Goal: Information Seeking & Learning: Learn about a topic

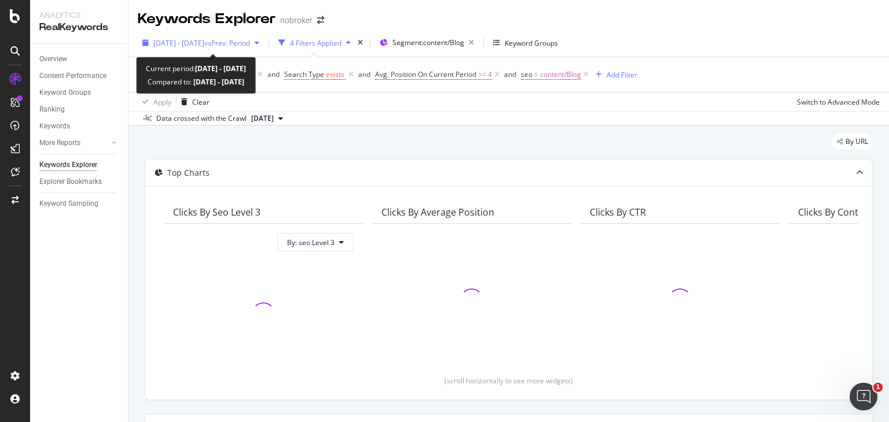
click at [250, 40] on span "vs Prev. Period" at bounding box center [227, 43] width 46 height 10
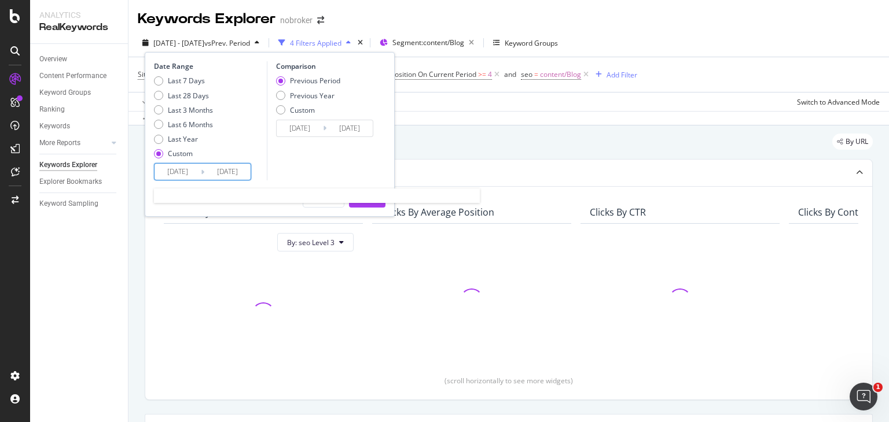
click at [189, 169] on input "[DATE]" at bounding box center [177, 172] width 46 height 16
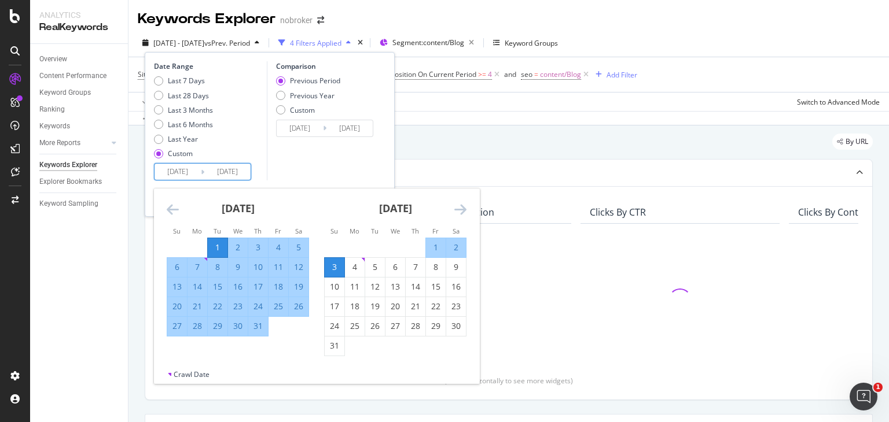
click at [432, 248] on div "1" at bounding box center [436, 248] width 20 height 12
type input "[DATE]"
type input "2025/07/29"
type input "[DATE]"
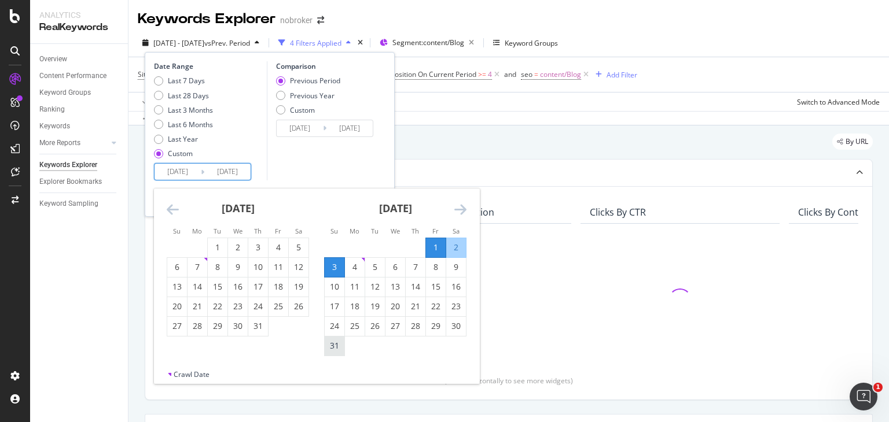
click at [325, 343] on div "31" at bounding box center [335, 346] width 20 height 12
type input "[DATE]"
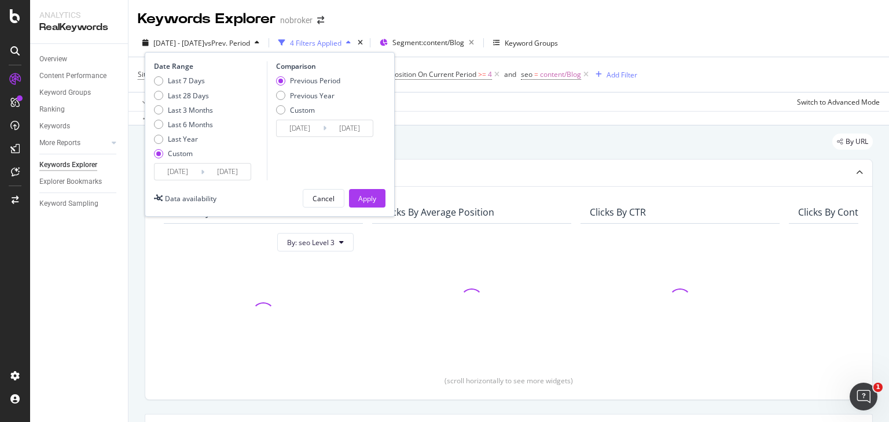
click at [225, 170] on input "[DATE]" at bounding box center [227, 172] width 46 height 16
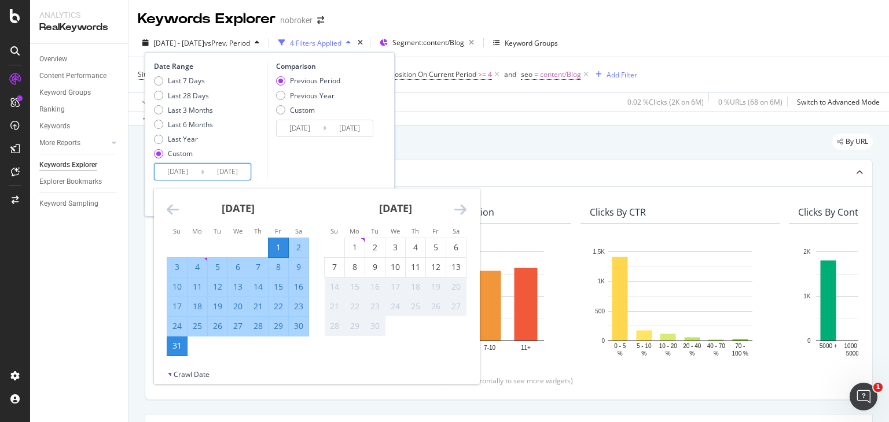
click at [285, 174] on div "Comparison Previous Period Previous Year Custom 2025/07/01 Navigate forward to …" at bounding box center [322, 120] width 110 height 119
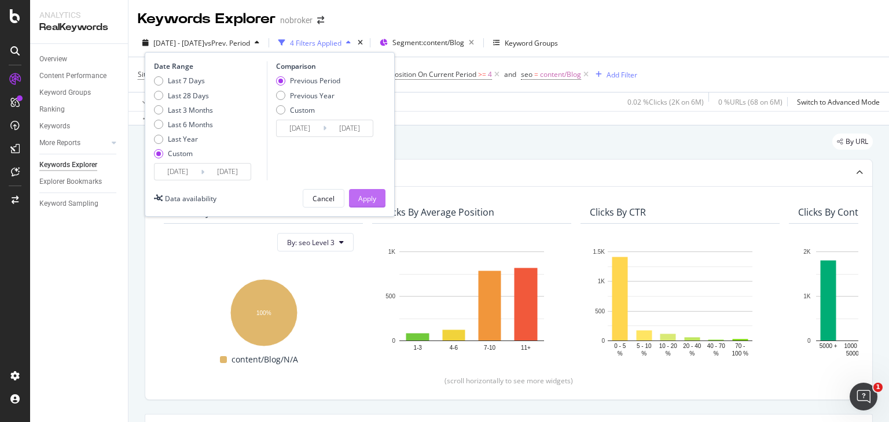
click at [361, 194] on div "Apply" at bounding box center [367, 199] width 18 height 10
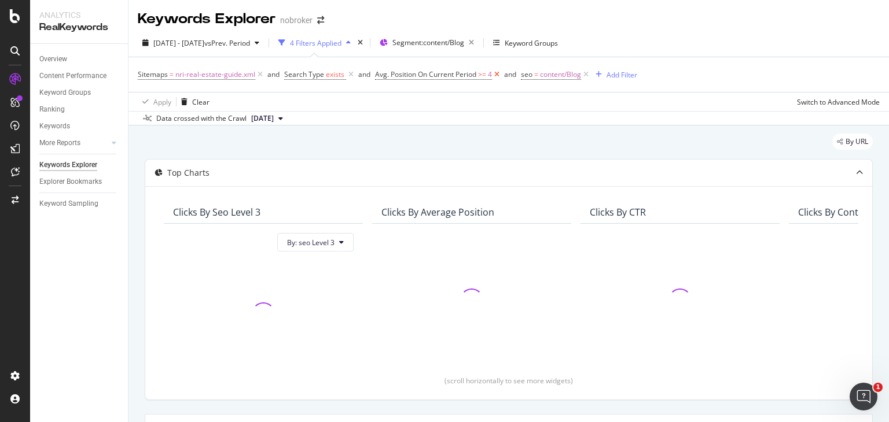
click at [495, 75] on icon at bounding box center [497, 75] width 10 height 12
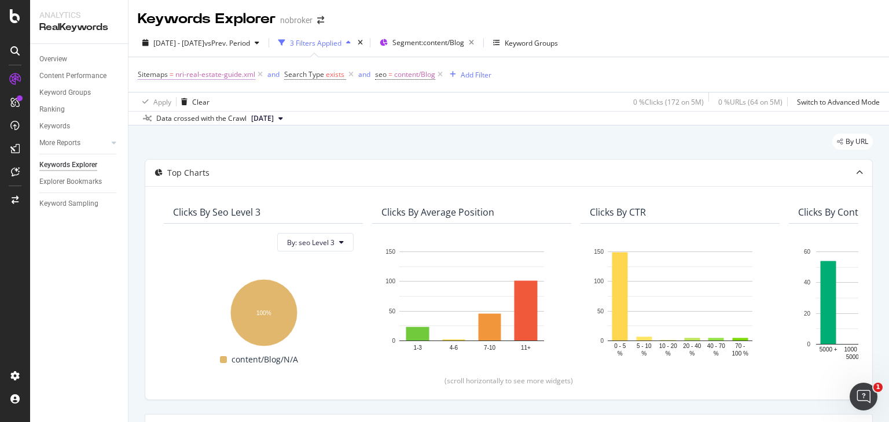
click at [211, 76] on span "nri-real-estate-guide.xml" at bounding box center [215, 75] width 80 height 16
click at [389, 134] on div "By URL" at bounding box center [509, 146] width 728 height 25
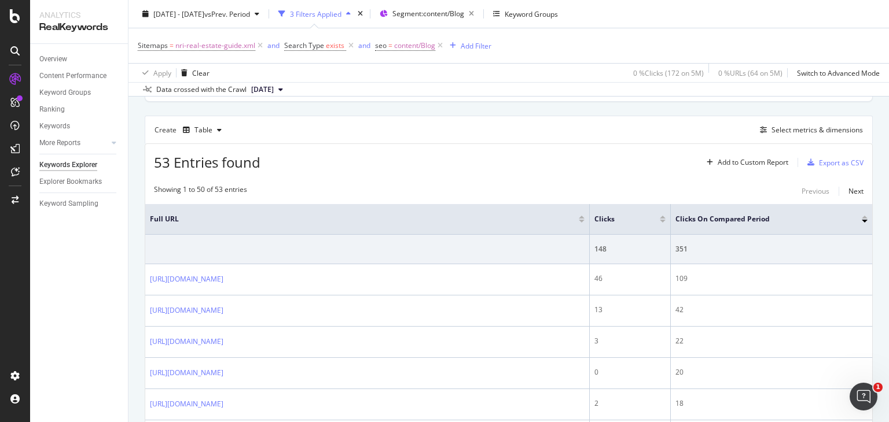
scroll to position [285, 0]
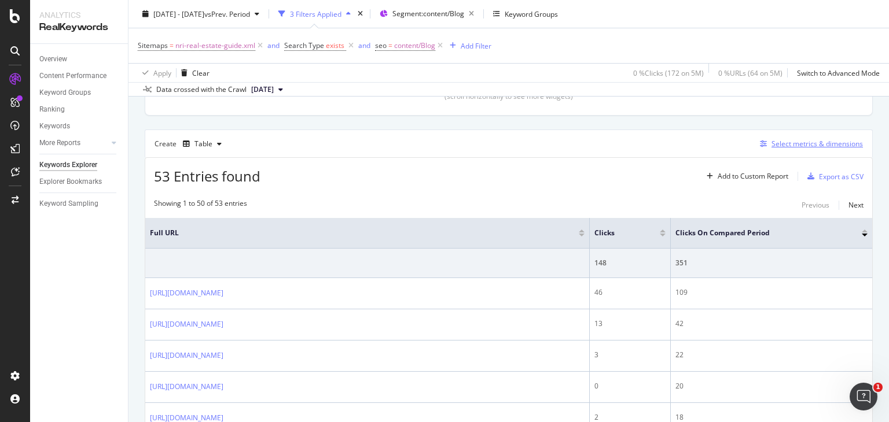
click at [771, 142] on div "Select metrics & dimensions" at bounding box center [816, 144] width 91 height 10
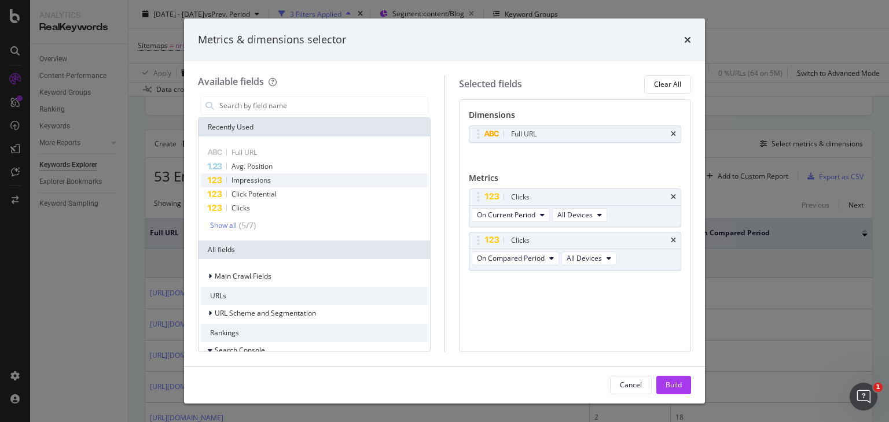
click at [262, 178] on span "Impressions" at bounding box center [250, 180] width 39 height 10
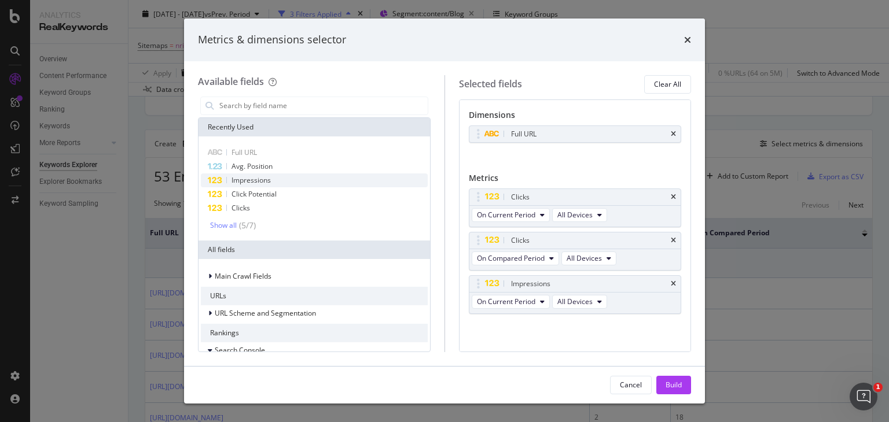
click at [250, 179] on span "Impressions" at bounding box center [250, 180] width 39 height 10
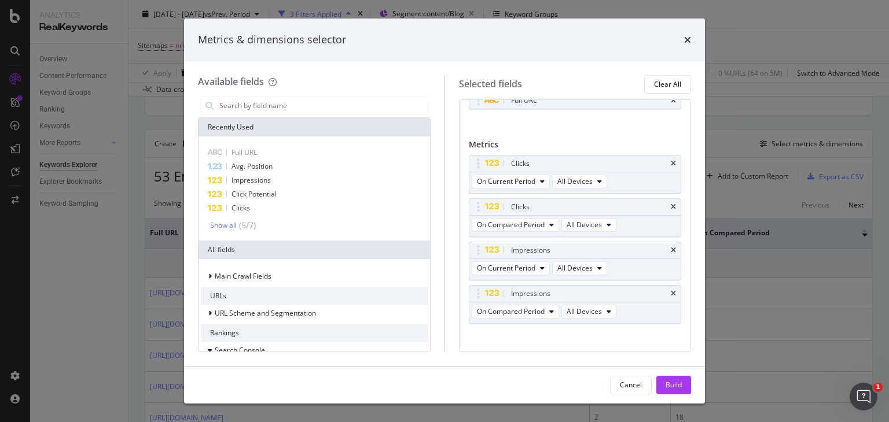
scroll to position [42, 0]
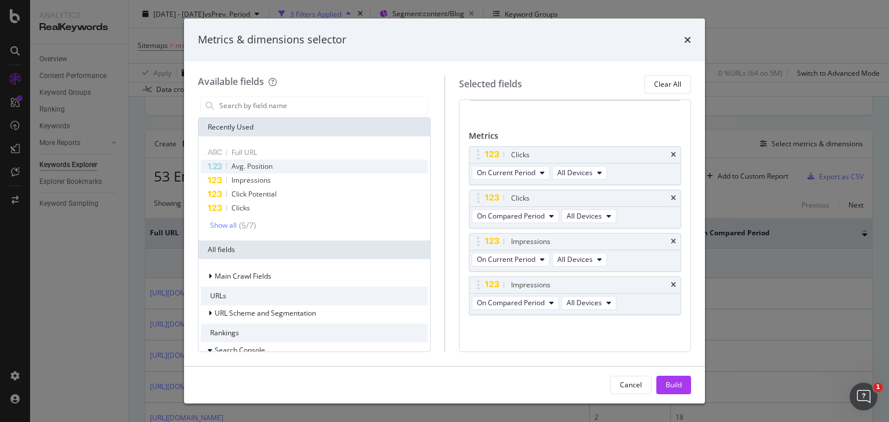
click at [259, 170] on span "Avg. Position" at bounding box center [251, 166] width 41 height 10
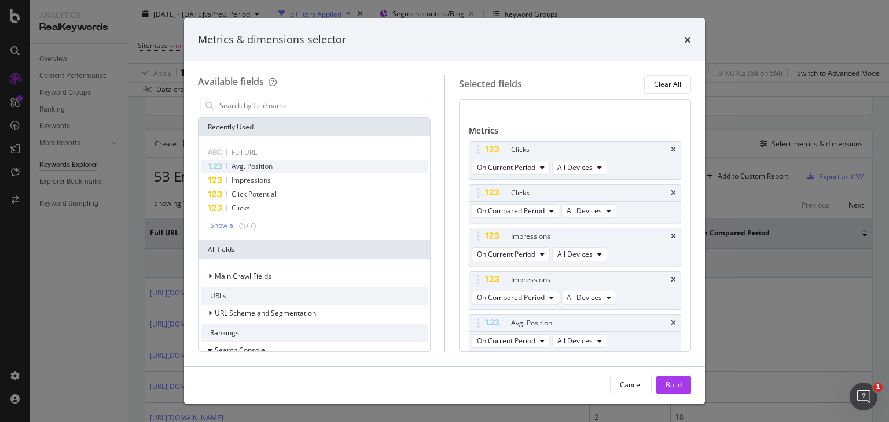
click at [259, 170] on span "Avg. Position" at bounding box center [251, 166] width 41 height 10
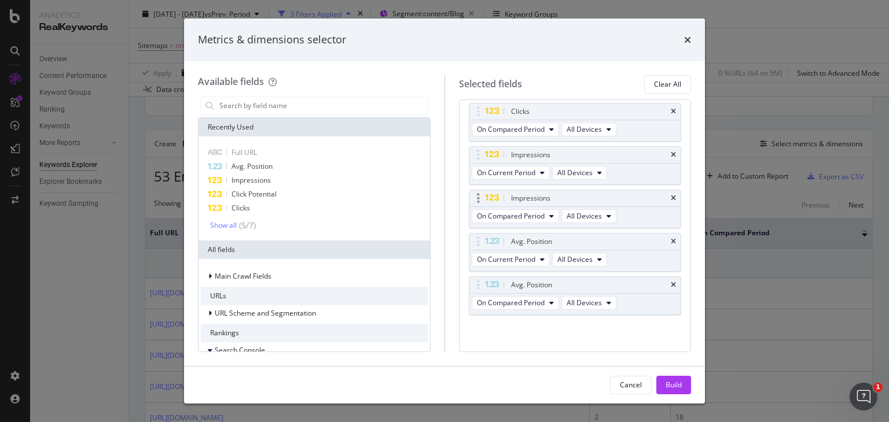
scroll to position [0, 0]
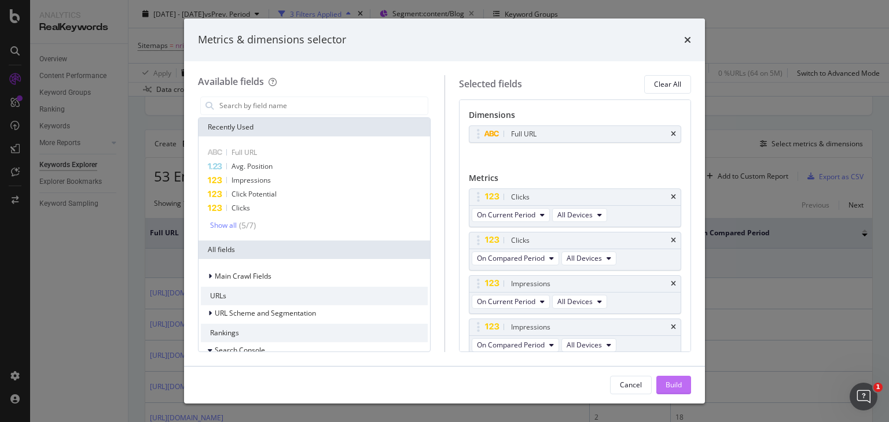
click at [674, 383] on div "Build" at bounding box center [673, 385] width 16 height 10
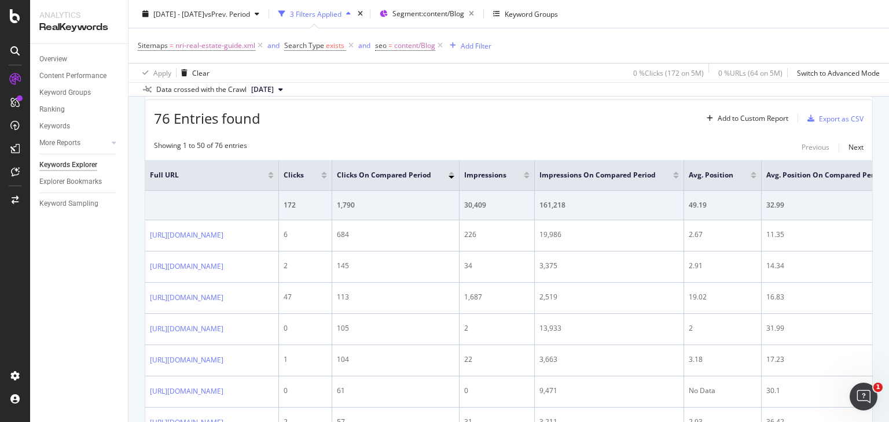
scroll to position [338, 0]
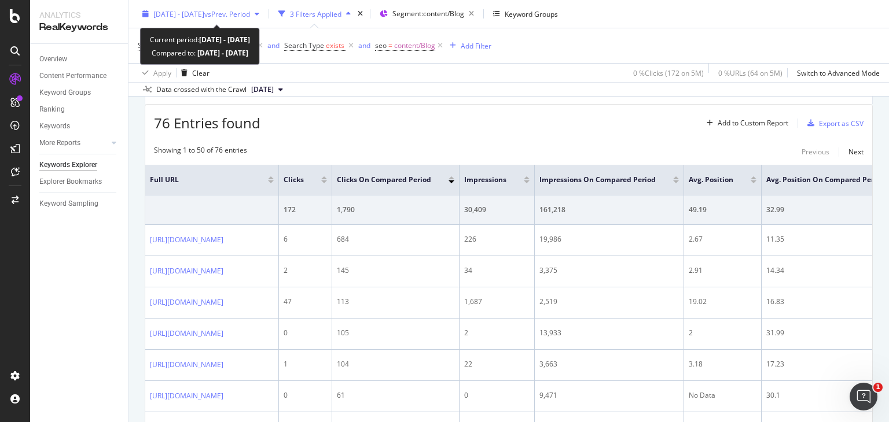
click at [237, 9] on span "vs Prev. Period" at bounding box center [227, 14] width 46 height 10
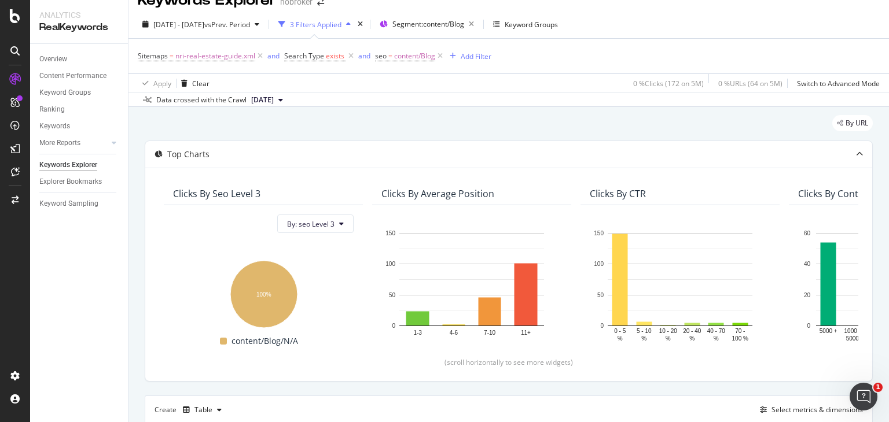
scroll to position [0, 0]
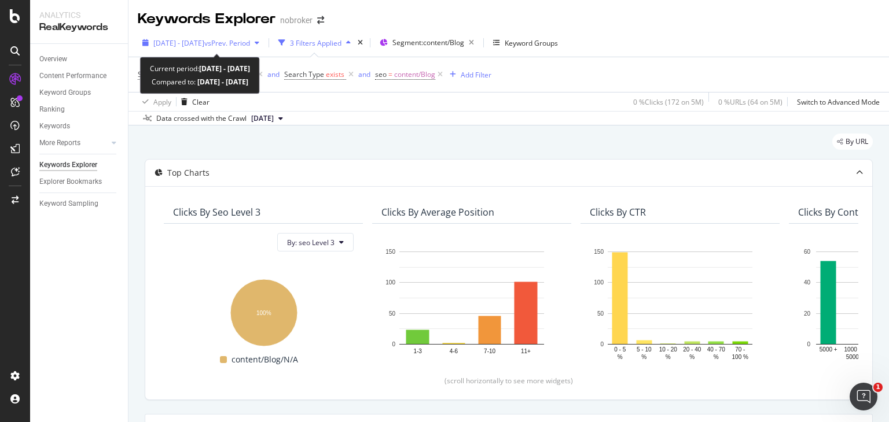
click at [248, 38] on span "vs Prev. Period" at bounding box center [227, 43] width 46 height 10
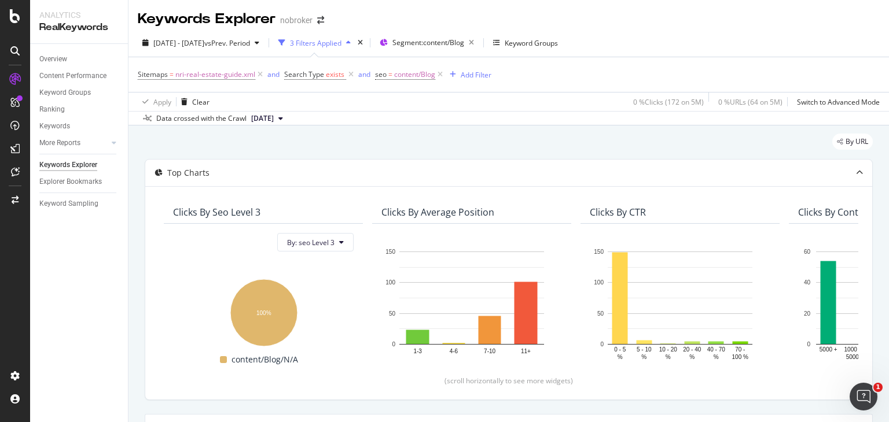
click at [437, 134] on div "By URL" at bounding box center [509, 146] width 728 height 25
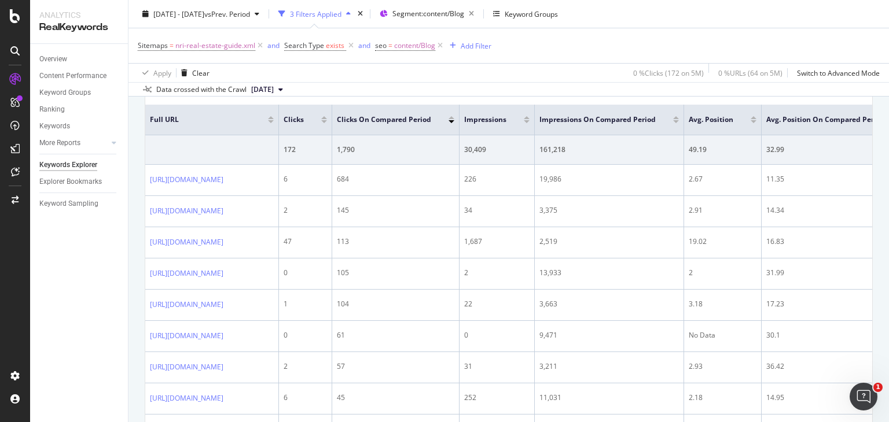
scroll to position [400, 0]
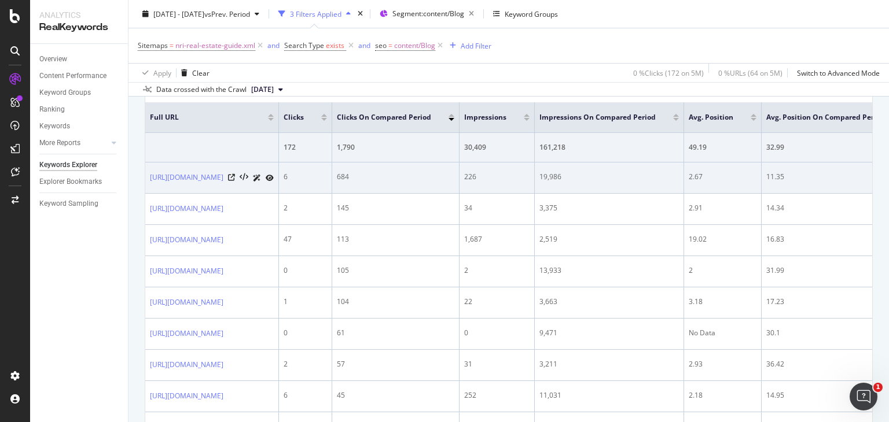
drag, startPoint x: 149, startPoint y: 174, endPoint x: 320, endPoint y: 167, distance: 171.4
click at [279, 167] on td "[URL][DOMAIN_NAME]" at bounding box center [212, 178] width 134 height 31
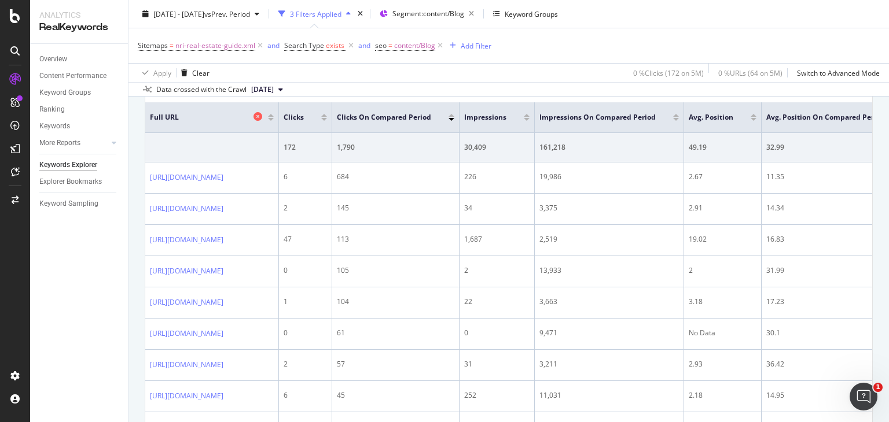
click at [251, 116] on span "Full URL" at bounding box center [200, 117] width 101 height 10
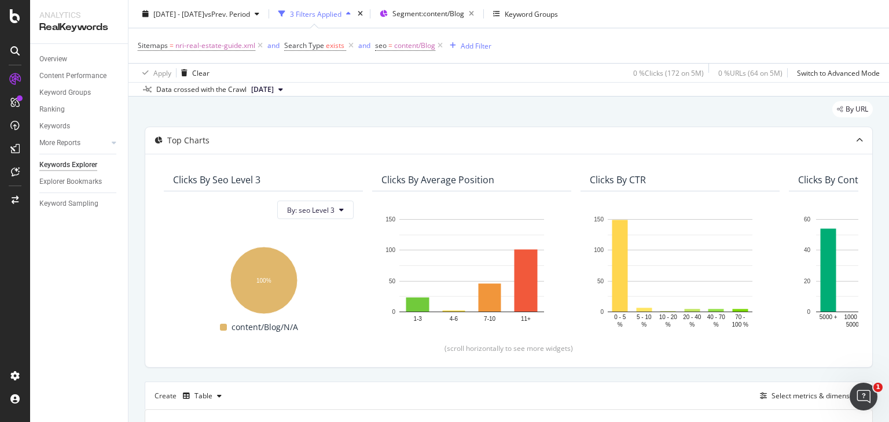
scroll to position [0, 0]
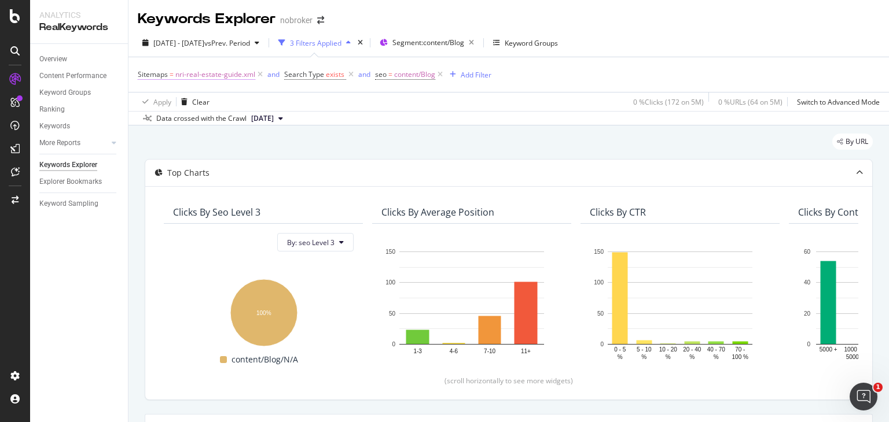
click at [202, 76] on span "nri-real-estate-guide.xml" at bounding box center [215, 75] width 80 height 16
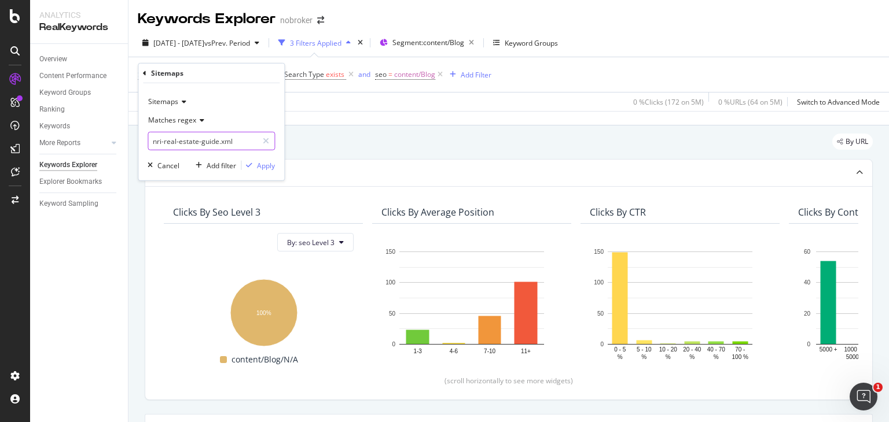
click at [215, 139] on input "nri-real-estate-guide.xml" at bounding box center [202, 141] width 109 height 19
click at [217, 139] on input "nri-real-estate-guide.xml" at bounding box center [202, 141] width 109 height 19
paste input "nri-guides"
type input "nri-guides.xml"
click at [259, 164] on div "Apply" at bounding box center [266, 165] width 18 height 10
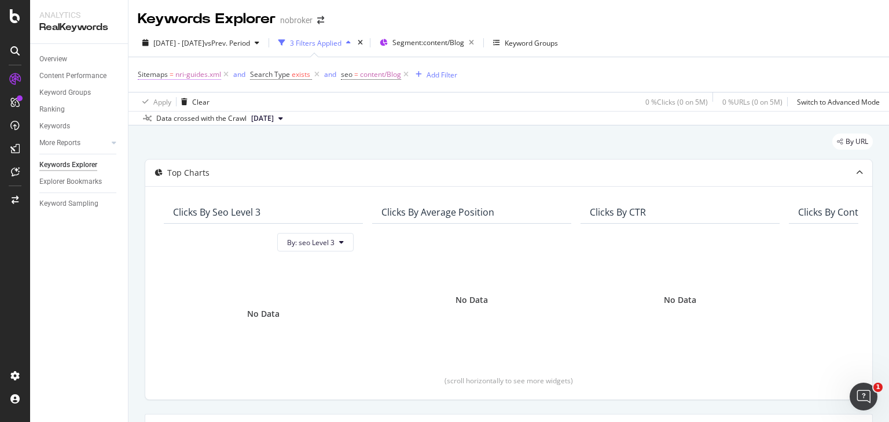
click at [197, 72] on span "nri-guides.xml" at bounding box center [198, 75] width 46 height 16
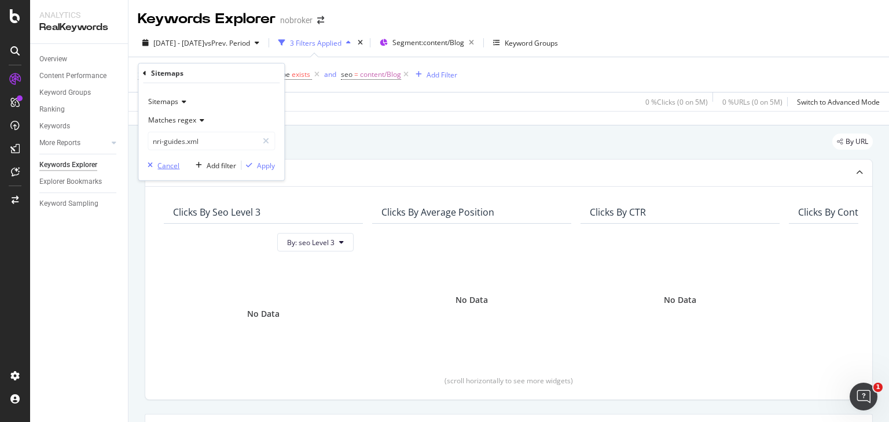
click at [163, 160] on button "Cancel" at bounding box center [161, 166] width 36 height 12
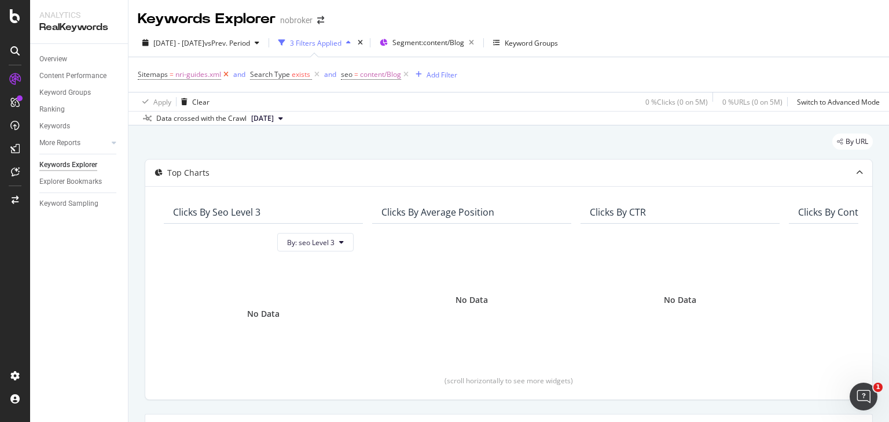
click at [223, 73] on icon at bounding box center [226, 75] width 10 height 12
click at [322, 69] on div "Add Filter" at bounding box center [322, 74] width 46 height 13
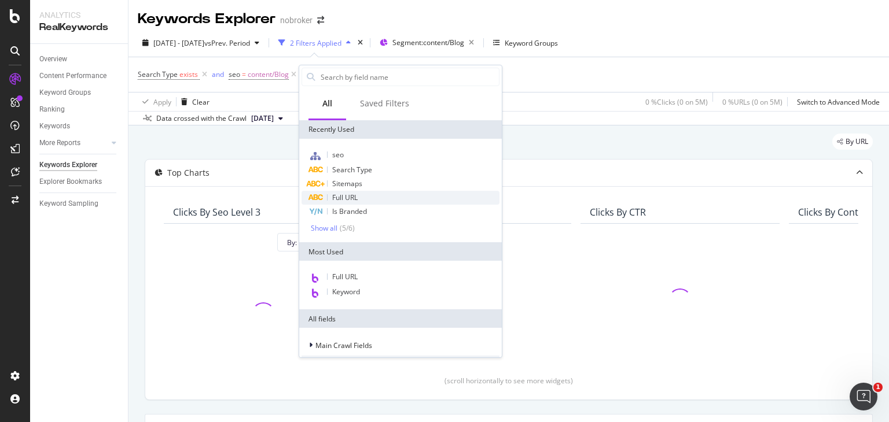
click at [347, 192] on div "Full URL" at bounding box center [400, 198] width 198 height 14
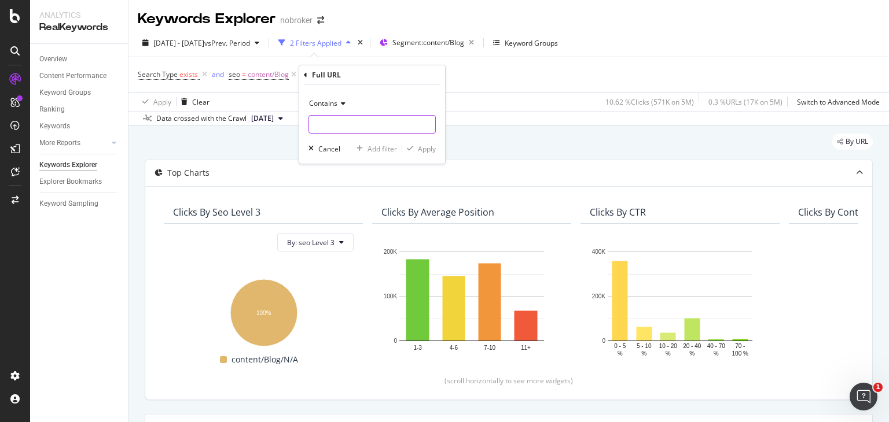
click at [333, 122] on input "text" at bounding box center [372, 124] width 126 height 19
paste input "nri-guides"
type input "nri-guides"
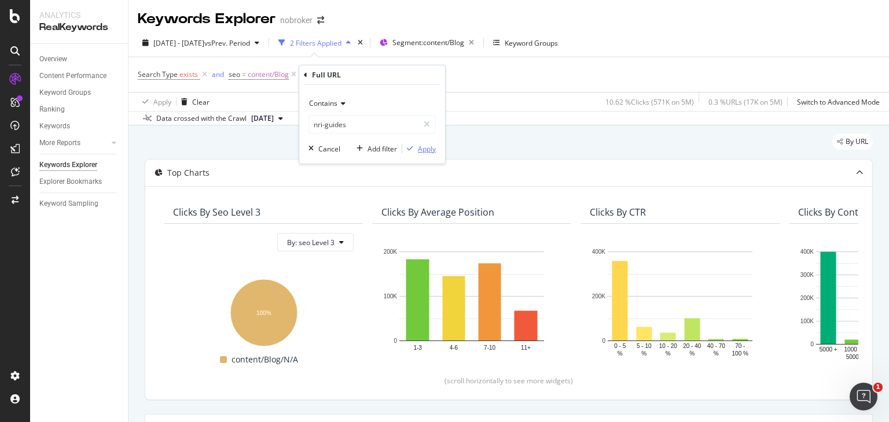
click at [420, 149] on div "Apply" at bounding box center [427, 149] width 18 height 10
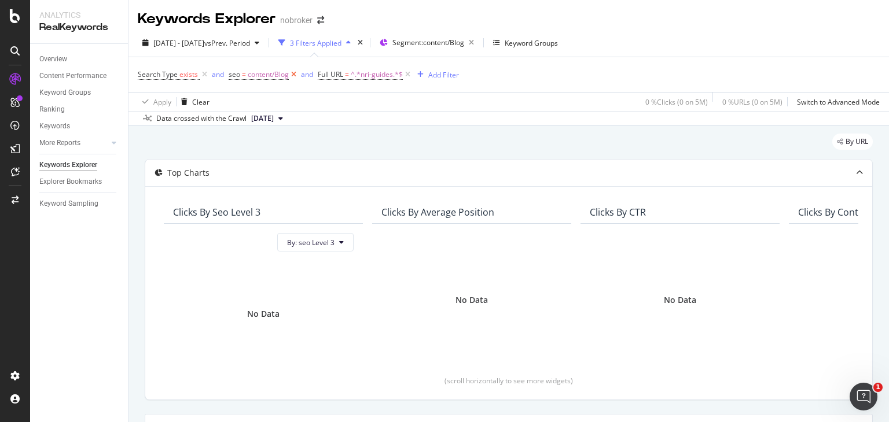
click at [292, 74] on icon at bounding box center [294, 75] width 10 height 12
click at [267, 76] on span "^.*nri-guides.*$" at bounding box center [288, 75] width 52 height 16
click at [269, 101] on icon at bounding box center [271, 101] width 8 height 7
click at [458, 115] on div "Data crossed with the Crawl [DATE]" at bounding box center [508, 118] width 760 height 14
click at [449, 44] on span "Segment: content/Blog" at bounding box center [428, 43] width 72 height 10
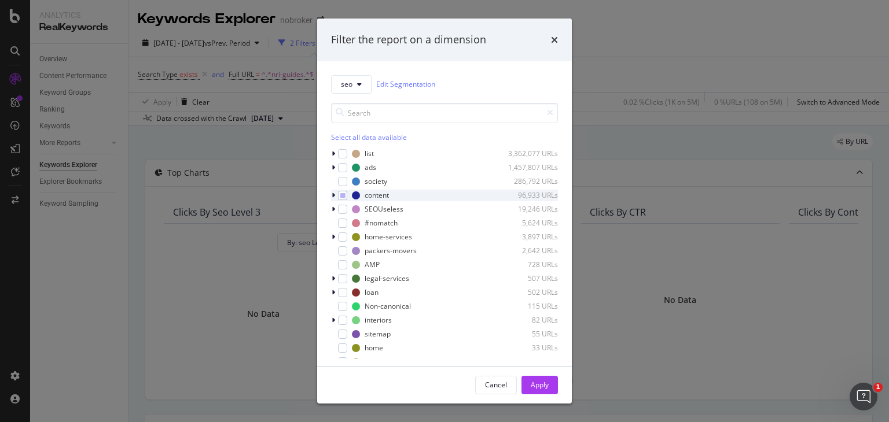
click at [333, 194] on icon "modal" at bounding box center [333, 195] width 3 height 7
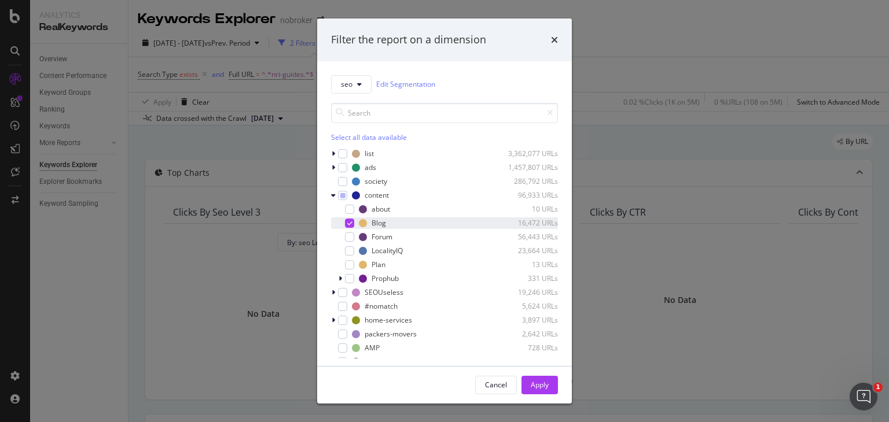
click at [349, 225] on icon "modal" at bounding box center [349, 223] width 5 height 6
click at [340, 278] on icon "modal" at bounding box center [339, 278] width 3 height 7
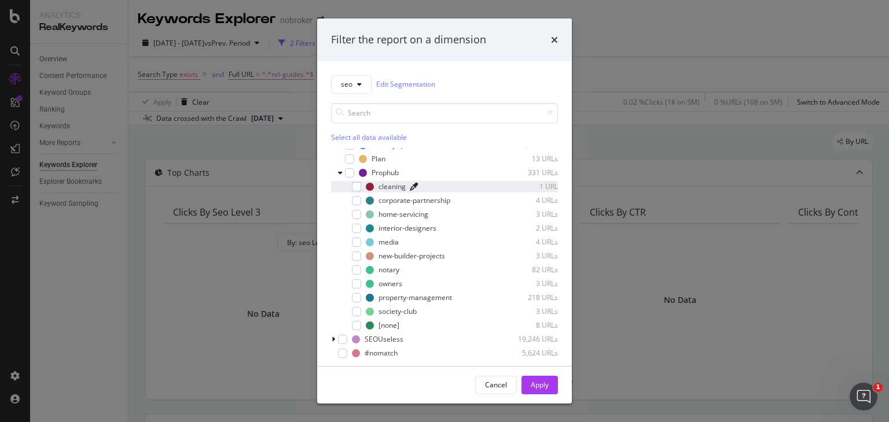
scroll to position [105, 0]
click at [372, 112] on input "modal" at bounding box center [444, 113] width 227 height 20
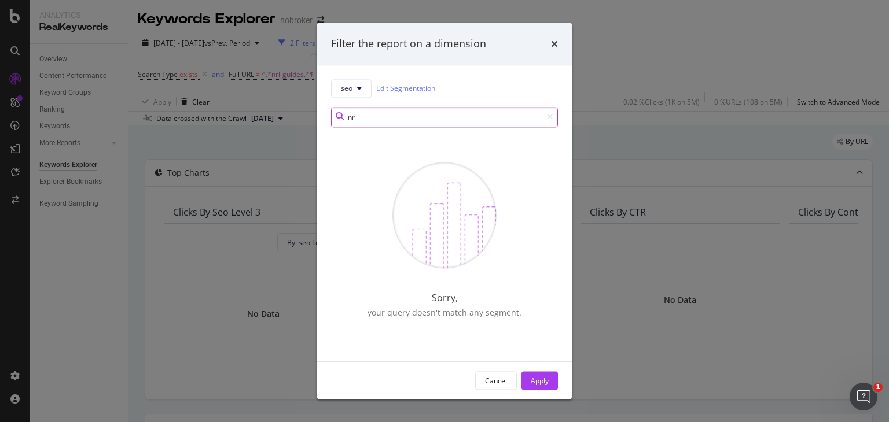
scroll to position [0, 0]
type input "n"
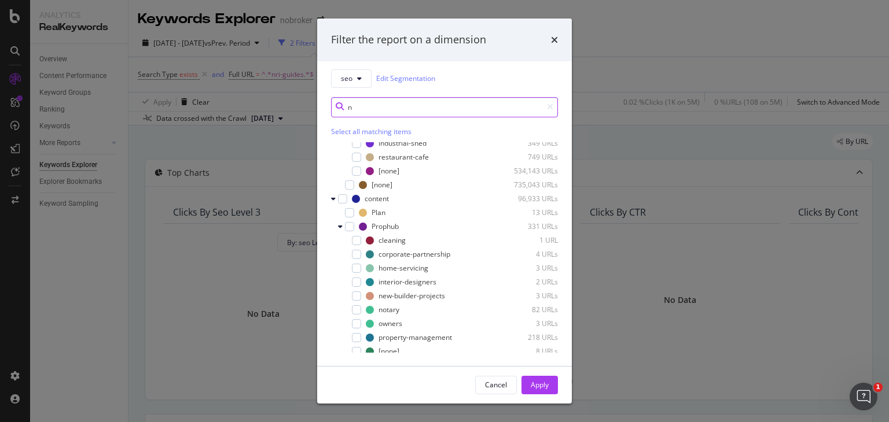
scroll to position [424, 0]
type input "n"
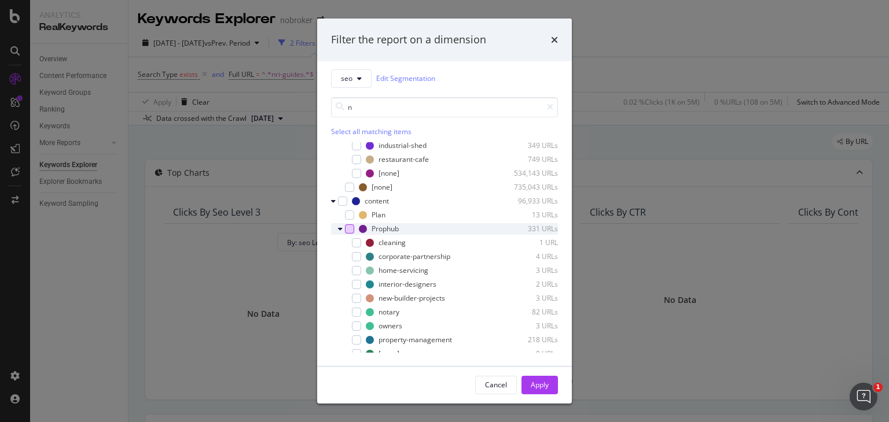
click at [349, 229] on div "modal" at bounding box center [349, 229] width 9 height 9
click at [344, 227] on div "modal" at bounding box center [341, 229] width 7 height 12
click at [351, 227] on icon "modal" at bounding box center [349, 229] width 5 height 6
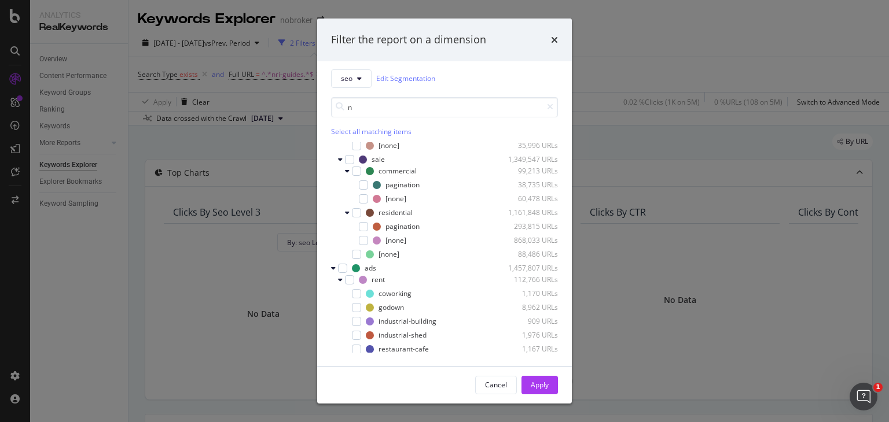
scroll to position [129, 0]
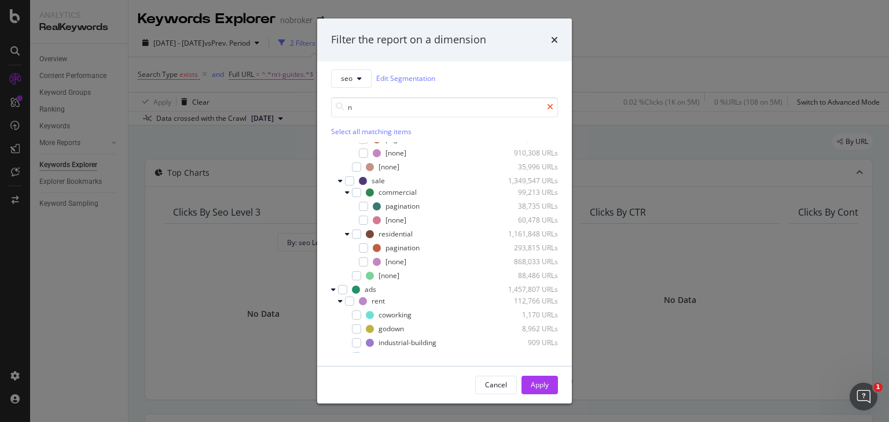
click at [547, 105] on icon "modal" at bounding box center [550, 107] width 6 height 8
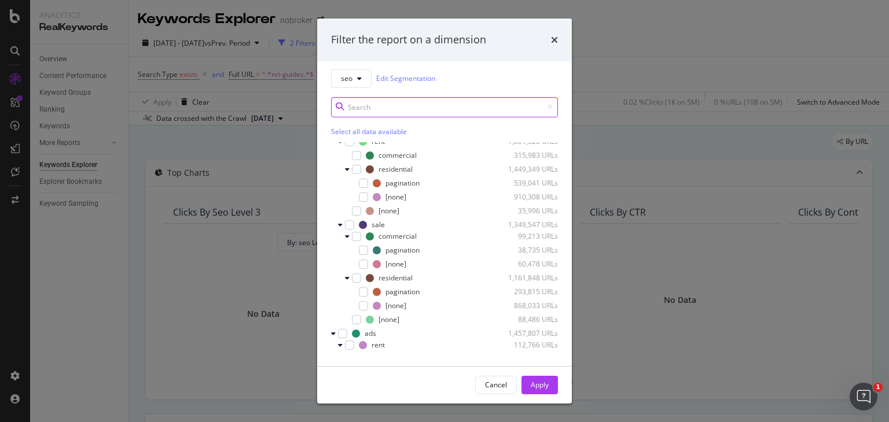
click at [389, 100] on input "modal" at bounding box center [444, 107] width 227 height 20
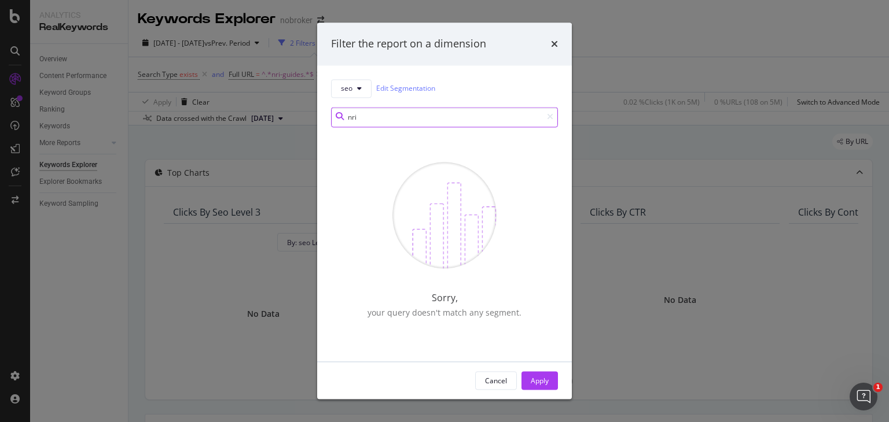
type input "nri"
click at [549, 43] on div "Filter the report on a dimension" at bounding box center [444, 43] width 227 height 15
click at [553, 43] on icon "times" at bounding box center [554, 43] width 7 height 9
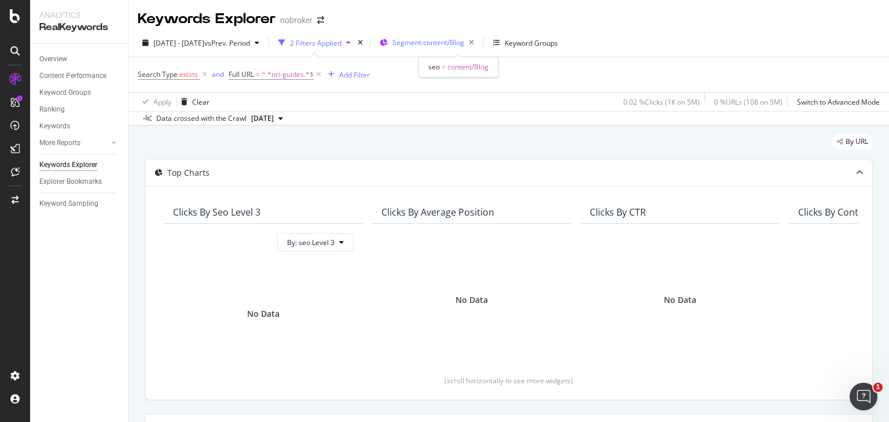
click at [431, 46] on span "Segment: content/Blog" at bounding box center [428, 43] width 72 height 10
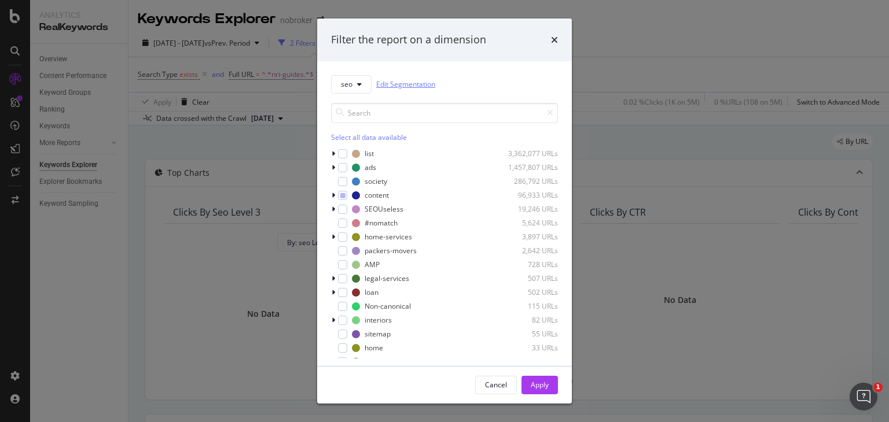
click at [389, 86] on link "Edit Segmentation" at bounding box center [405, 84] width 59 height 12
click at [367, 112] on input "modal" at bounding box center [444, 113] width 227 height 20
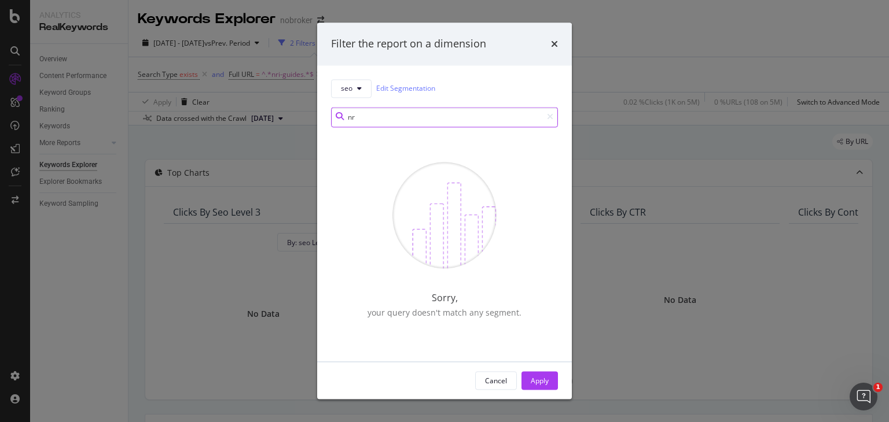
type input "n"
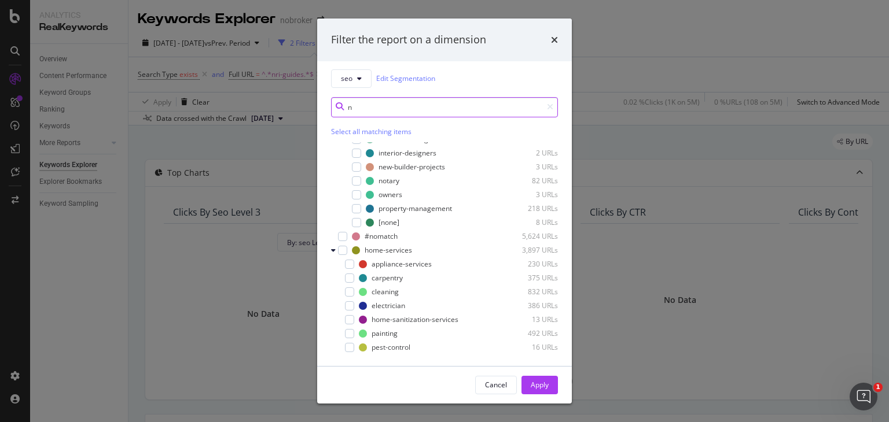
scroll to position [543, 0]
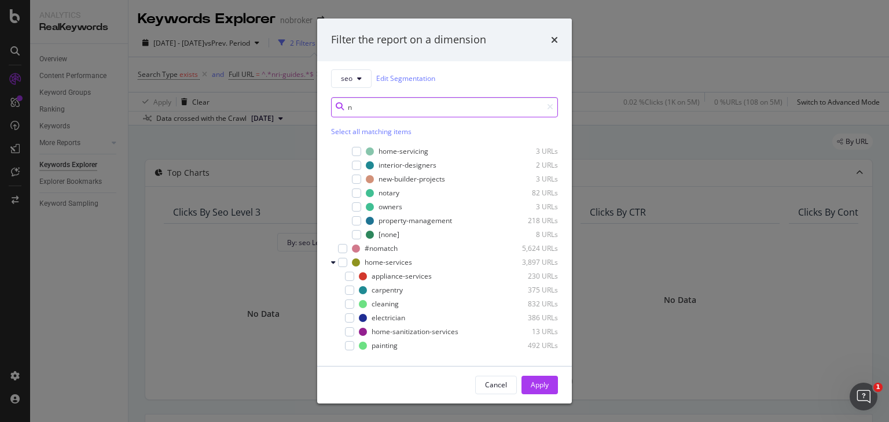
click at [382, 106] on input "n" at bounding box center [444, 107] width 227 height 20
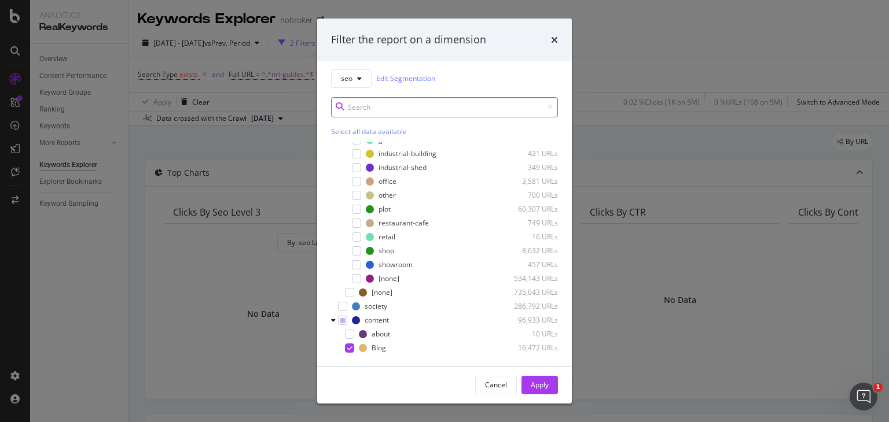
scroll to position [837, 0]
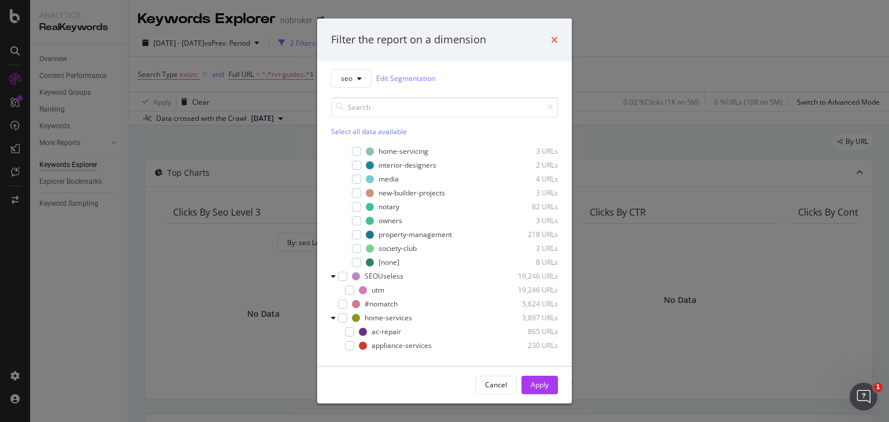
click at [555, 35] on icon "times" at bounding box center [554, 39] width 7 height 9
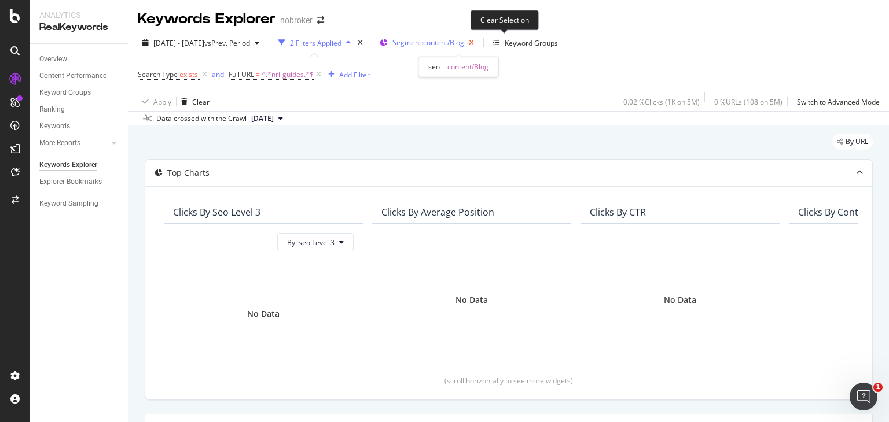
click at [479, 42] on icon "button" at bounding box center [471, 43] width 14 height 16
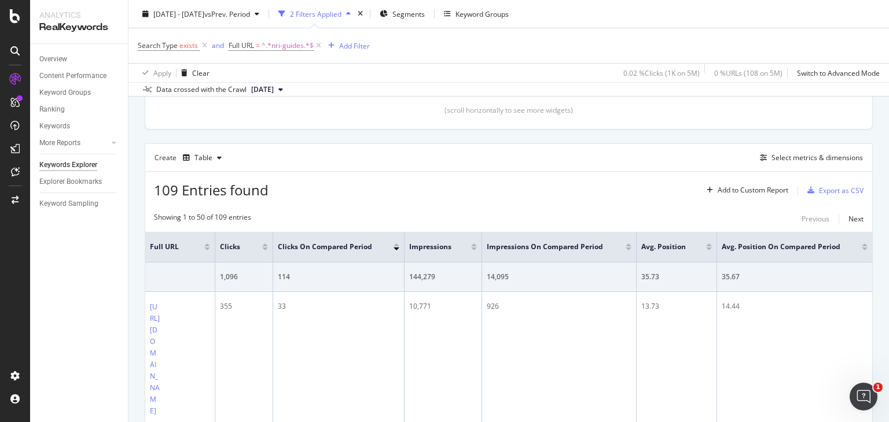
scroll to position [273, 0]
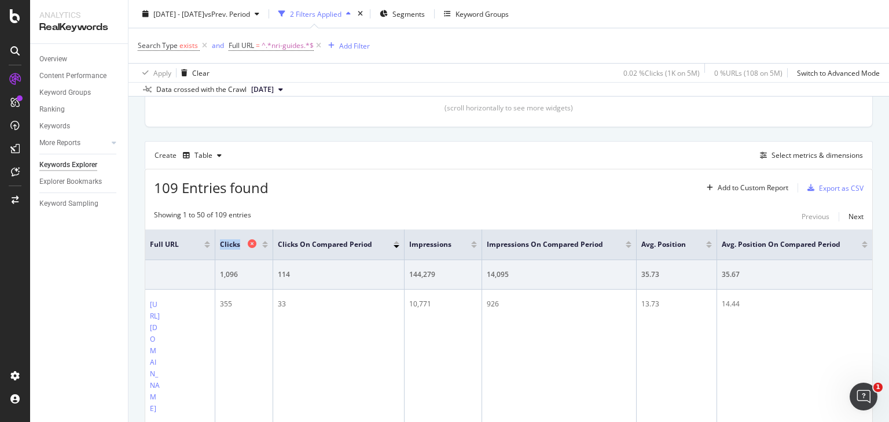
drag, startPoint x: 214, startPoint y: 246, endPoint x: 245, endPoint y: 241, distance: 31.6
click at [245, 241] on tr "Full URL Clicks Clicks On Compared Period Impressions Impressions On Compared P…" at bounding box center [508, 245] width 727 height 31
click at [380, 175] on div "109 Entries found Add to Custom Report Export as CSV" at bounding box center [508, 184] width 727 height 28
click at [410, 191] on div "109 Entries found Add to Custom Report Export as CSV" at bounding box center [508, 184] width 727 height 28
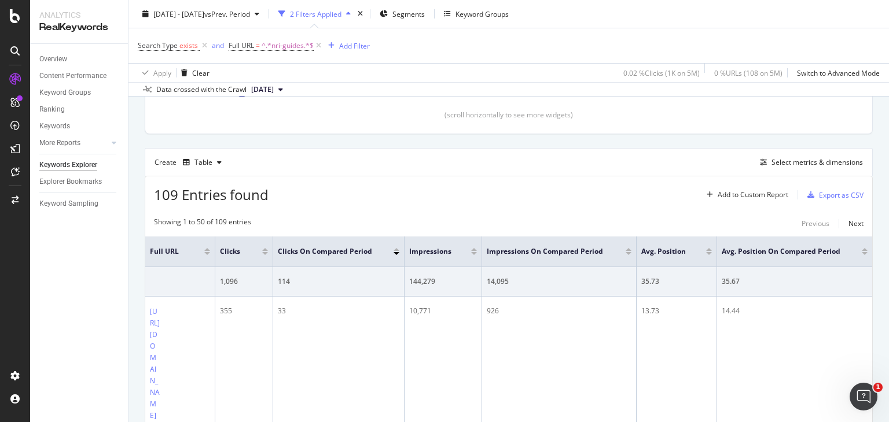
scroll to position [265, 0]
click at [212, 238] on th "Full URL" at bounding box center [180, 253] width 70 height 31
click at [794, 164] on div "Select metrics & dimensions" at bounding box center [816, 164] width 91 height 10
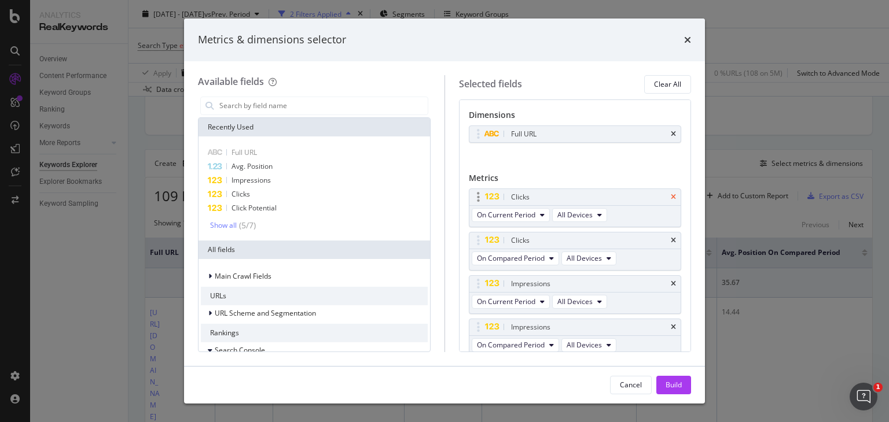
click at [671, 194] on icon "times" at bounding box center [673, 197] width 5 height 7
click at [671, 197] on icon "times" at bounding box center [673, 197] width 5 height 7
click at [671, 237] on icon "times" at bounding box center [673, 240] width 5 height 7
click at [664, 278] on div "Impressions" at bounding box center [589, 284] width 160 height 12
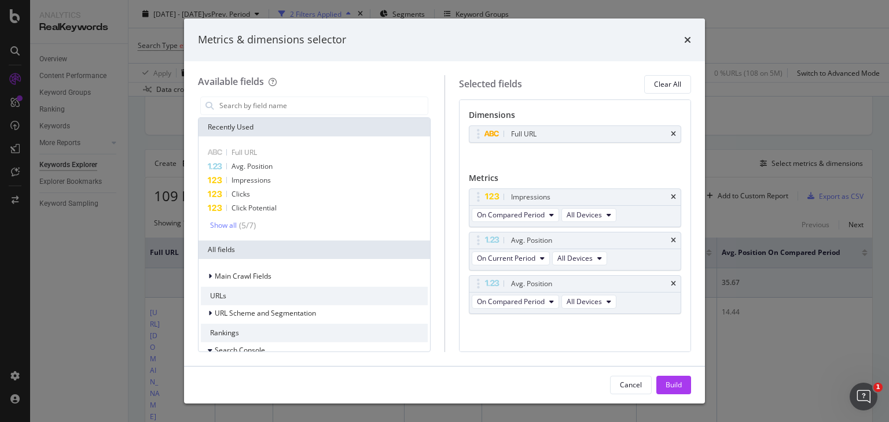
click at [664, 197] on div "Impressions" at bounding box center [589, 198] width 160 height 12
click at [671, 196] on body "Analytics RealKeywords Overview Content Performance Keyword Groups Ranking Keyw…" at bounding box center [444, 211] width 889 height 422
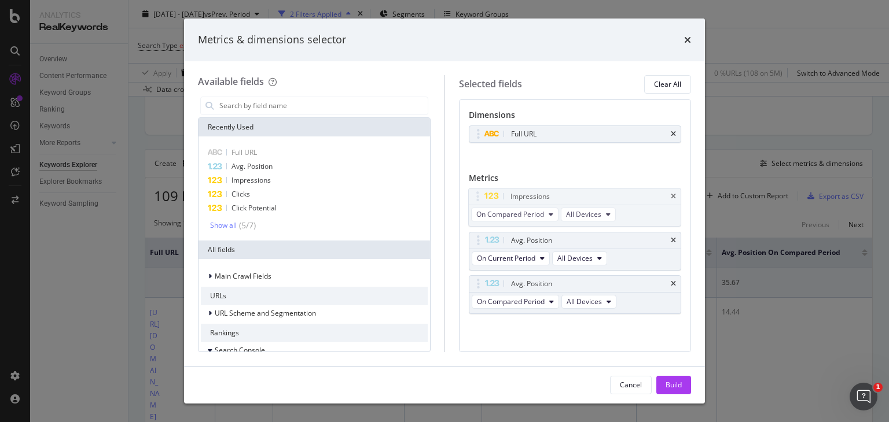
drag, startPoint x: 664, startPoint y: 197, endPoint x: 669, endPoint y: 196, distance: 5.8
click at [671, 196] on div "Impressions" at bounding box center [575, 197] width 212 height 16
drag, startPoint x: 669, startPoint y: 196, endPoint x: 678, endPoint y: 195, distance: 8.8
click at [675, 195] on icon "times" at bounding box center [673, 197] width 5 height 7
click at [675, 237] on icon "times" at bounding box center [673, 240] width 5 height 7
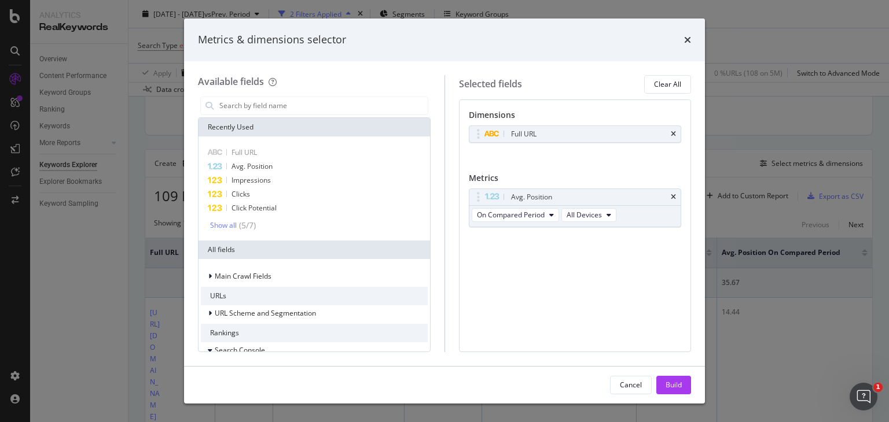
click at [675, 195] on icon "times" at bounding box center [673, 197] width 5 height 7
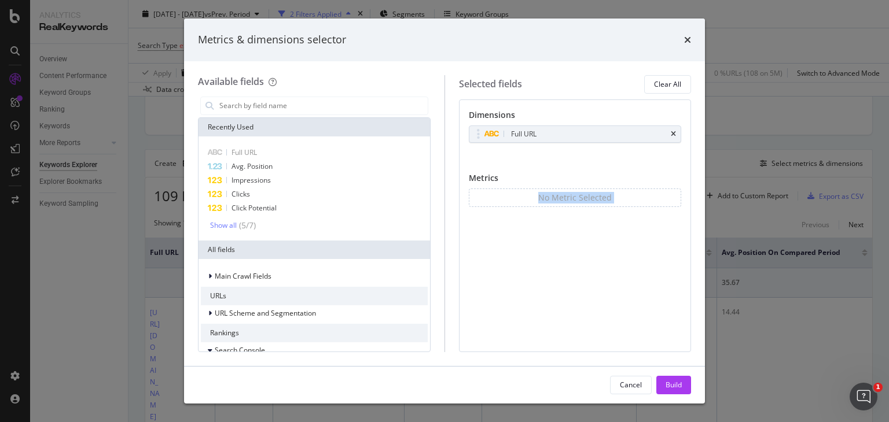
click at [675, 195] on div "No Metric Selected" at bounding box center [575, 198] width 213 height 19
click at [676, 384] on div "Build" at bounding box center [673, 385] width 16 height 10
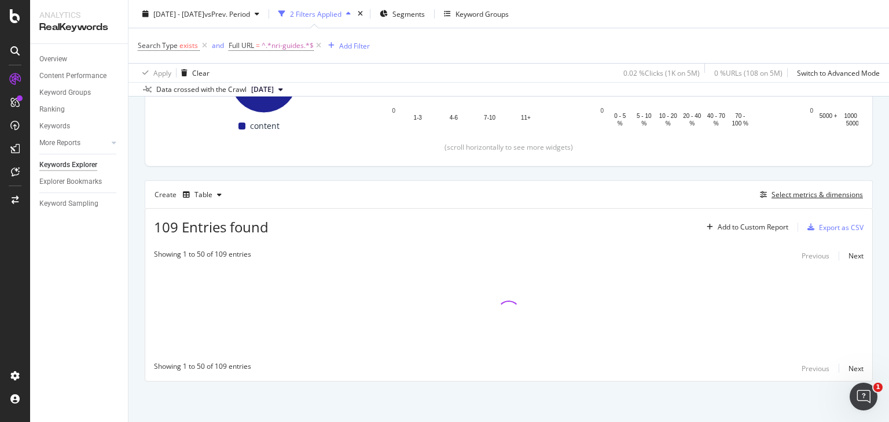
scroll to position [233, 0]
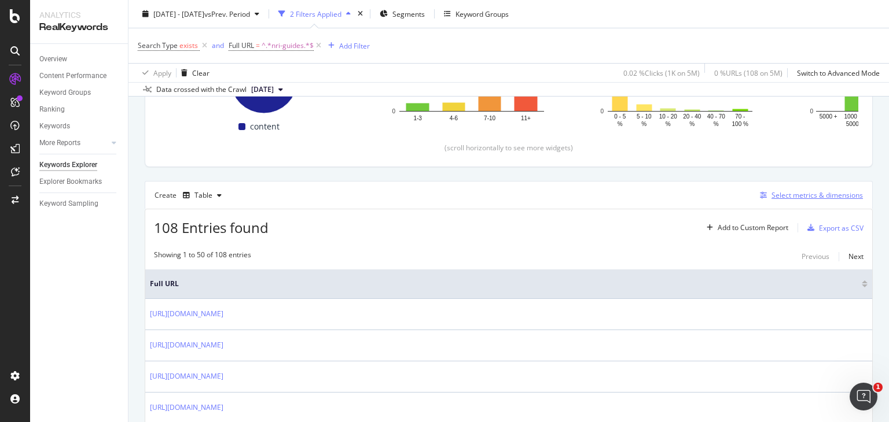
click at [775, 196] on div "Select metrics & dimensions" at bounding box center [816, 195] width 91 height 10
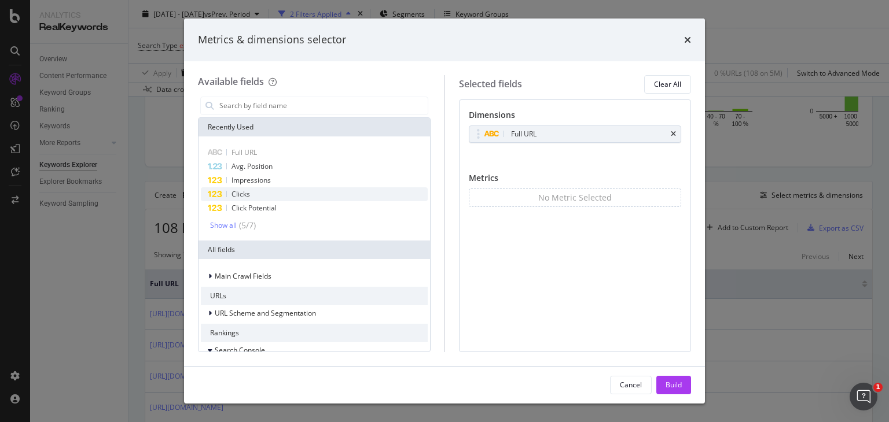
click at [241, 189] on span "Clicks" at bounding box center [240, 194] width 19 height 10
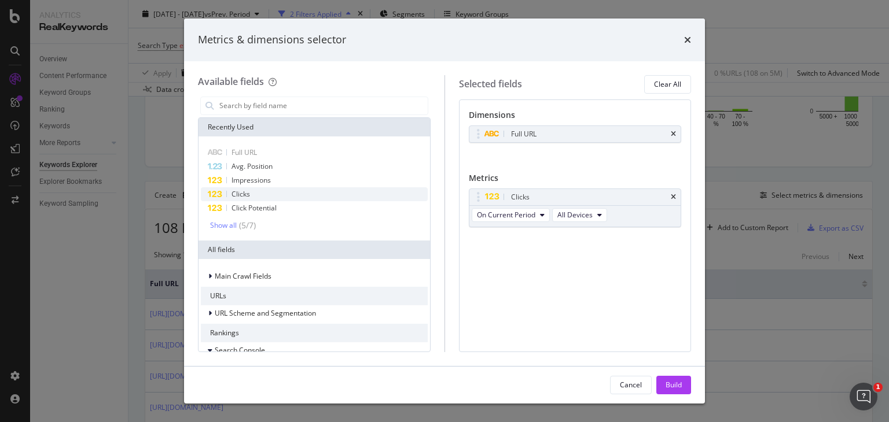
click at [241, 189] on span "Clicks" at bounding box center [240, 194] width 19 height 10
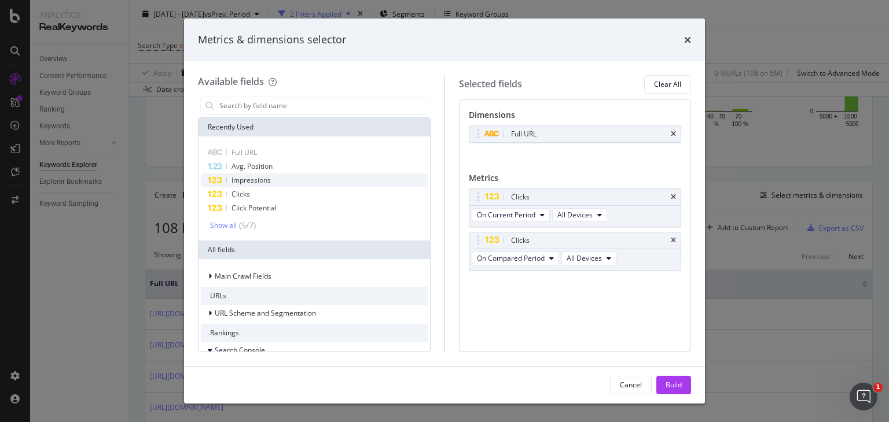
click at [251, 176] on span "Impressions" at bounding box center [250, 180] width 39 height 10
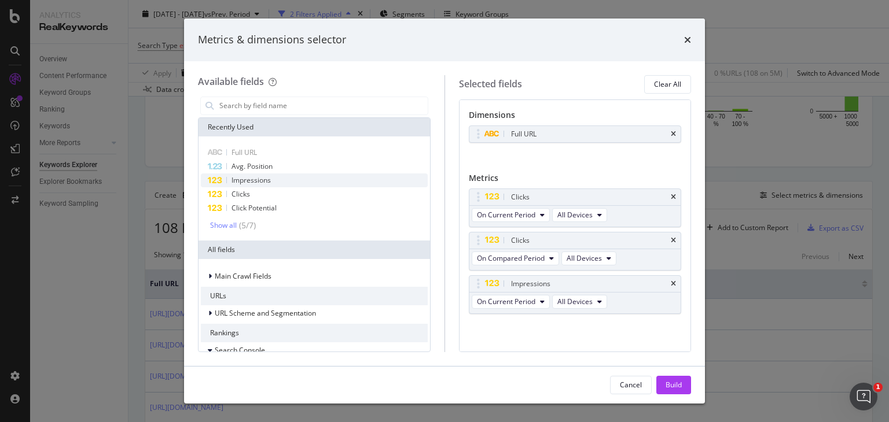
click at [251, 176] on span "Impressions" at bounding box center [250, 180] width 39 height 10
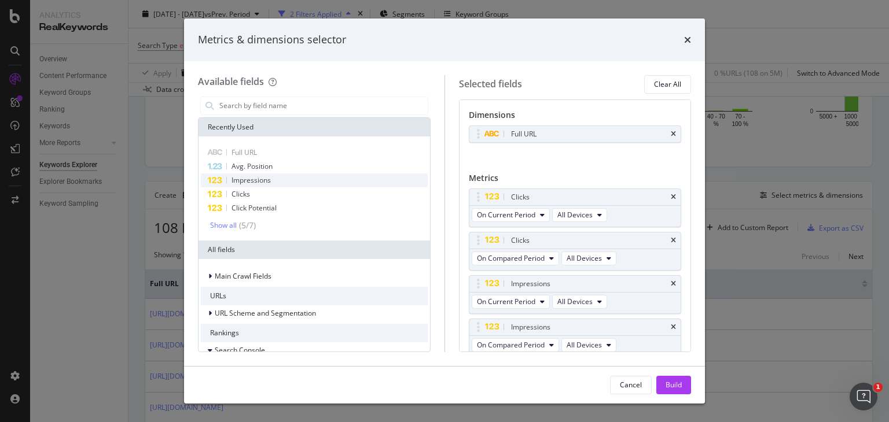
scroll to position [4, 0]
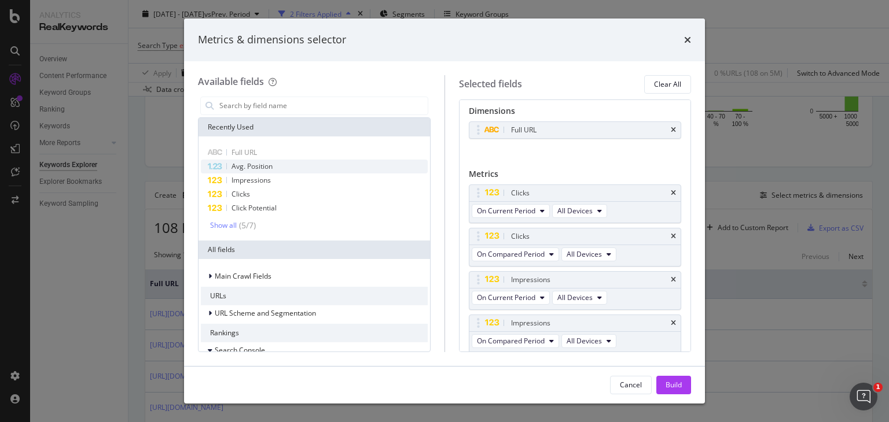
click at [259, 163] on span "Avg. Position" at bounding box center [251, 166] width 41 height 10
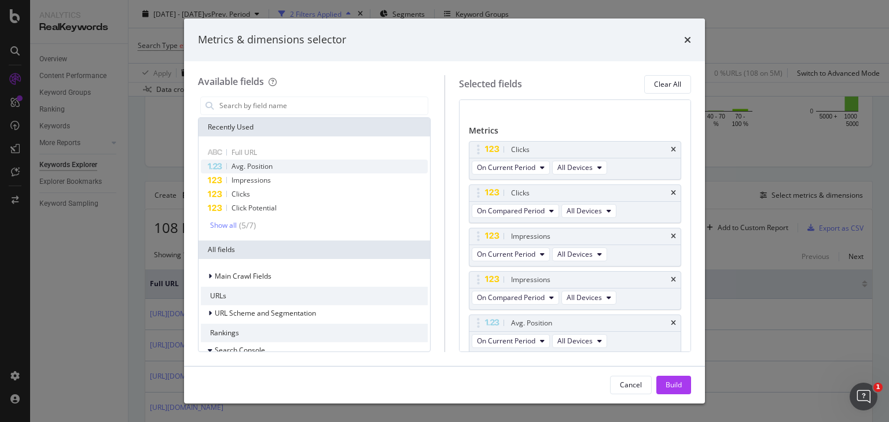
click at [259, 163] on span "Avg. Position" at bounding box center [251, 166] width 41 height 10
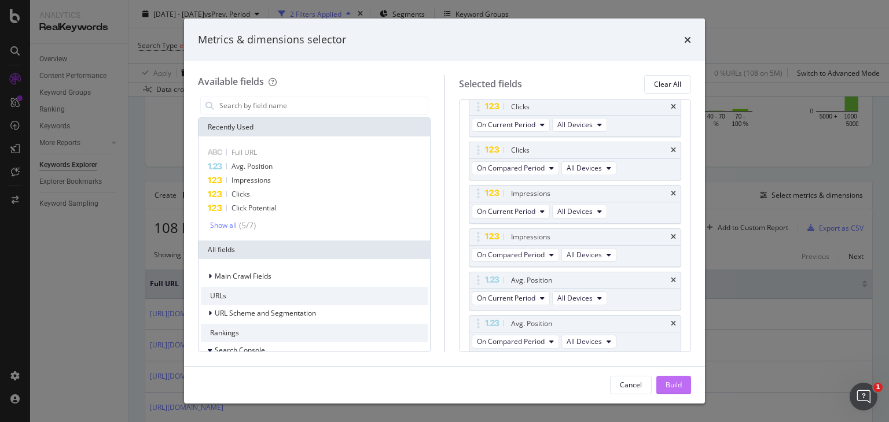
click at [669, 390] on div "Build" at bounding box center [673, 385] width 16 height 17
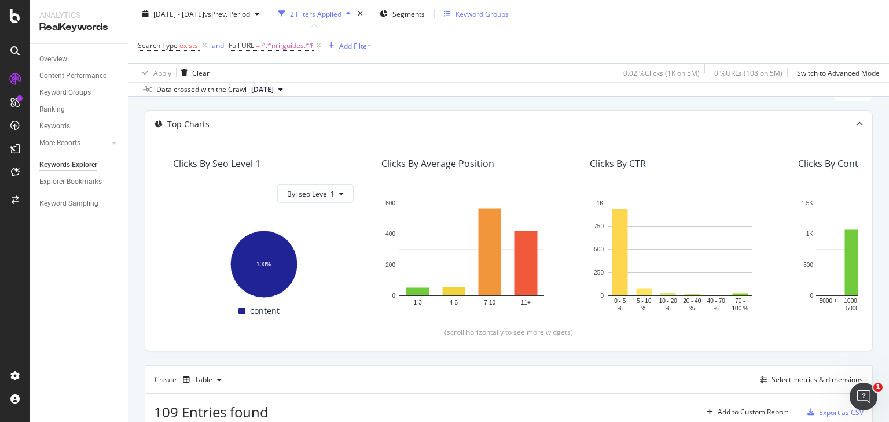
scroll to position [41, 0]
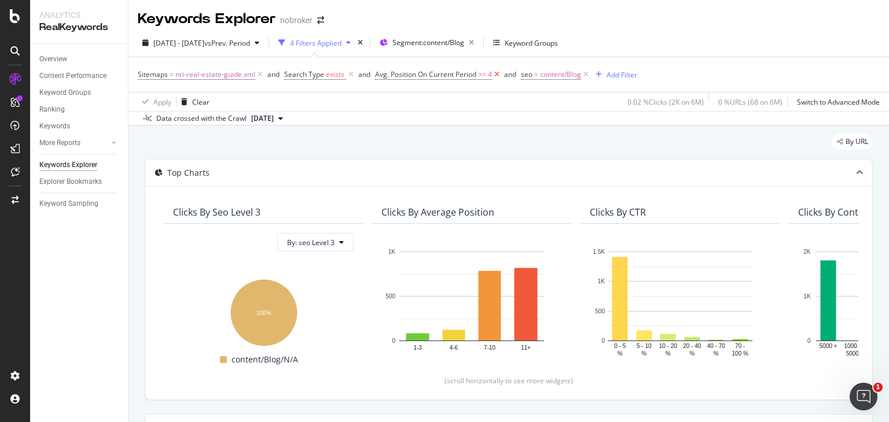
click at [499, 73] on icon at bounding box center [497, 75] width 10 height 12
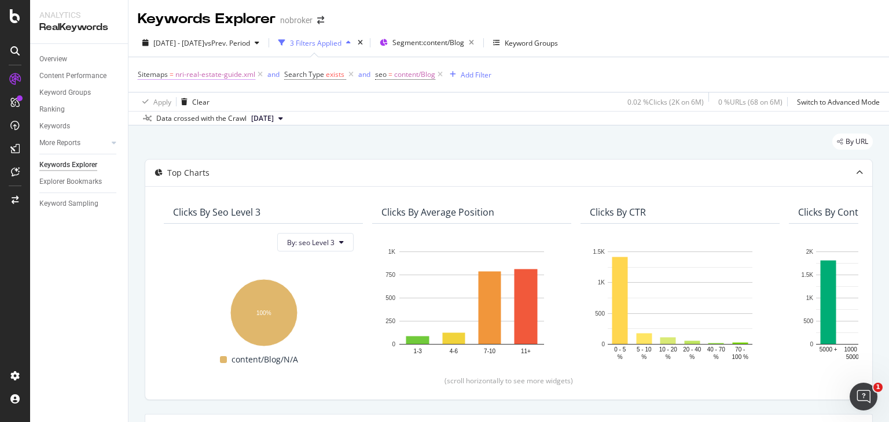
click at [211, 77] on span "nri-real-estate-guide.xml" at bounding box center [215, 75] width 80 height 16
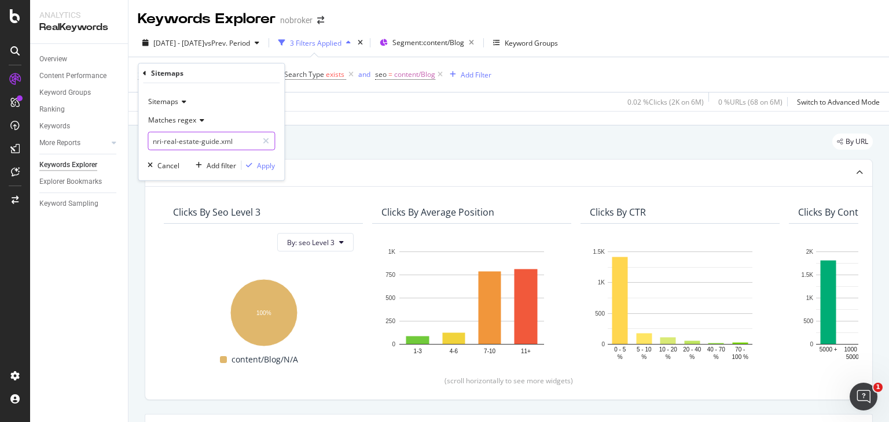
click at [229, 139] on input "nri-real-estate-guide.xml" at bounding box center [202, 141] width 109 height 19
paste input "real-estate-legal-guide.xml"
type input "real-estate-legal-guide.xml"
click at [266, 162] on div "Apply" at bounding box center [266, 165] width 18 height 10
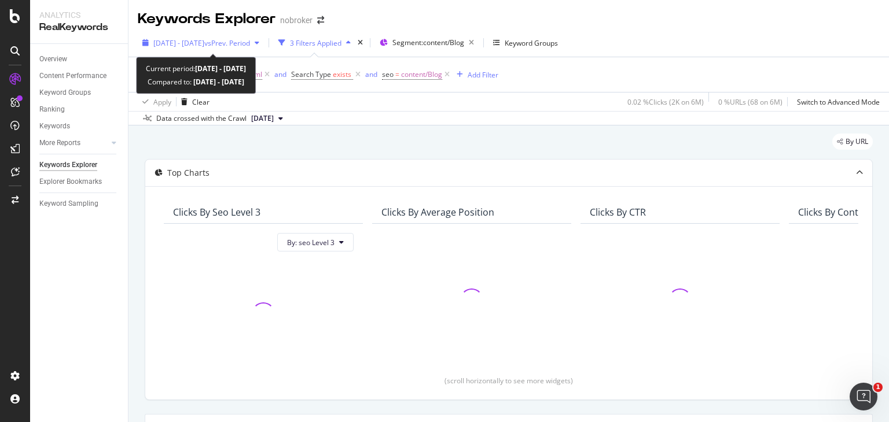
click at [227, 36] on div "[DATE] - [DATE] vs Prev. Period" at bounding box center [201, 42] width 126 height 17
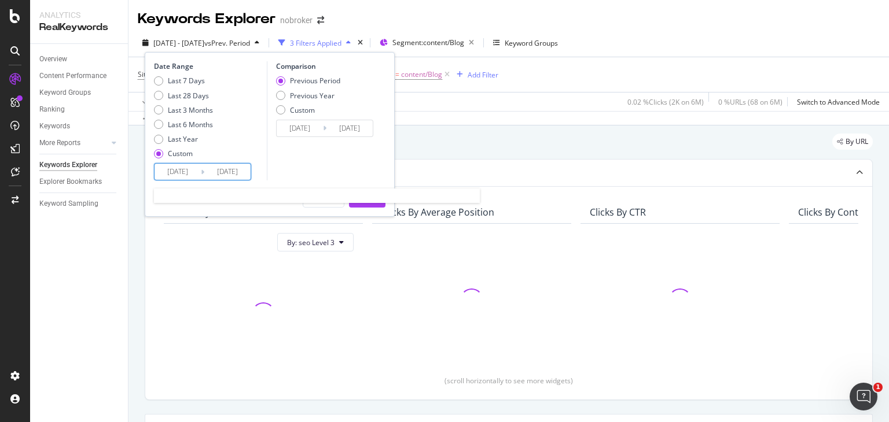
click at [178, 174] on input "[DATE]" at bounding box center [177, 172] width 46 height 16
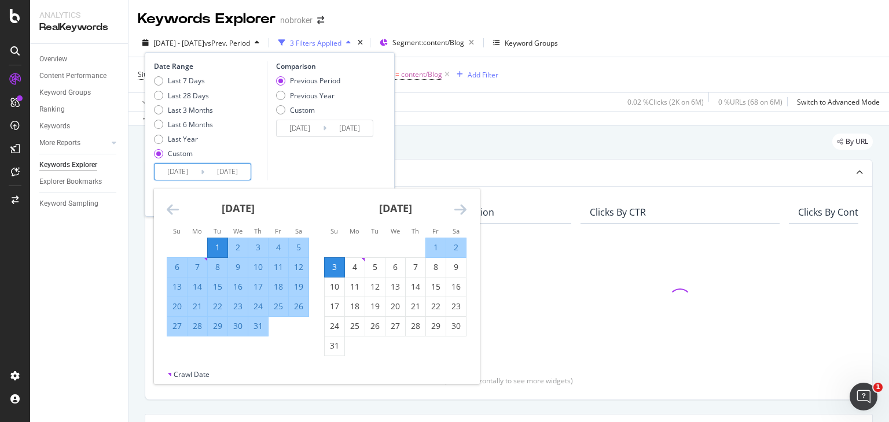
click at [178, 174] on input "[DATE]" at bounding box center [177, 172] width 46 height 16
click at [263, 327] on div "31" at bounding box center [258, 327] width 20 height 12
type input "[DATE]"
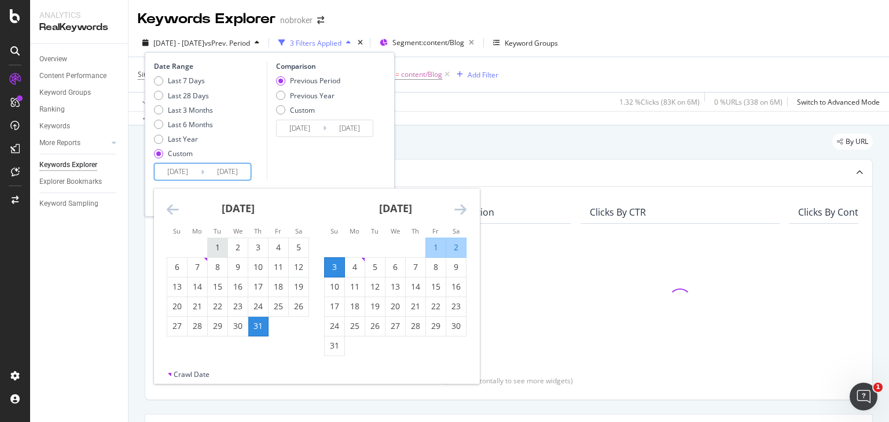
click at [219, 245] on div "1" at bounding box center [218, 248] width 20 height 12
type input "[DATE]"
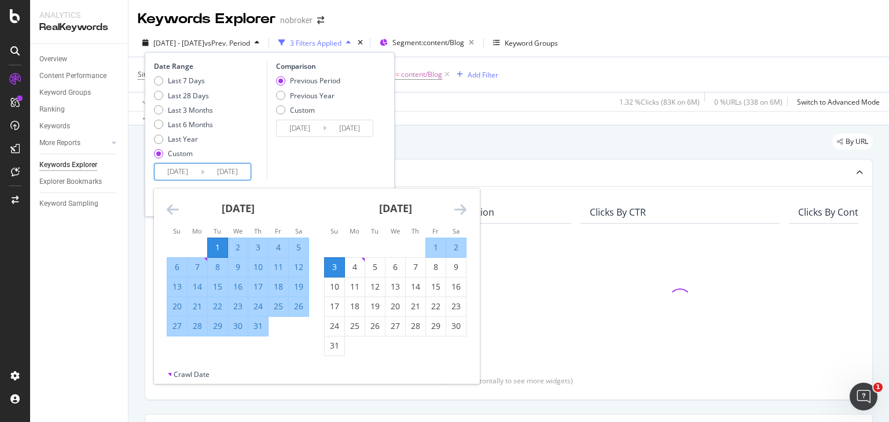
click at [253, 329] on div "31" at bounding box center [258, 327] width 20 height 12
type input "[DATE]"
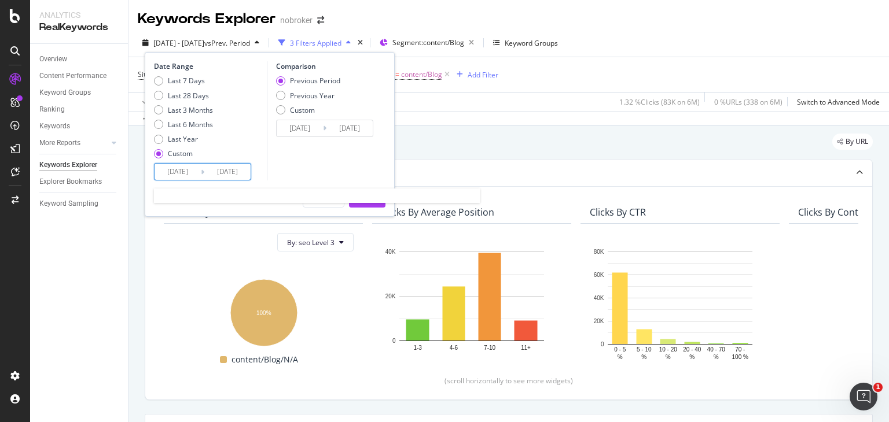
click at [193, 172] on input "[DATE]" at bounding box center [177, 172] width 46 height 16
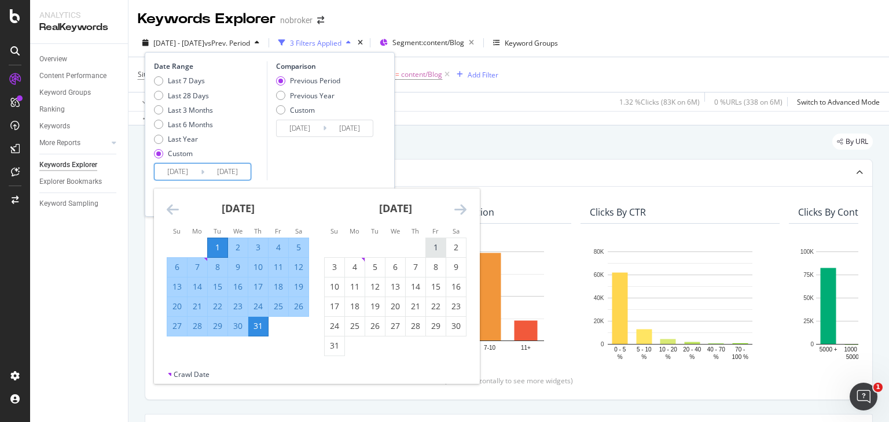
click at [440, 242] on div "1" at bounding box center [436, 248] width 20 height 12
type input "[DATE]"
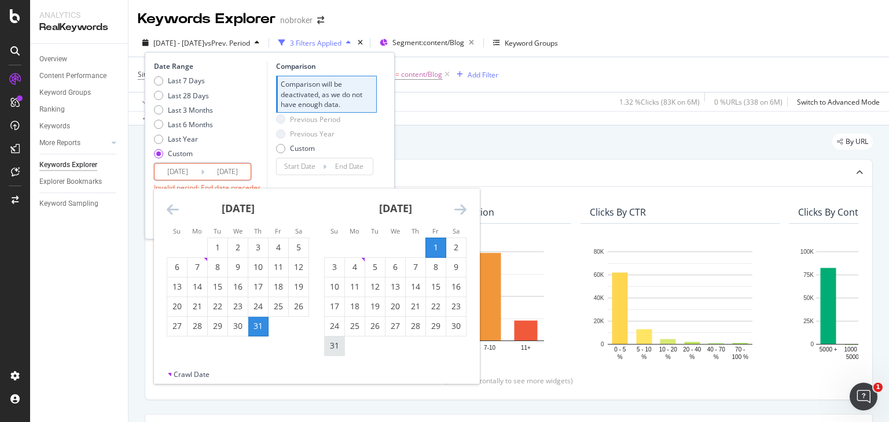
click at [337, 346] on div "31" at bounding box center [335, 346] width 20 height 12
type input "[DATE]"
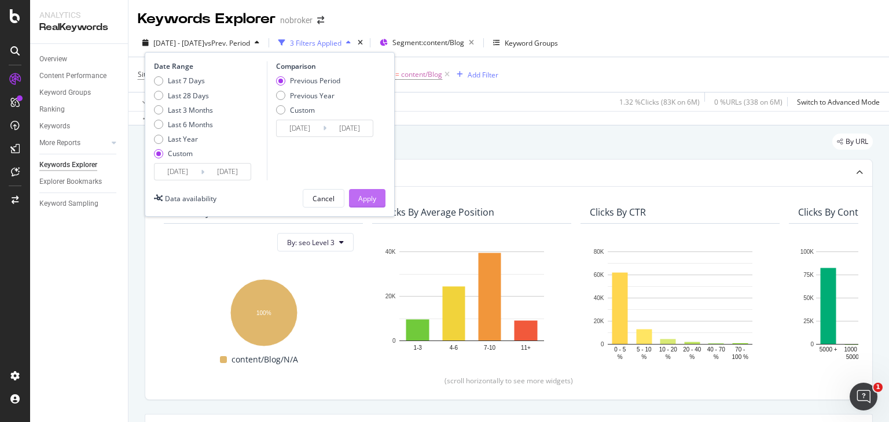
click at [377, 192] on button "Apply" at bounding box center [367, 198] width 36 height 19
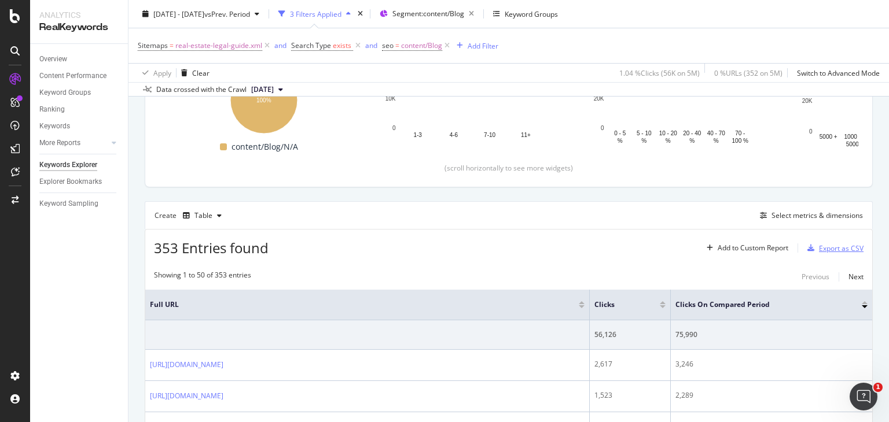
scroll to position [213, 0]
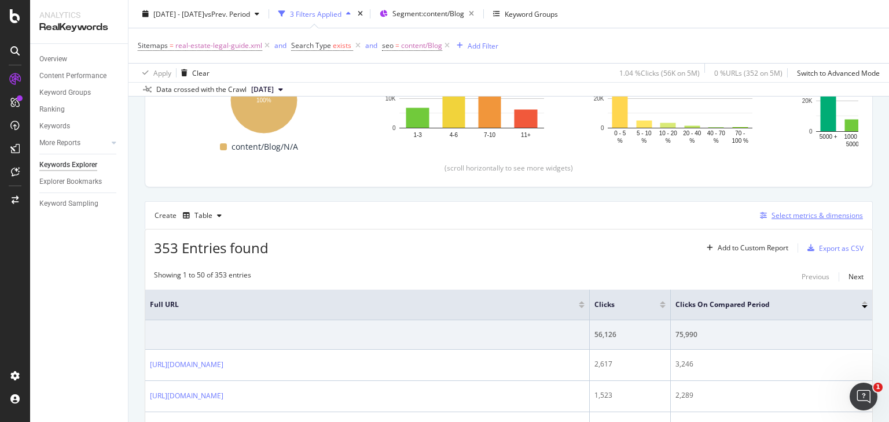
click at [812, 213] on div "Select metrics & dimensions" at bounding box center [816, 216] width 91 height 10
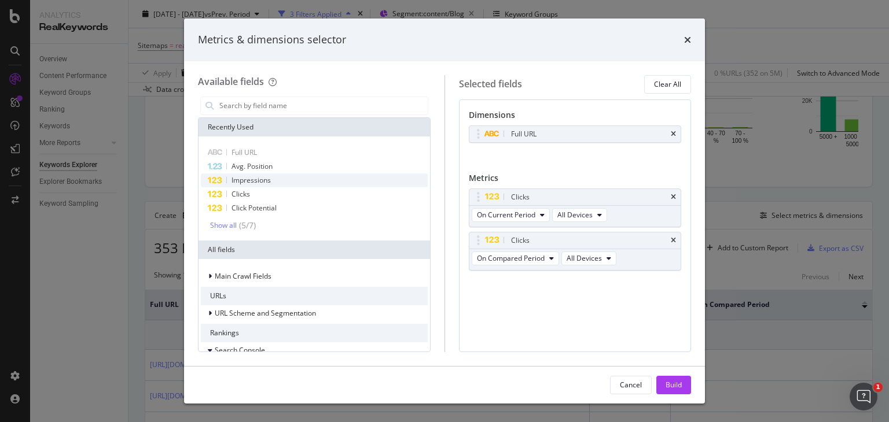
click at [262, 177] on span "Impressions" at bounding box center [250, 180] width 39 height 10
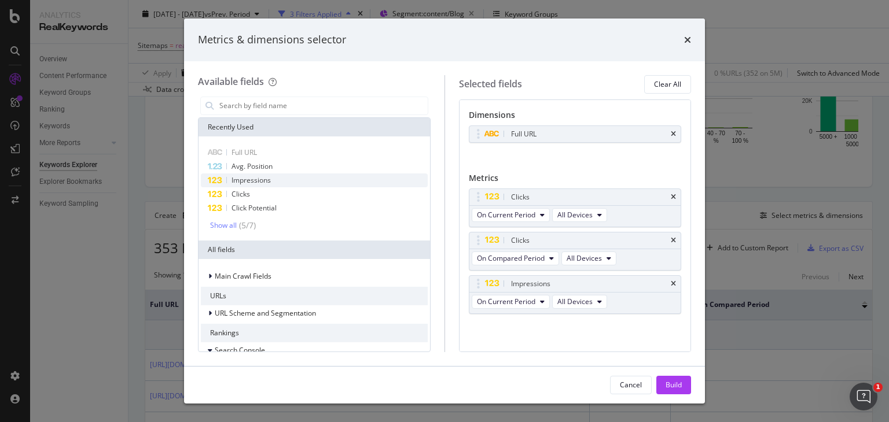
click at [257, 183] on span "Impressions" at bounding box center [250, 180] width 39 height 10
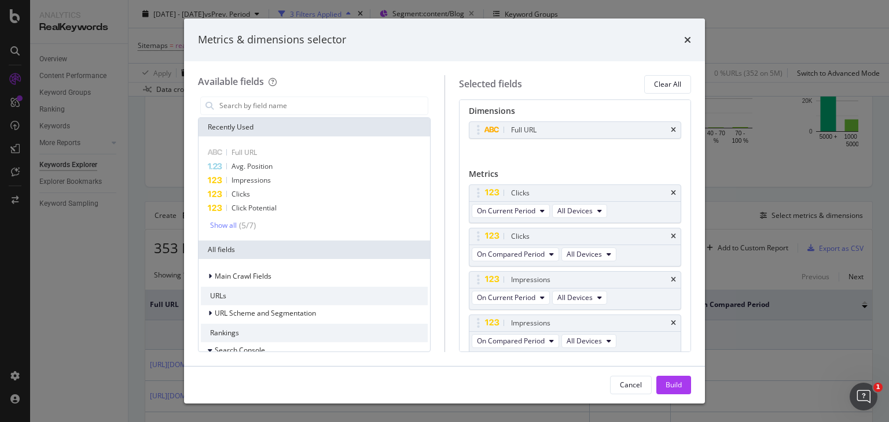
scroll to position [42, 0]
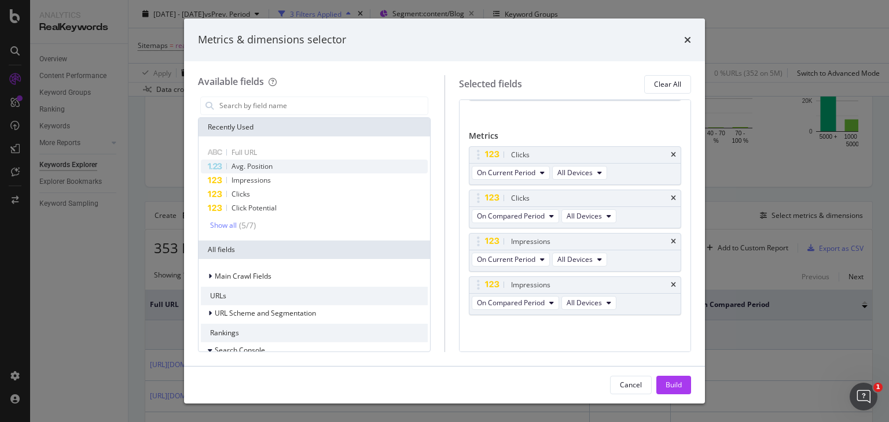
click at [248, 170] on span "Avg. Position" at bounding box center [251, 166] width 41 height 10
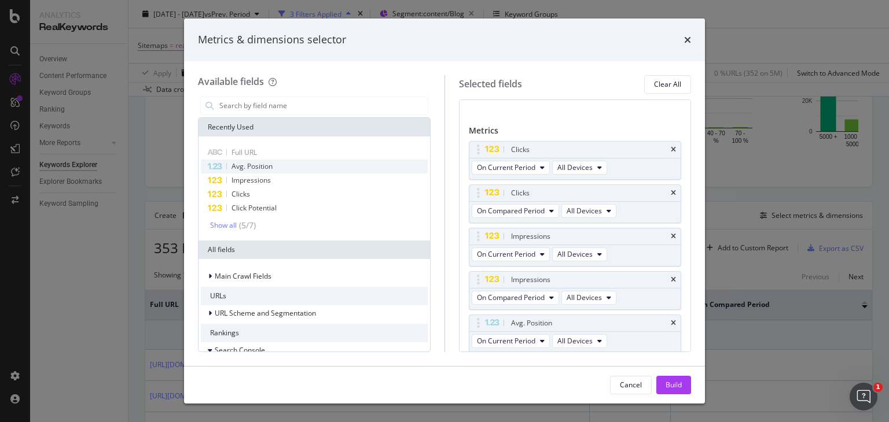
click at [248, 170] on span "Avg. Position" at bounding box center [251, 166] width 41 height 10
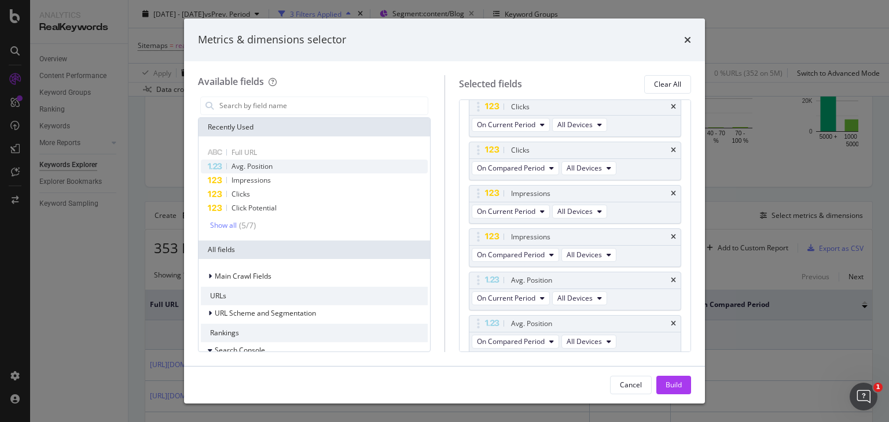
scroll to position [90, 0]
click at [674, 380] on div "Build" at bounding box center [673, 385] width 16 height 10
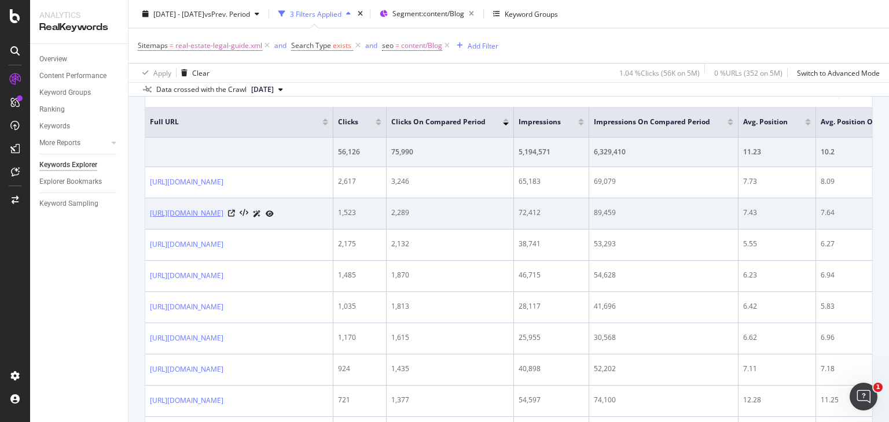
drag, startPoint x: 148, startPoint y: 206, endPoint x: 171, endPoint y: 228, distance: 32.3
click at [171, 228] on td "[URL][DOMAIN_NAME]" at bounding box center [239, 213] width 188 height 31
copy link "[URL][DOMAIN_NAME]"
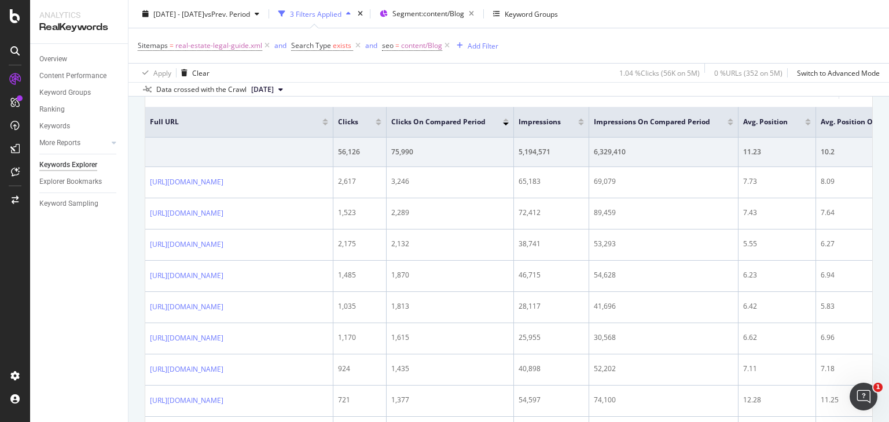
click at [361, 94] on div "Data crossed with the Crawl [DATE]" at bounding box center [508, 89] width 760 height 14
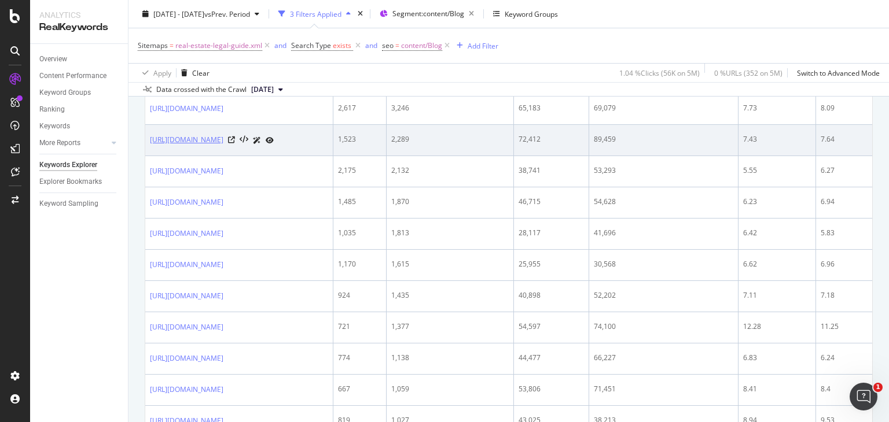
scroll to position [470, 0]
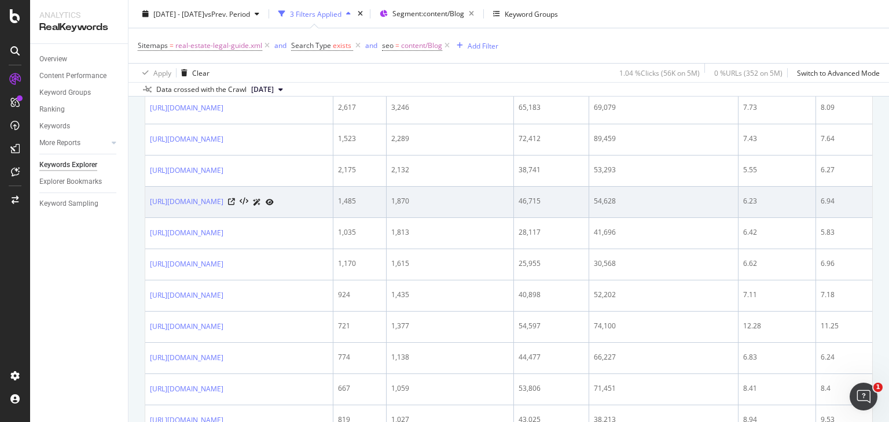
drag, startPoint x: 153, startPoint y: 202, endPoint x: 293, endPoint y: 204, distance: 140.0
click at [293, 204] on td "[URL][DOMAIN_NAME]" at bounding box center [239, 202] width 188 height 31
drag, startPoint x: 146, startPoint y: 204, endPoint x: 334, endPoint y: 211, distance: 188.2
click at [333, 211] on td "[URL][DOMAIN_NAME]" at bounding box center [239, 202] width 188 height 31
copy div "[URL][DOMAIN_NAME]"
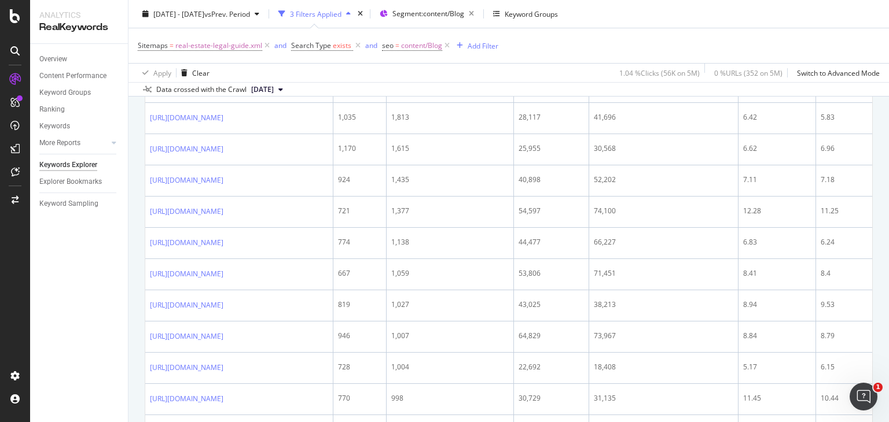
scroll to position [586, 0]
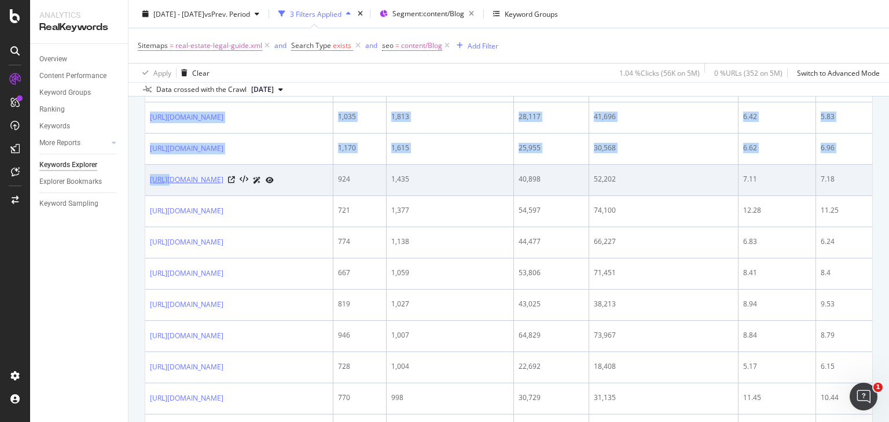
drag, startPoint x: 143, startPoint y: 181, endPoint x: 164, endPoint y: 194, distance: 24.7
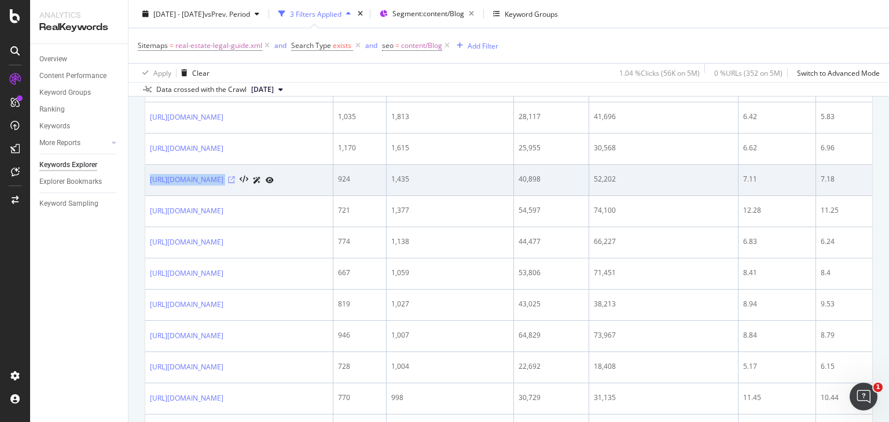
drag, startPoint x: 146, startPoint y: 190, endPoint x: 333, endPoint y: 186, distance: 186.9
click at [333, 186] on td "[URL][DOMAIN_NAME]" at bounding box center [239, 180] width 188 height 31
copy div "[URL][DOMAIN_NAME]"
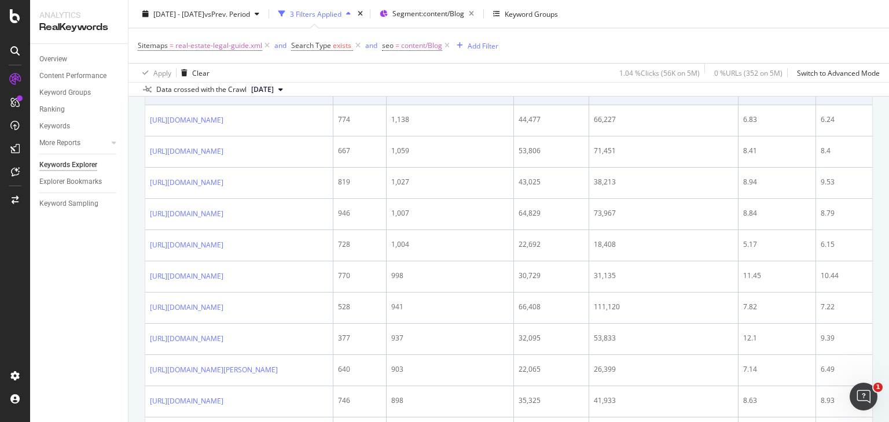
scroll to position [712, 0]
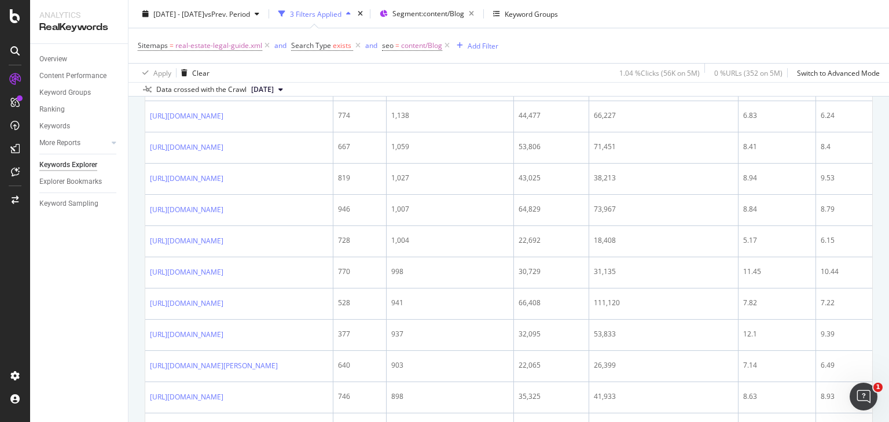
drag, startPoint x: 144, startPoint y: 211, endPoint x: 130, endPoint y: 221, distance: 17.5
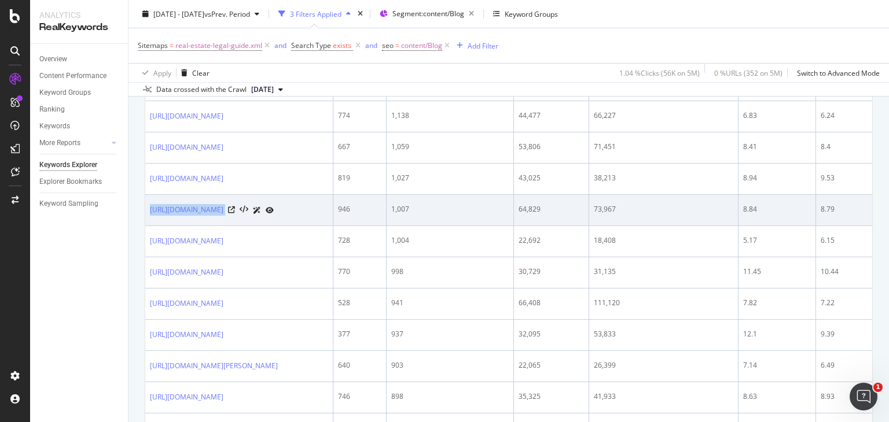
drag, startPoint x: 146, startPoint y: 212, endPoint x: 343, endPoint y: 205, distance: 196.3
click at [333, 205] on td "[URL][DOMAIN_NAME]" at bounding box center [239, 210] width 188 height 31
copy div "[URL][DOMAIN_NAME]"
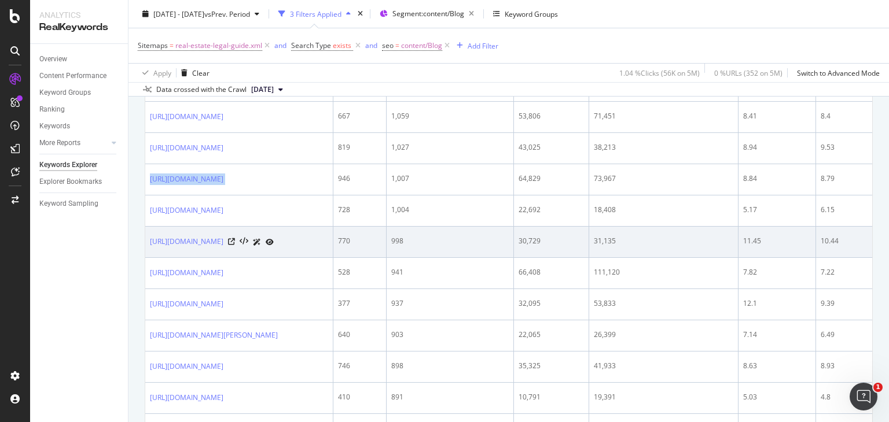
drag, startPoint x: 146, startPoint y: 244, endPoint x: 322, endPoint y: 241, distance: 175.9
click at [322, 241] on td "[URL][DOMAIN_NAME]" at bounding box center [239, 242] width 188 height 31
copy link "[URL][DOMAIN_NAME]"
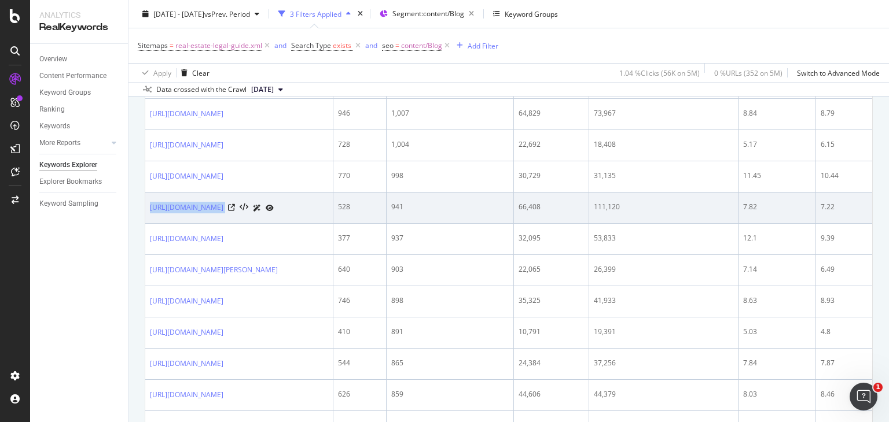
drag, startPoint x: 148, startPoint y: 212, endPoint x: 317, endPoint y: 208, distance: 169.0
click at [317, 208] on td "[URL][DOMAIN_NAME]" at bounding box center [239, 208] width 188 height 31
copy div "[URL][DOMAIN_NAME]"
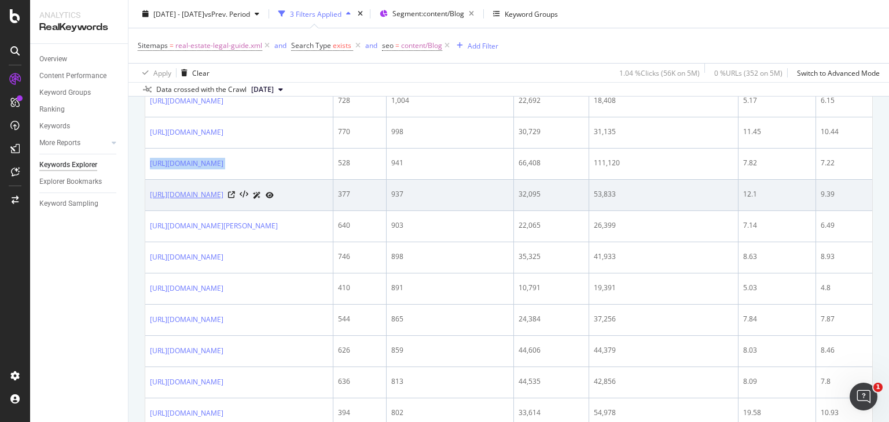
scroll to position [852, 0]
drag, startPoint x: 146, startPoint y: 196, endPoint x: 321, endPoint y: 195, distance: 174.7
click at [321, 195] on td "[URL][DOMAIN_NAME]" at bounding box center [239, 195] width 188 height 31
copy div "[URL][DOMAIN_NAME]"
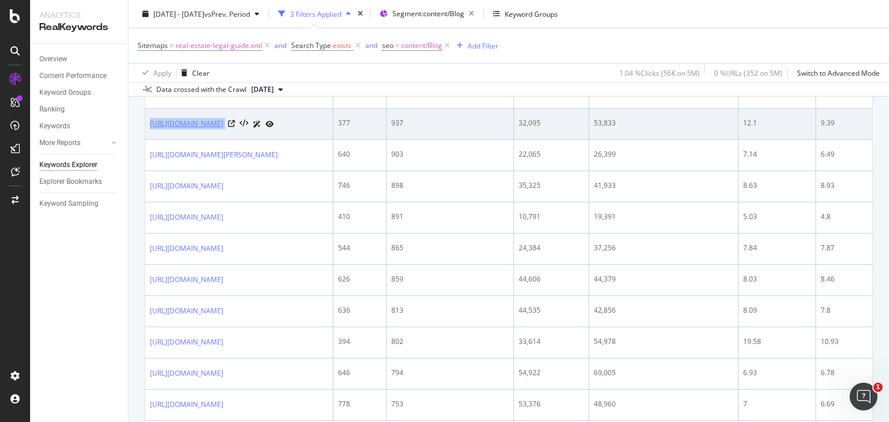
scroll to position [923, 0]
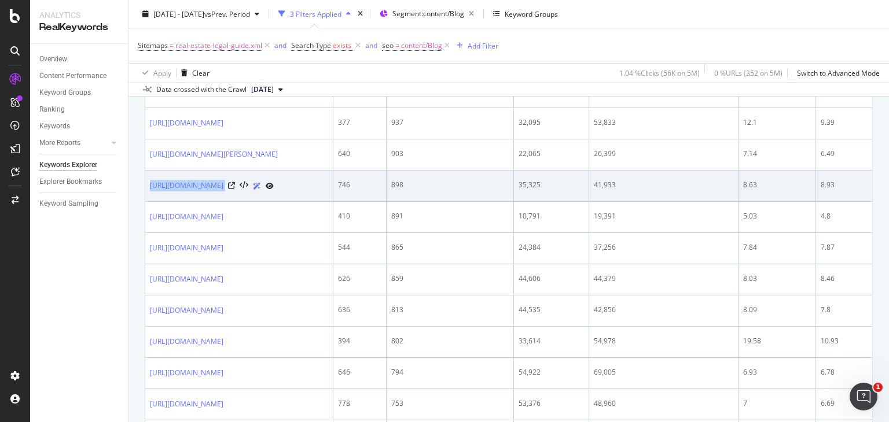
drag, startPoint x: 152, startPoint y: 186, endPoint x: 393, endPoint y: 191, distance: 241.9
click at [333, 191] on td "[URL][DOMAIN_NAME]" at bounding box center [239, 186] width 188 height 31
copy div "[URL][DOMAIN_NAME]"
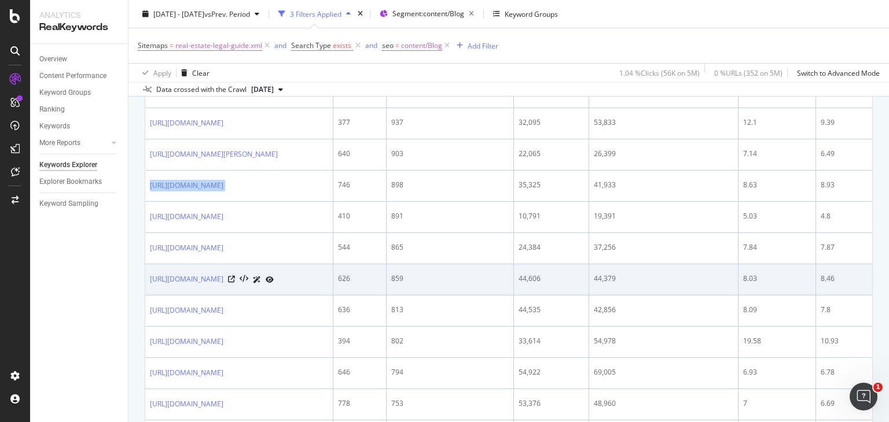
scroll to position [963, 0]
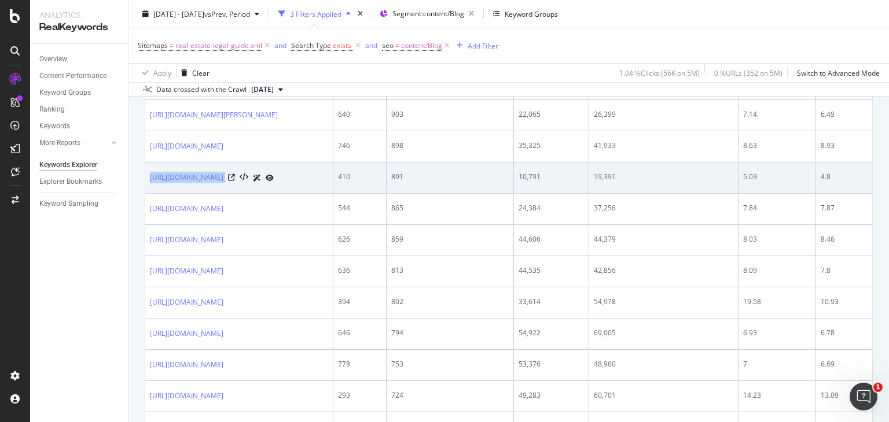
drag, startPoint x: 146, startPoint y: 174, endPoint x: 354, endPoint y: 175, distance: 208.3
click at [333, 175] on td "[URL][DOMAIN_NAME]" at bounding box center [239, 178] width 188 height 31
copy div "[URL][DOMAIN_NAME]"
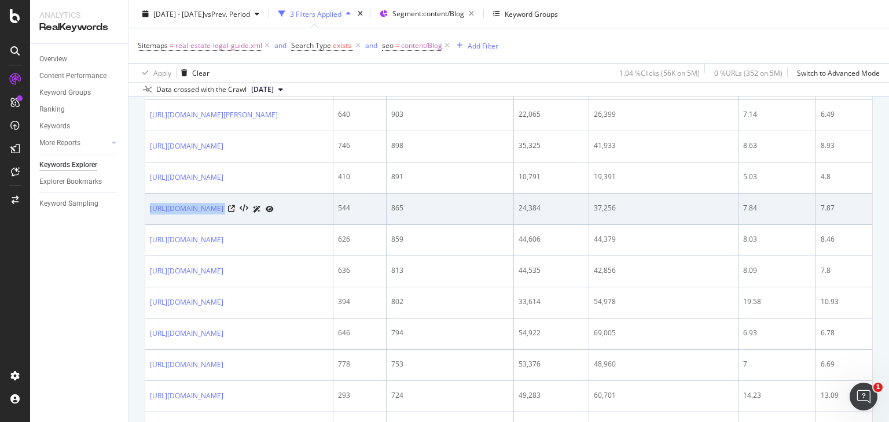
drag, startPoint x: 150, startPoint y: 209, endPoint x: 323, endPoint y: 207, distance: 173.0
click at [323, 207] on td "[URL][DOMAIN_NAME]" at bounding box center [239, 209] width 188 height 31
copy div "[URL][DOMAIN_NAME]"
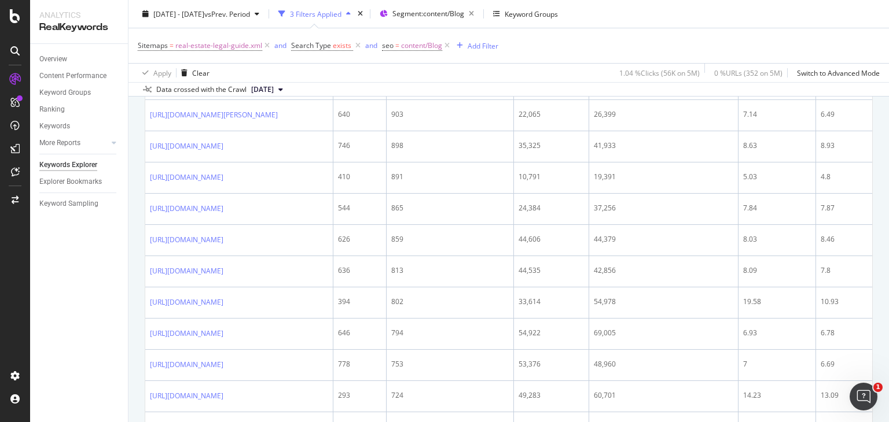
click at [142, 230] on div "By URL Top Charts Clicks By seo Level 3 By: seo Level 3 Hold CTRL while clickin…" at bounding box center [508, 196] width 760 height 2066
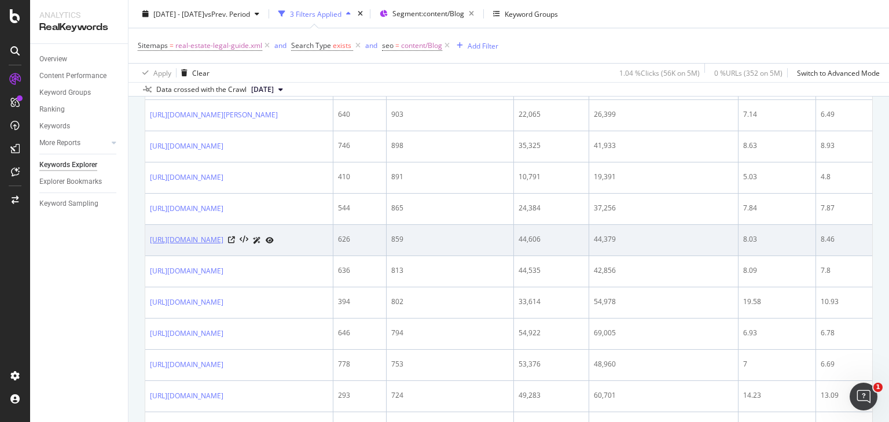
drag, startPoint x: 150, startPoint y: 237, endPoint x: 208, endPoint y: 257, distance: 61.5
click at [208, 256] on td "[URL][DOMAIN_NAME]" at bounding box center [239, 240] width 188 height 31
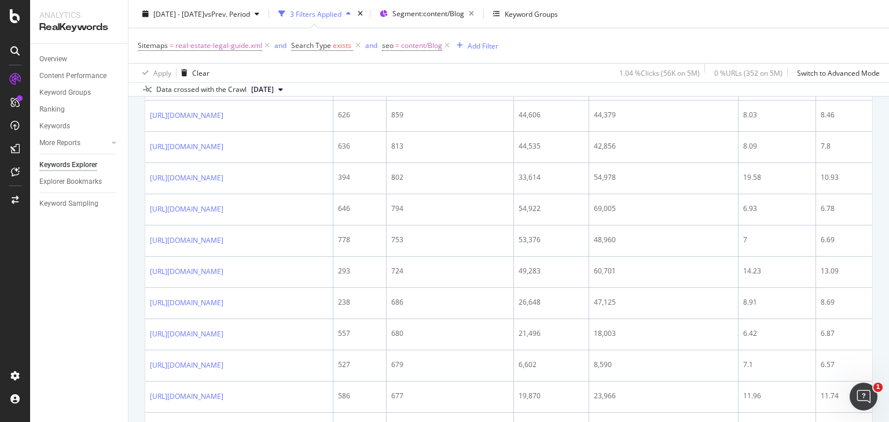
scroll to position [1088, 0]
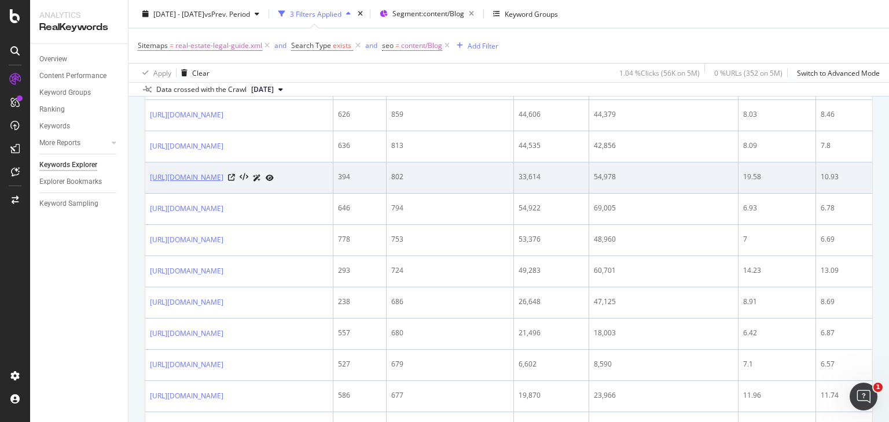
drag, startPoint x: 151, startPoint y: 185, endPoint x: 193, endPoint y: 208, distance: 47.9
click at [193, 194] on td "[URL][DOMAIN_NAME]" at bounding box center [239, 178] width 188 height 31
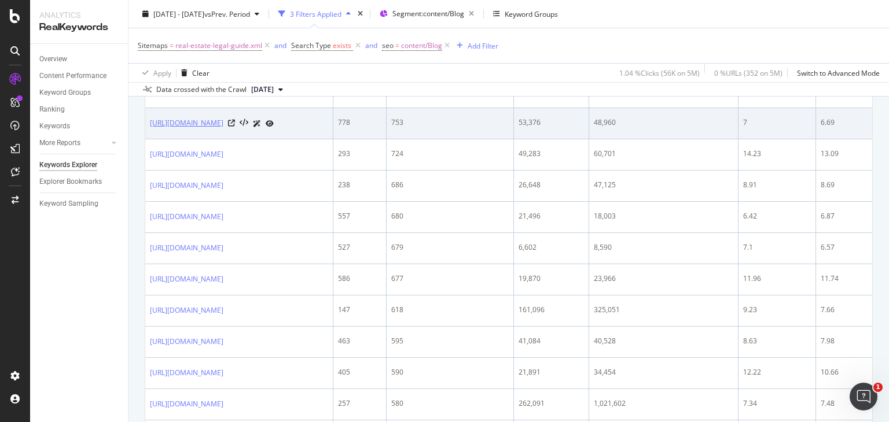
scroll to position [1208, 0]
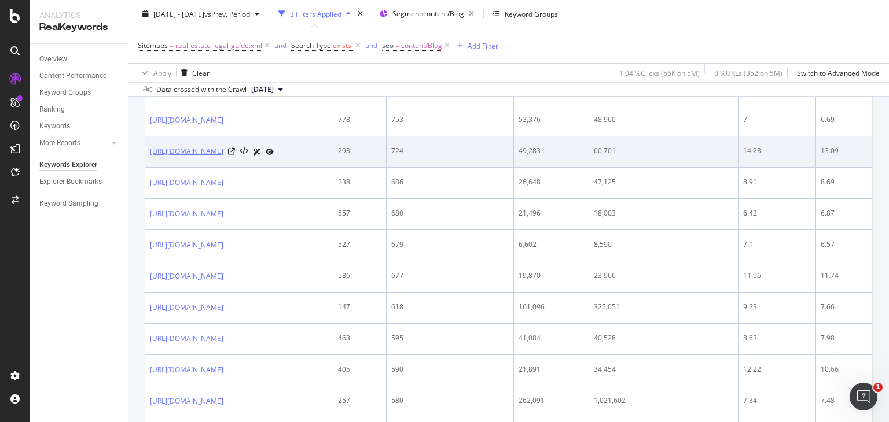
drag, startPoint x: 148, startPoint y: 175, endPoint x: 204, endPoint y: 189, distance: 58.0
click at [204, 168] on td "[URL][DOMAIN_NAME]" at bounding box center [239, 152] width 188 height 31
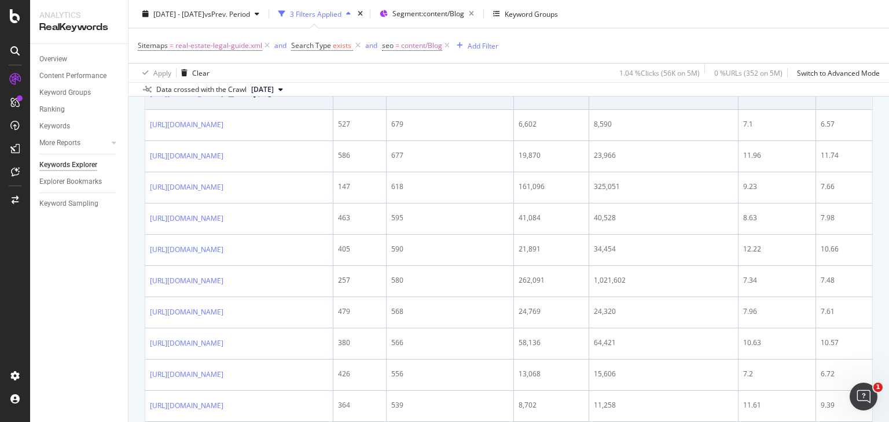
scroll to position [1329, 0]
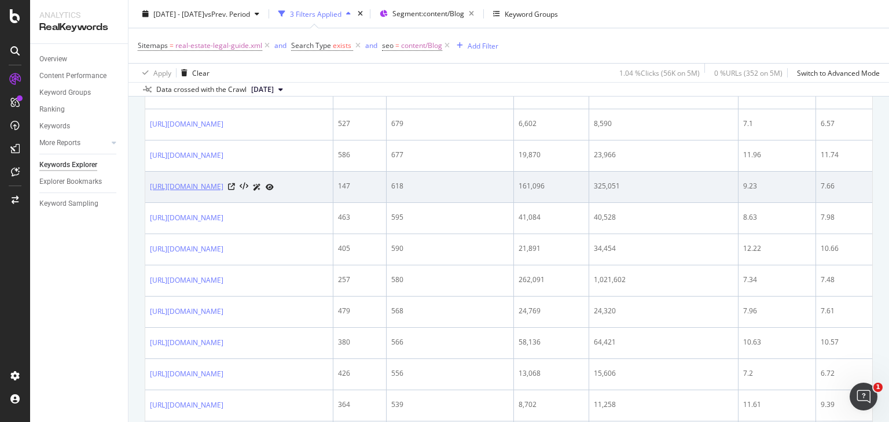
drag, startPoint x: 144, startPoint y: 232, endPoint x: 286, endPoint y: 233, distance: 141.8
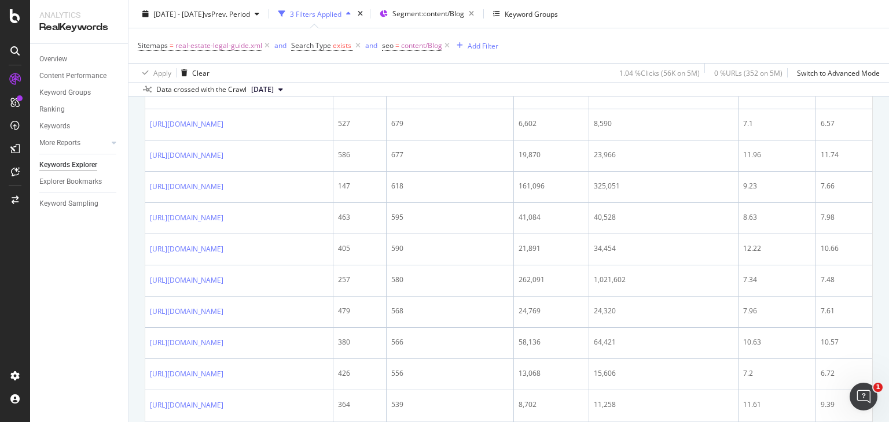
click at [120, 271] on div "Overview Content Performance Keyword Groups Ranking Keywords More Reports Count…" at bounding box center [79, 233] width 98 height 378
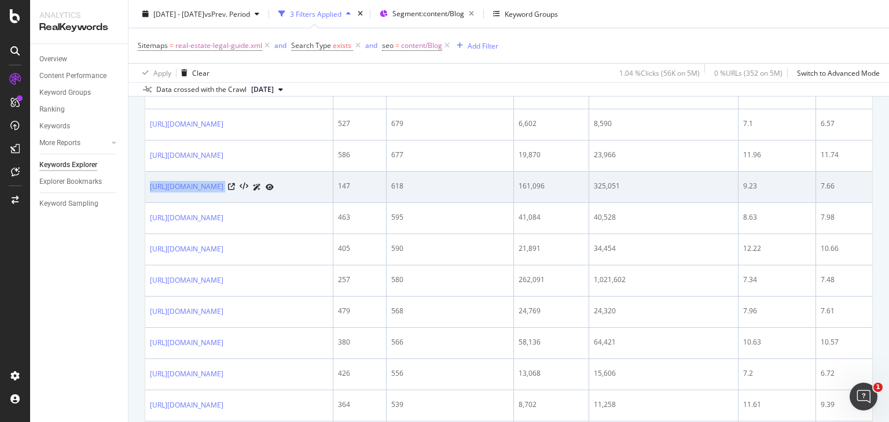
drag, startPoint x: 149, startPoint y: 232, endPoint x: 312, endPoint y: 229, distance: 163.2
click at [312, 203] on td "[URL][DOMAIN_NAME]" at bounding box center [239, 187] width 188 height 31
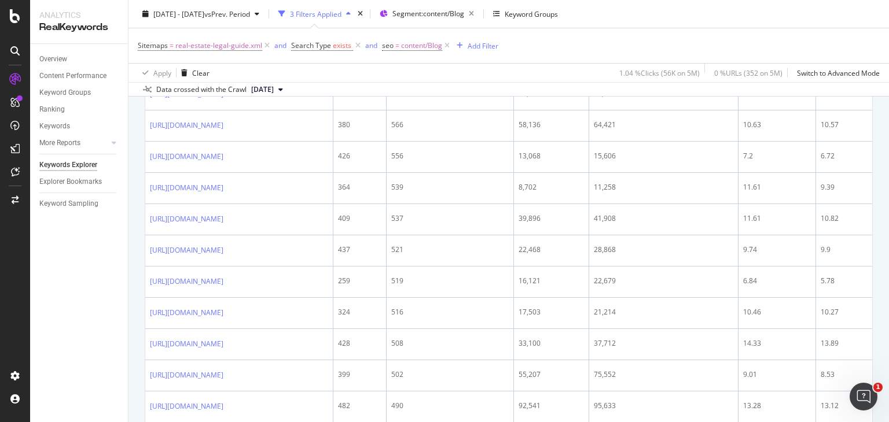
scroll to position [1548, 0]
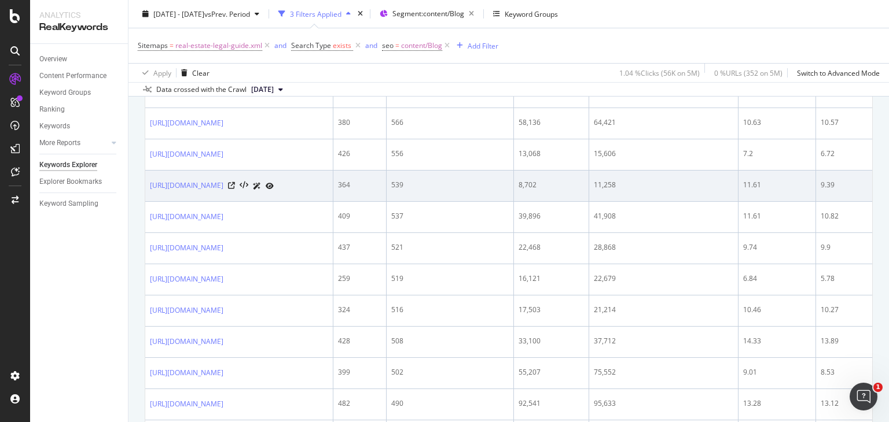
drag, startPoint x: 145, startPoint y: 240, endPoint x: 345, endPoint y: 252, distance: 200.6
click at [333, 202] on td "[URL][DOMAIN_NAME]" at bounding box center [239, 186] width 188 height 31
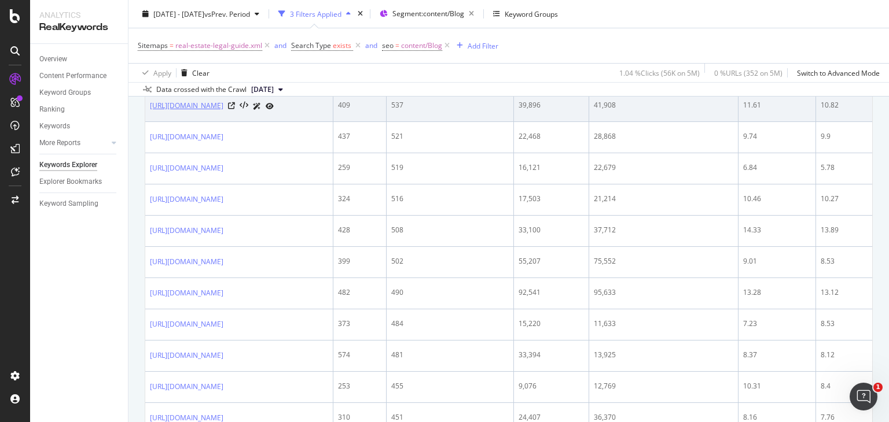
scroll to position [1661, 0]
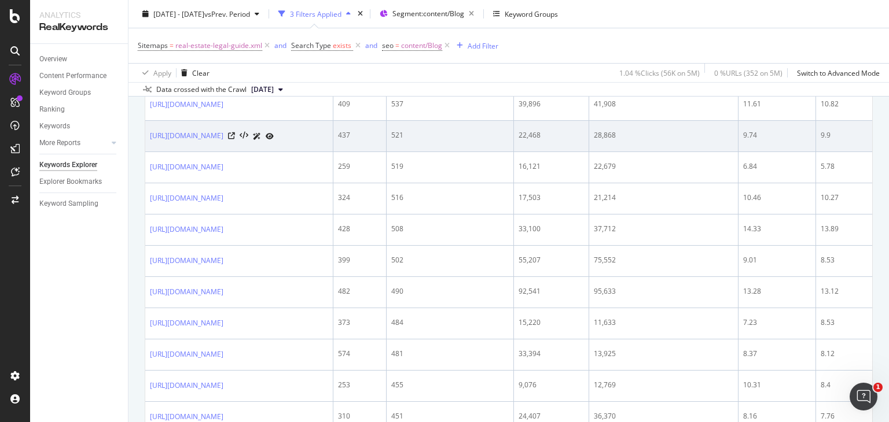
drag, startPoint x: 149, startPoint y: 200, endPoint x: 321, endPoint y: 200, distance: 171.9
click at [321, 152] on td "[URL][DOMAIN_NAME]" at bounding box center [239, 136] width 188 height 31
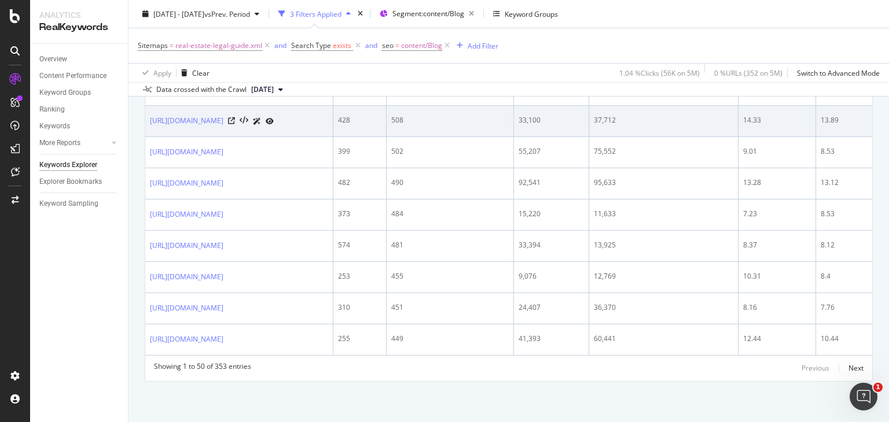
scroll to position [1819, 0]
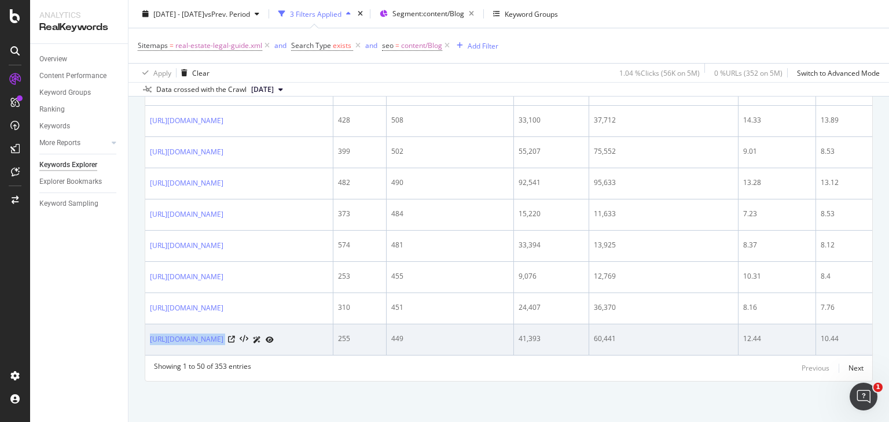
drag, startPoint x: 147, startPoint y: 356, endPoint x: 383, endPoint y: 354, distance: 236.1
click at [333, 354] on td "[URL][DOMAIN_NAME]" at bounding box center [239, 340] width 188 height 31
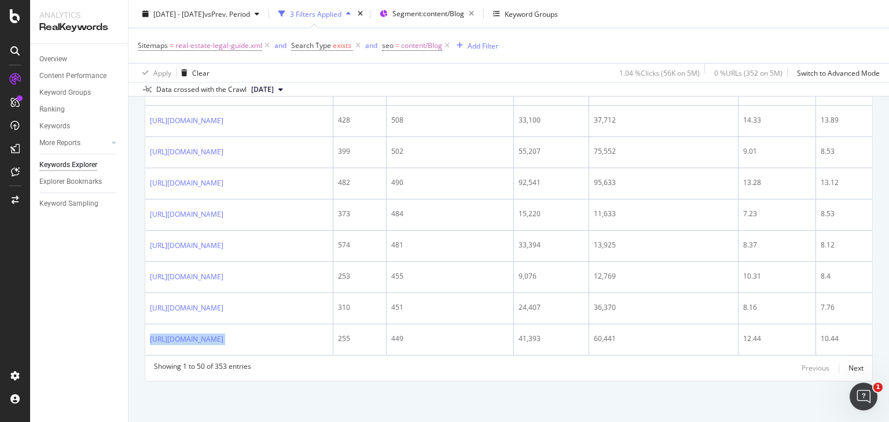
scroll to position [1848, 0]
click at [848, 365] on div "Next" at bounding box center [855, 368] width 15 height 10
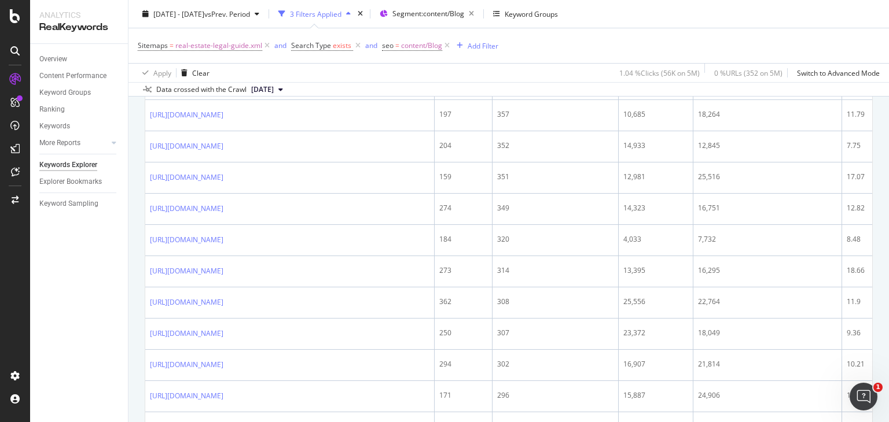
scroll to position [1064, 0]
click at [595, 190] on td "351" at bounding box center [555, 179] width 126 height 31
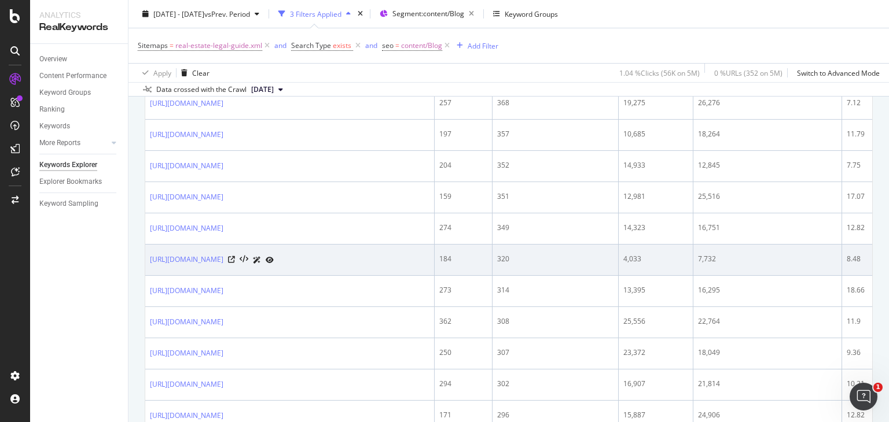
scroll to position [1046, 0]
drag, startPoint x: 148, startPoint y: 269, endPoint x: 323, endPoint y: 274, distance: 175.4
click at [323, 274] on td "[URL][DOMAIN_NAME]" at bounding box center [289, 260] width 289 height 31
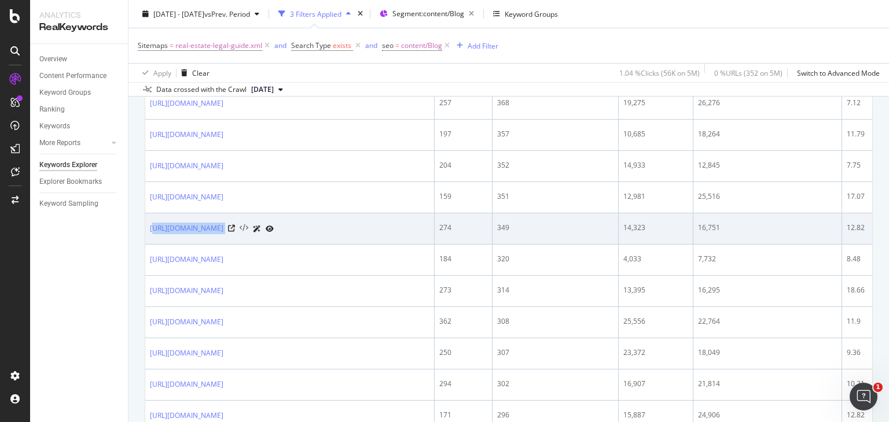
drag, startPoint x: 152, startPoint y: 234, endPoint x: 370, endPoint y: 249, distance: 218.7
click at [370, 245] on td "[URL][DOMAIN_NAME]" at bounding box center [289, 229] width 289 height 31
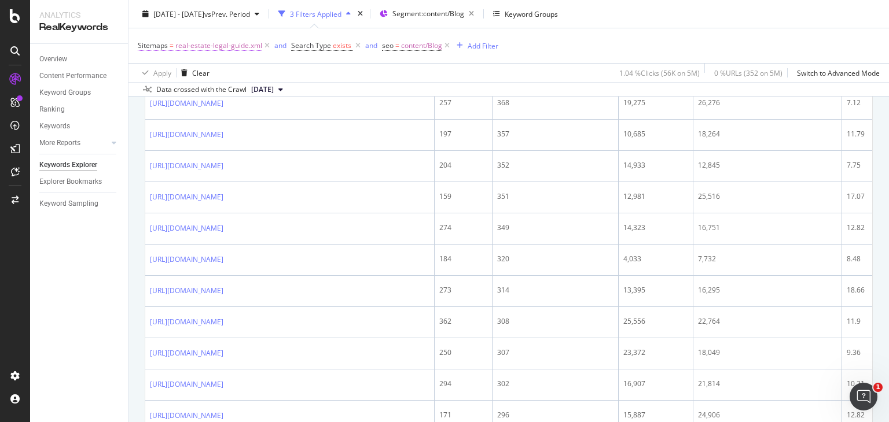
click at [220, 43] on span "real-estate-legal-guide.xml" at bounding box center [218, 46] width 87 height 16
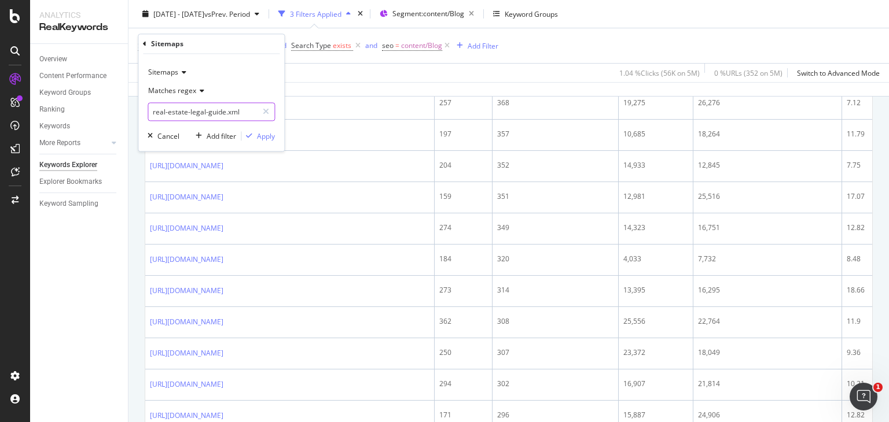
click at [227, 109] on input "real-estate-legal-guide.xml" at bounding box center [202, 112] width 109 height 19
paste input "property-management.xml"
type input "property-management.xml"
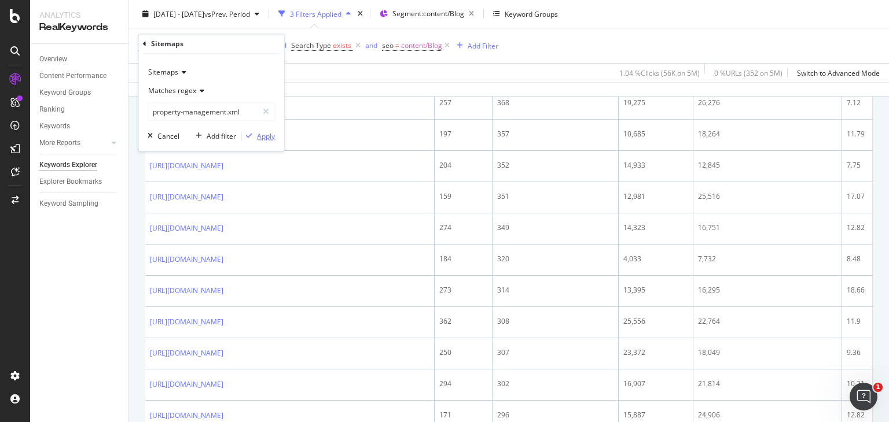
click at [263, 137] on div "Apply" at bounding box center [266, 136] width 18 height 10
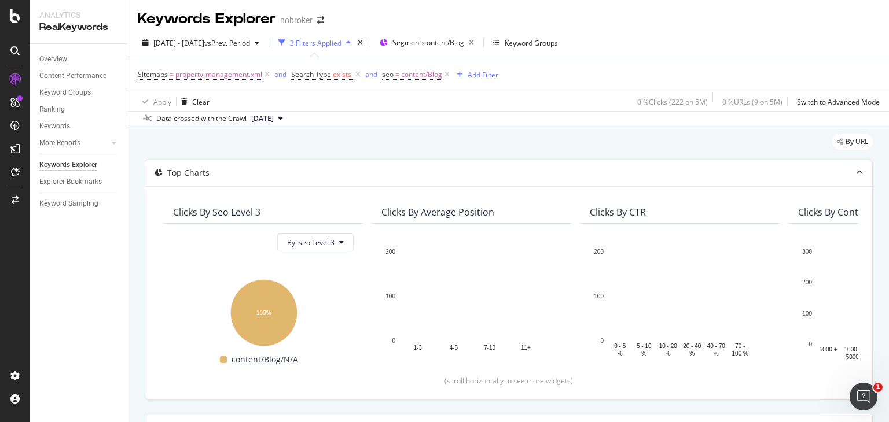
scroll to position [233, 0]
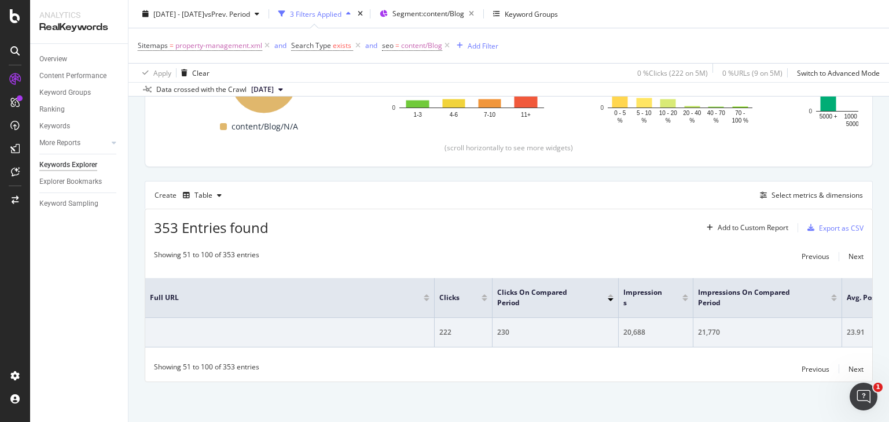
click at [210, 246] on div "Showing 51 to 100 of 353 entries Previous Next Full URL Clicks Clicks On Compar…" at bounding box center [508, 313] width 727 height 138
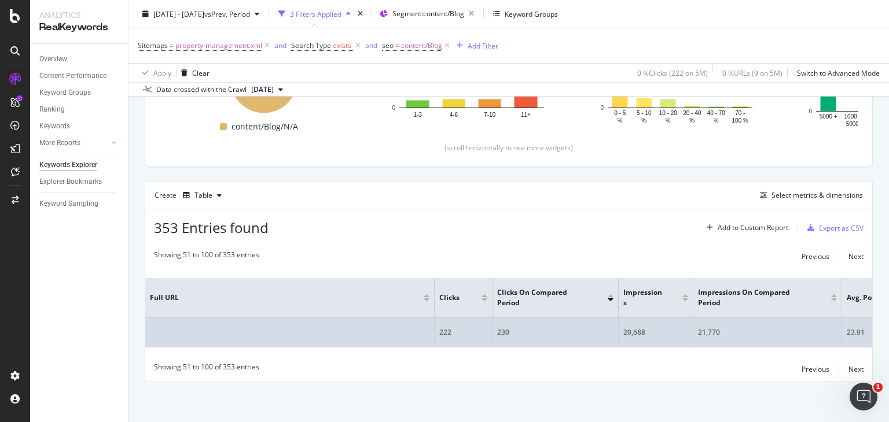
click at [221, 329] on td at bounding box center [289, 333] width 289 height 30
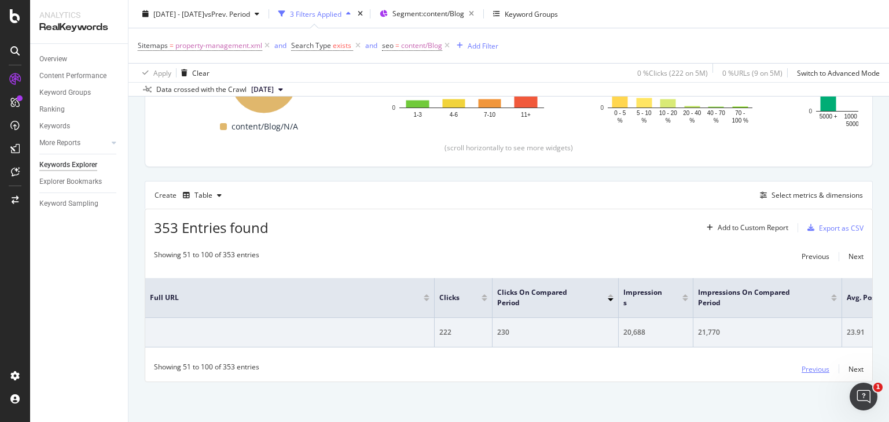
click at [810, 373] on div "Previous" at bounding box center [815, 369] width 28 height 13
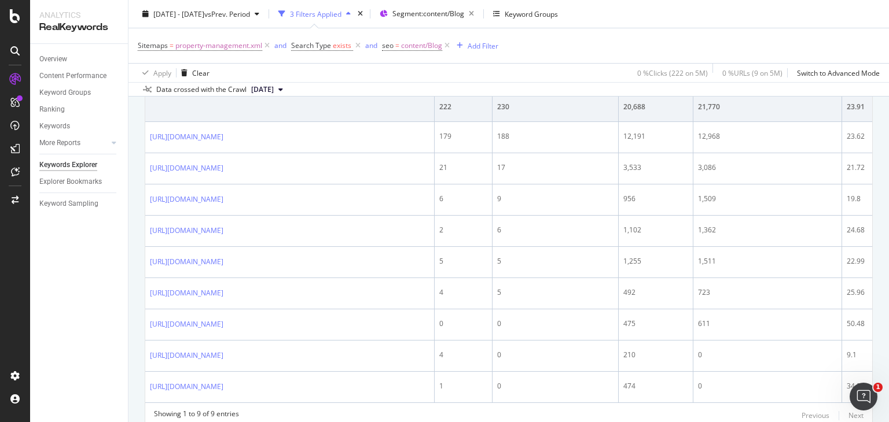
scroll to position [451, 0]
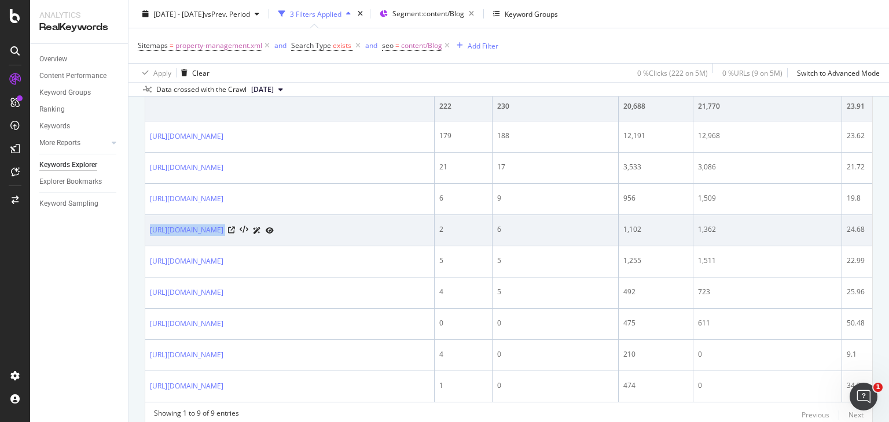
drag, startPoint x: 146, startPoint y: 230, endPoint x: 377, endPoint y: 229, distance: 230.9
click at [377, 229] on td "[URL][DOMAIN_NAME]" at bounding box center [289, 230] width 289 height 31
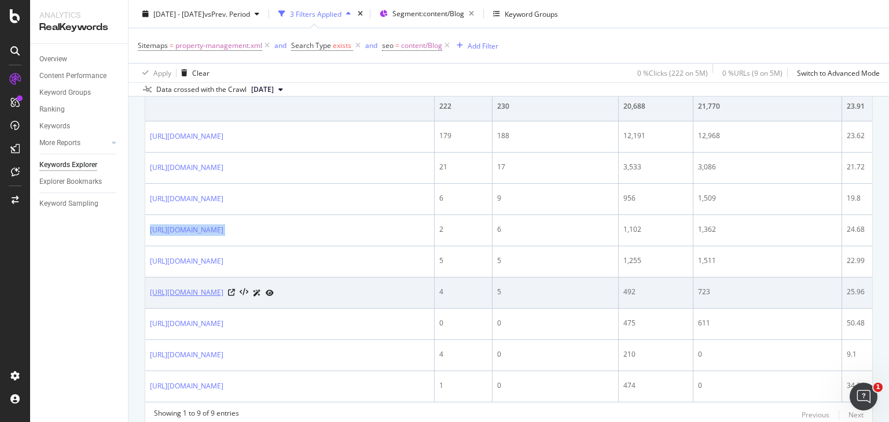
drag, startPoint x: 145, startPoint y: 296, endPoint x: 188, endPoint y: 312, distance: 45.8
click at [188, 309] on td "[URL][DOMAIN_NAME]" at bounding box center [289, 293] width 289 height 31
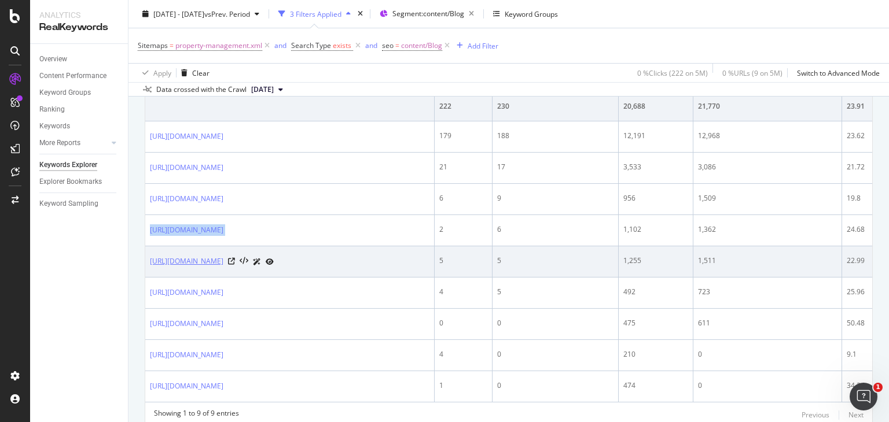
scroll to position [526, 0]
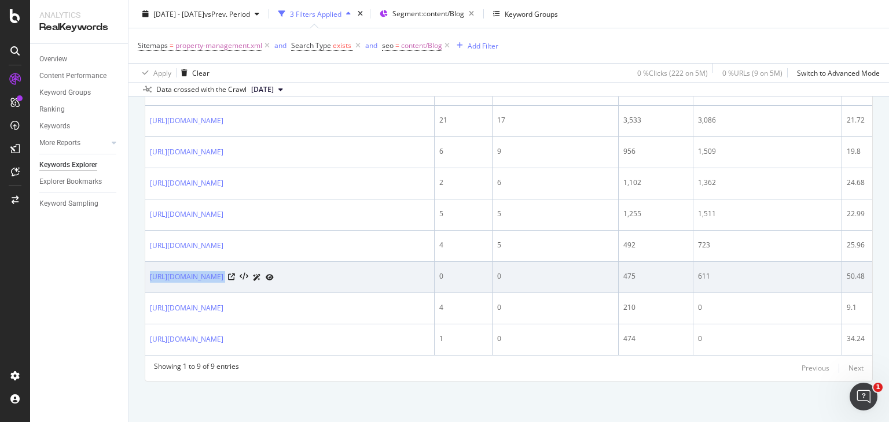
drag, startPoint x: 152, startPoint y: 261, endPoint x: 390, endPoint y: 262, distance: 238.4
click at [390, 262] on td "[URL][DOMAIN_NAME]" at bounding box center [289, 277] width 289 height 31
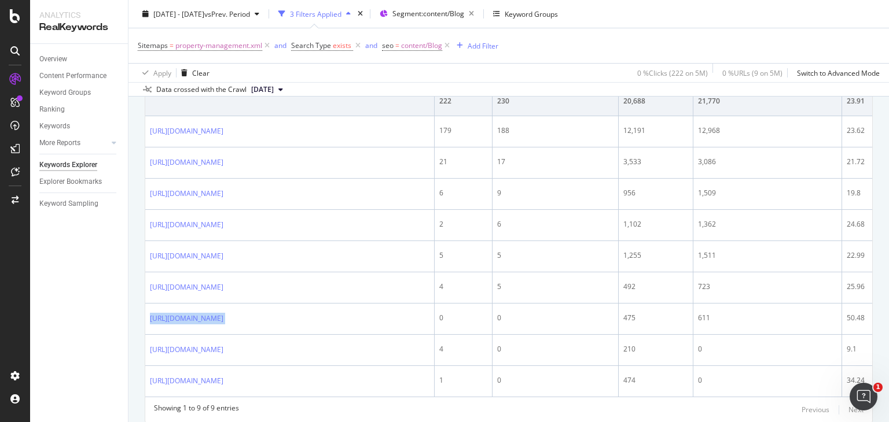
scroll to position [444, 0]
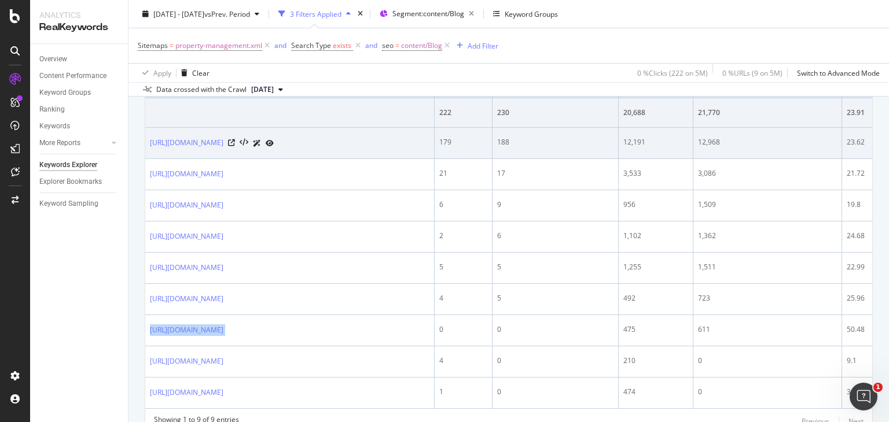
drag, startPoint x: 144, startPoint y: 137, endPoint x: 209, endPoint y: 161, distance: 69.8
click at [209, 161] on div "9 Entries found Add to Custom Report Export as CSV Showing 1 to 9 of 9 entries …" at bounding box center [509, 216] width 728 height 437
click at [209, 159] on td "[URL][DOMAIN_NAME]" at bounding box center [289, 143] width 289 height 31
drag, startPoint x: 144, startPoint y: 134, endPoint x: 174, endPoint y: 152, distance: 35.0
click at [174, 152] on div "By URL Top Charts Clicks By seo Level 3 By: seo Level 3 Hold CTRL while clickin…" at bounding box center [508, 78] width 760 height 794
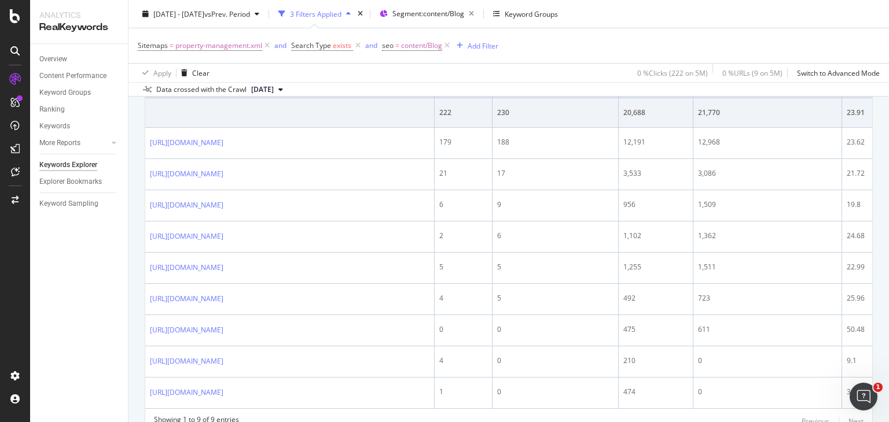
click at [138, 135] on div "By URL Top Charts Clicks By seo Level 3 By: seo Level 3 Hold CTRL while clickin…" at bounding box center [508, 78] width 760 height 794
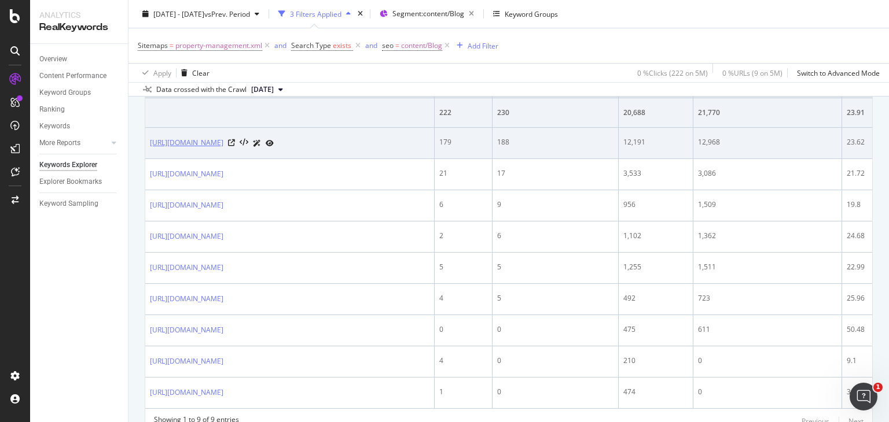
drag, startPoint x: 146, startPoint y: 136, endPoint x: 174, endPoint y: 153, distance: 32.4
click at [174, 153] on td "[URL][DOMAIN_NAME]" at bounding box center [289, 143] width 289 height 31
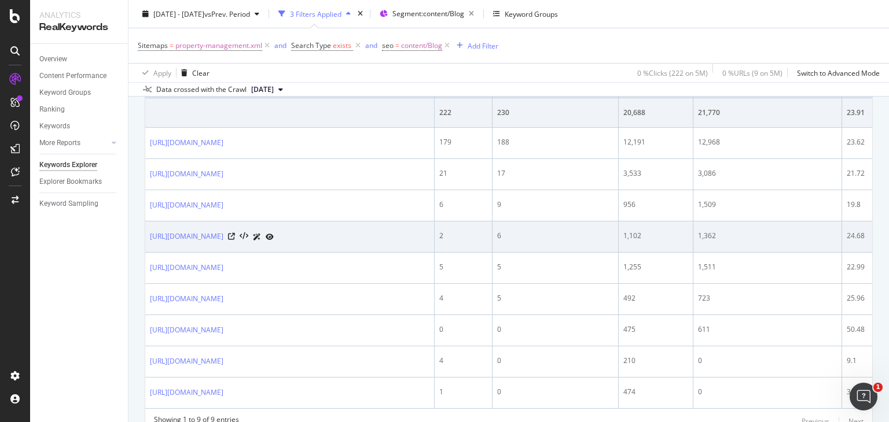
scroll to position [526, 0]
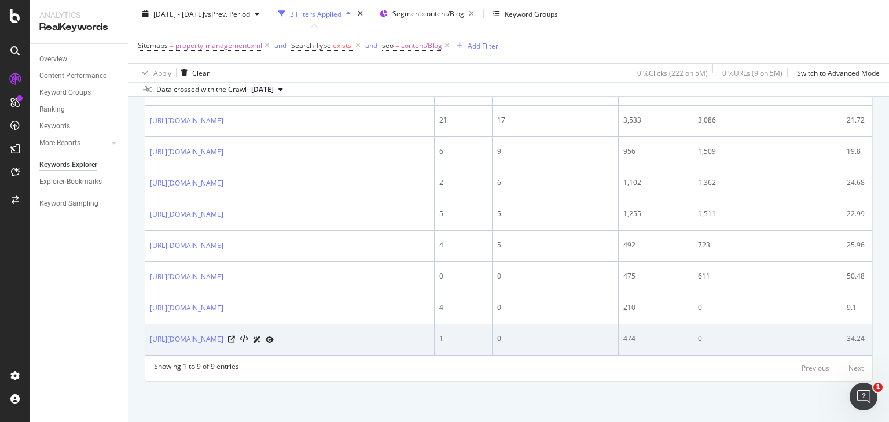
drag, startPoint x: 147, startPoint y: 320, endPoint x: 326, endPoint y: 315, distance: 179.4
click at [326, 325] on td "[URL][DOMAIN_NAME]" at bounding box center [289, 340] width 289 height 31
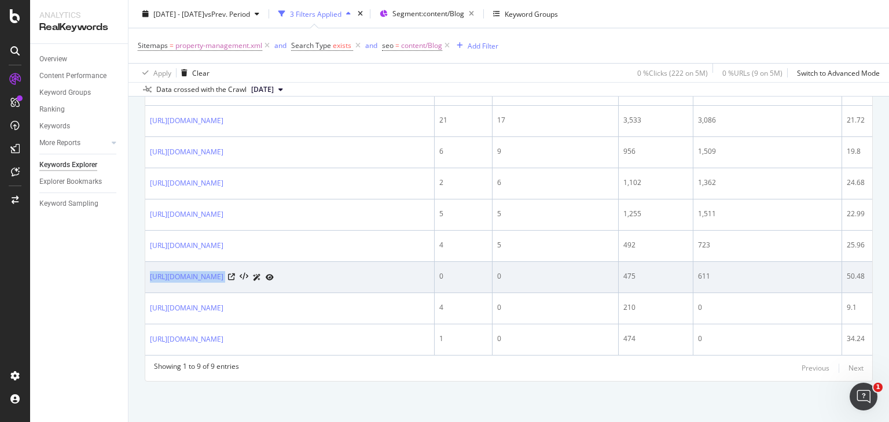
drag, startPoint x: 148, startPoint y: 263, endPoint x: 377, endPoint y: 263, distance: 229.1
click at [377, 263] on td "[URL][DOMAIN_NAME]" at bounding box center [289, 277] width 289 height 31
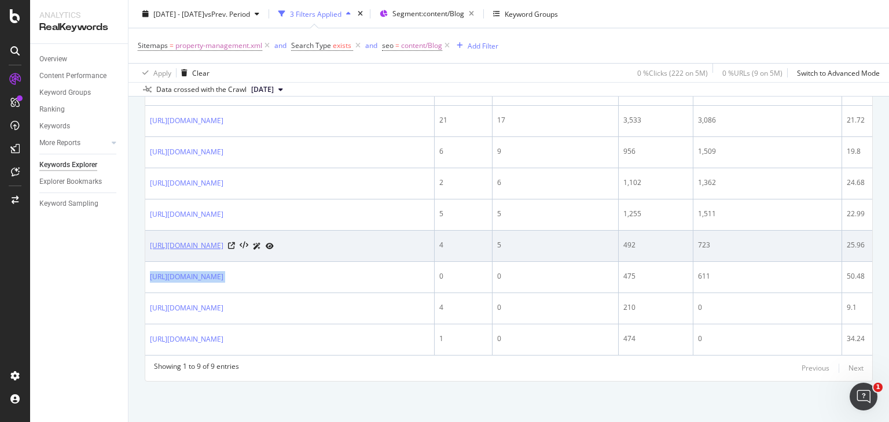
drag, startPoint x: 146, startPoint y: 217, endPoint x: 197, endPoint y: 244, distance: 57.5
click at [197, 244] on td "[URL][DOMAIN_NAME]" at bounding box center [289, 246] width 289 height 31
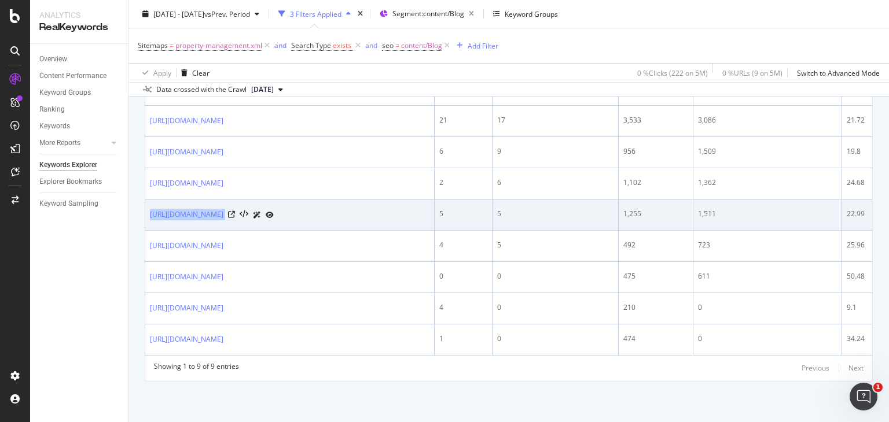
drag, startPoint x: 150, startPoint y: 186, endPoint x: 359, endPoint y: 189, distance: 208.3
click at [359, 200] on td "[URL][DOMAIN_NAME]" at bounding box center [289, 215] width 289 height 31
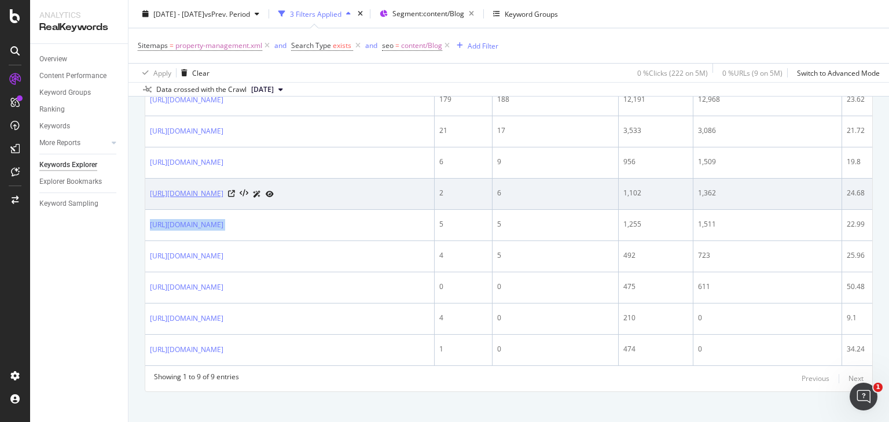
scroll to position [487, 0]
drag, startPoint x: 150, startPoint y: 196, endPoint x: 394, endPoint y: 190, distance: 244.3
click at [394, 190] on td "[URL][DOMAIN_NAME]" at bounding box center [289, 194] width 289 height 31
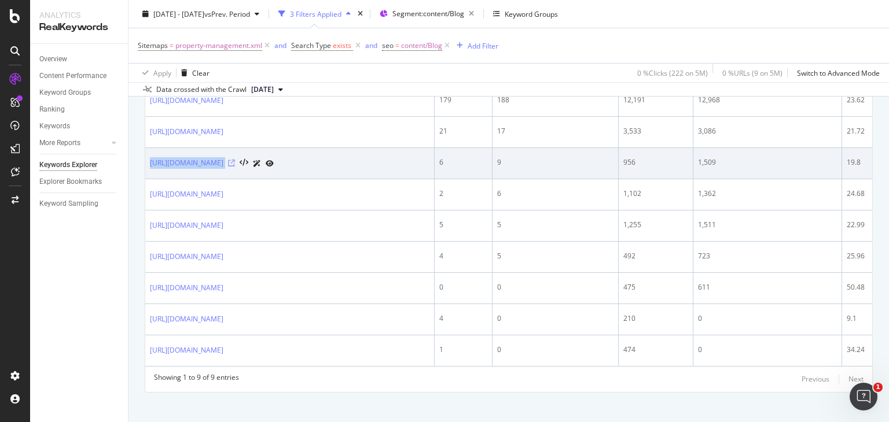
drag, startPoint x: 148, startPoint y: 165, endPoint x: 354, endPoint y: 176, distance: 206.9
click at [354, 176] on td "[URL][DOMAIN_NAME]" at bounding box center [289, 163] width 289 height 31
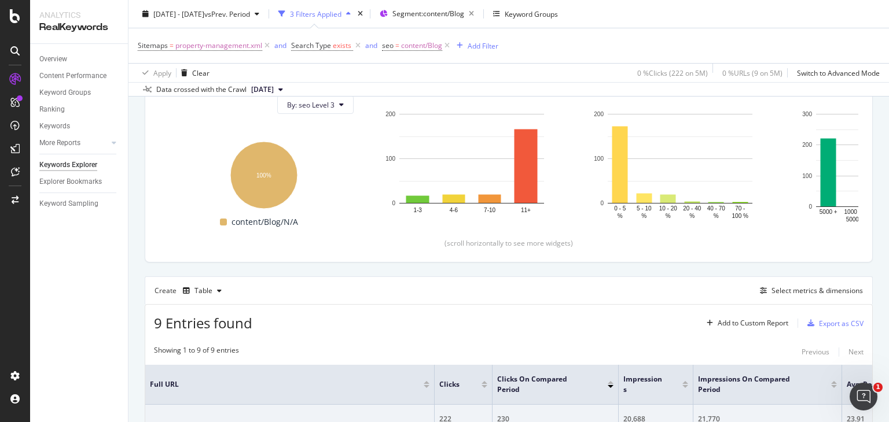
scroll to position [91, 0]
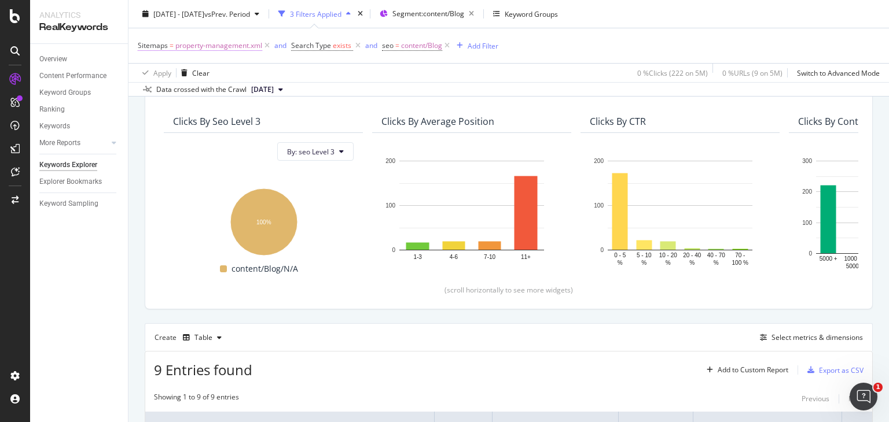
click at [227, 49] on span "property-management.xml" at bounding box center [218, 46] width 87 height 16
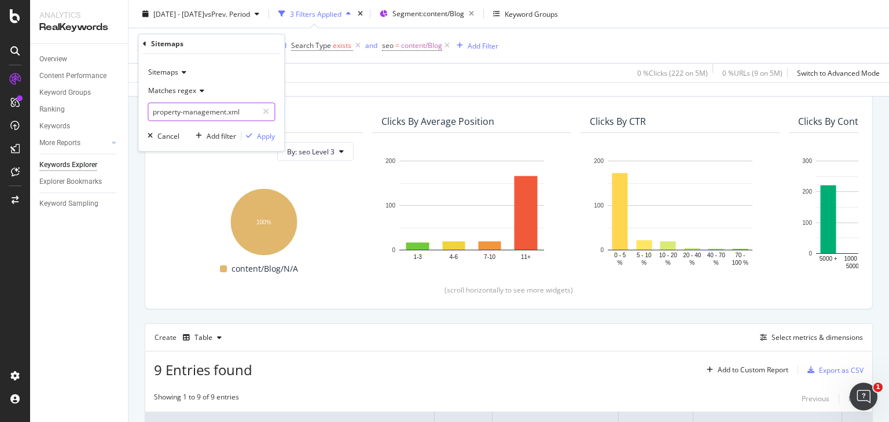
click at [224, 110] on input "property-management.xml" at bounding box center [202, 112] width 109 height 19
paste input "landlord.xml"
type input "landlord.xml"
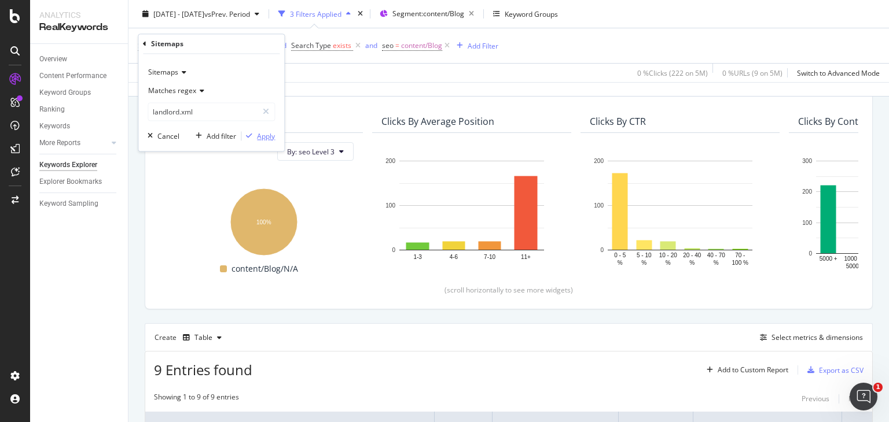
click at [252, 139] on div "button" at bounding box center [249, 136] width 16 height 7
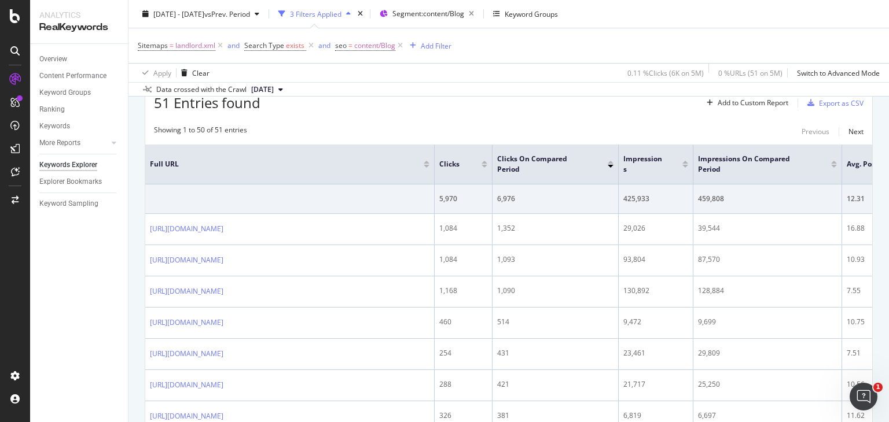
scroll to position [415, 0]
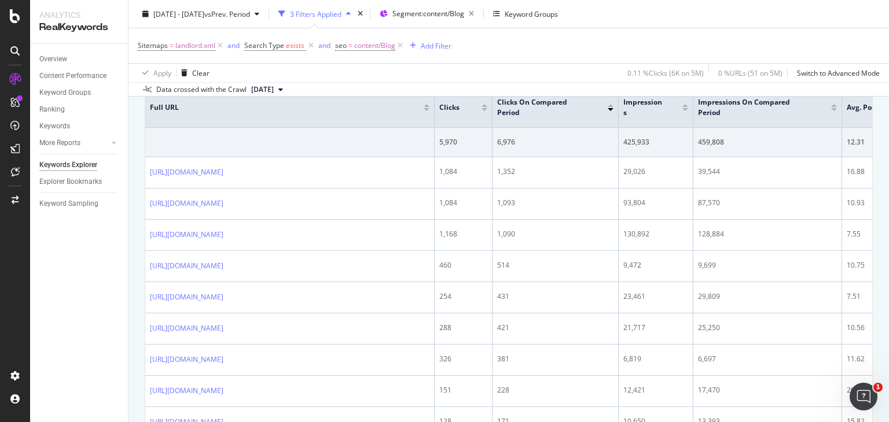
drag, startPoint x: 144, startPoint y: 205, endPoint x: 135, endPoint y: 205, distance: 8.1
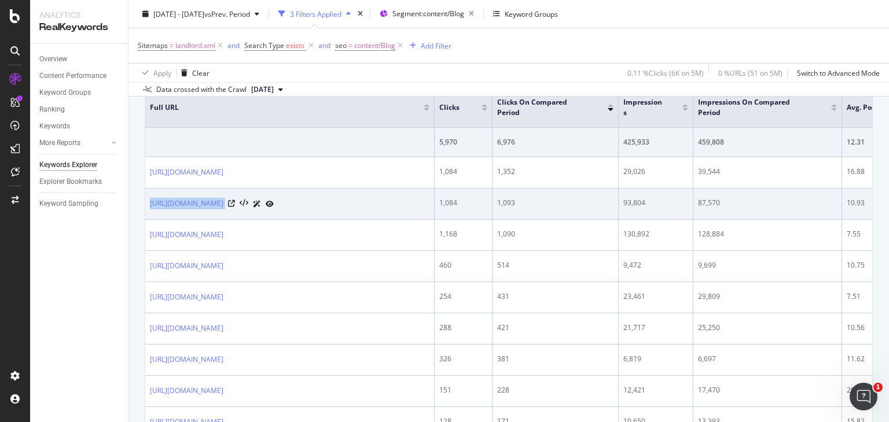
drag, startPoint x: 148, startPoint y: 209, endPoint x: 310, endPoint y: 217, distance: 162.8
click at [310, 217] on td "[URL][DOMAIN_NAME]" at bounding box center [289, 204] width 289 height 31
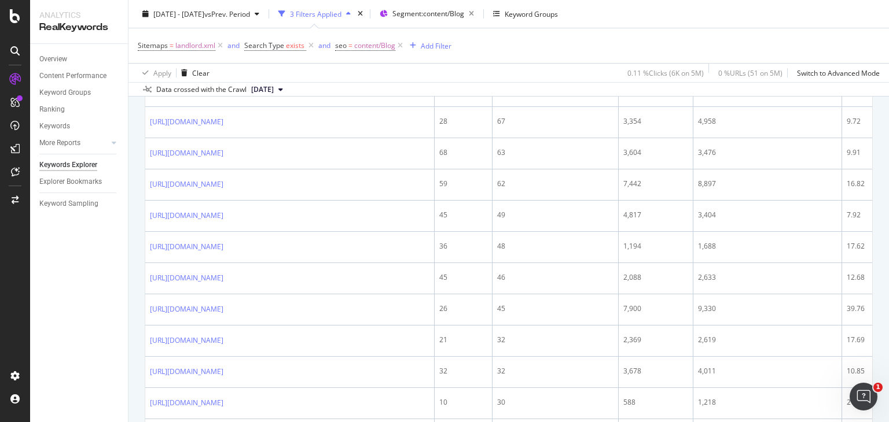
scroll to position [906, 0]
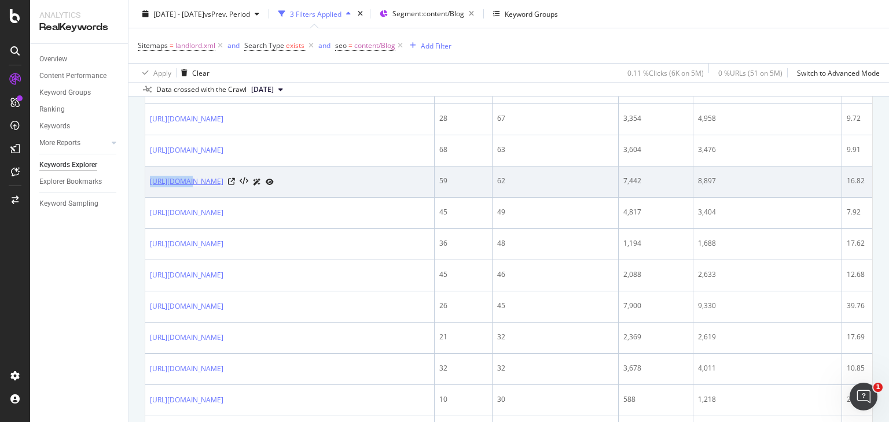
drag, startPoint x: 148, startPoint y: 203, endPoint x: 189, endPoint y: 216, distance: 42.5
click at [189, 198] on td "[URL][DOMAIN_NAME]" at bounding box center [289, 182] width 289 height 31
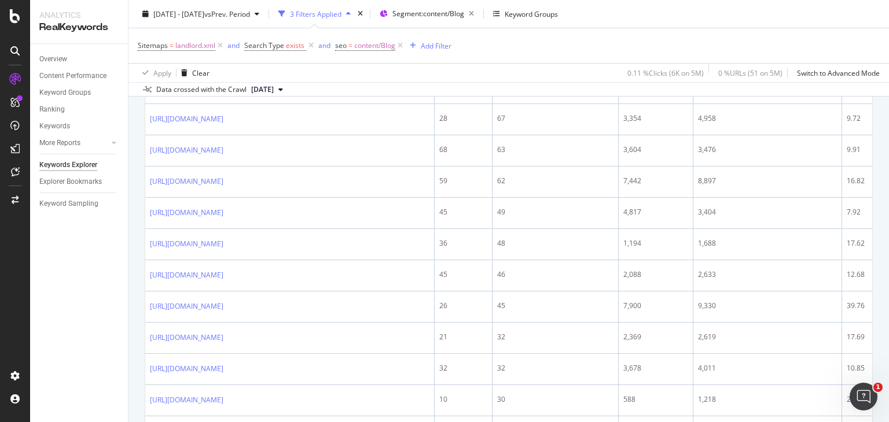
drag, startPoint x: 133, startPoint y: 206, endPoint x: 141, endPoint y: 200, distance: 10.4
click at [141, 200] on div "By URL Top Charts Clicks By seo Level 3 By: seo Level 3 Hold CTRL while clickin…" at bounding box center [508, 257] width 760 height 2075
drag, startPoint x: 141, startPoint y: 200, endPoint x: 120, endPoint y: 200, distance: 20.8
click at [120, 200] on div "Analytics RealKeywords Overview Content Performance Keyword Groups Ranking Keyw…" at bounding box center [459, 211] width 859 height 422
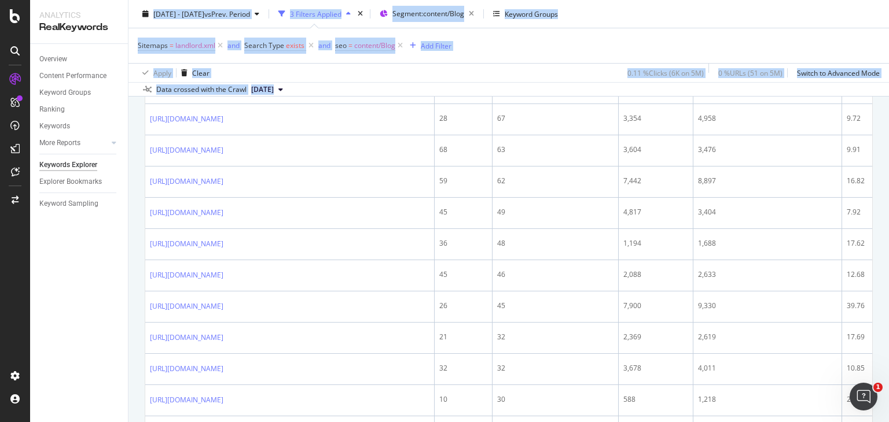
click at [120, 200] on div "Keyword Sampling" at bounding box center [83, 204] width 89 height 17
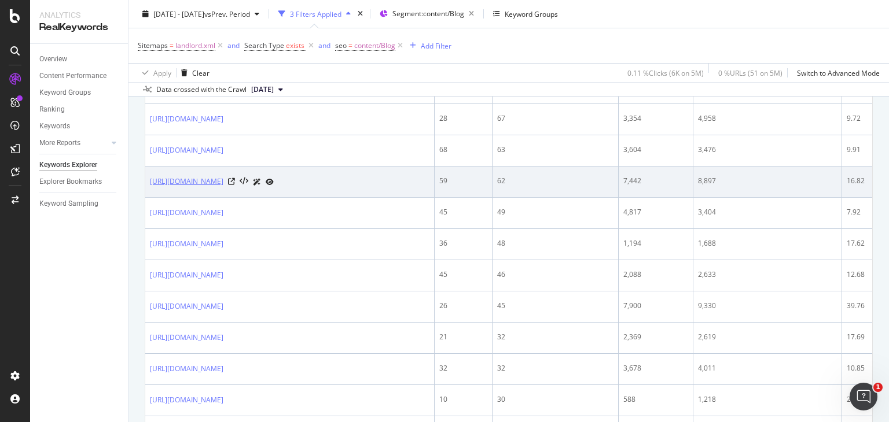
drag, startPoint x: 152, startPoint y: 204, endPoint x: 185, endPoint y: 222, distance: 37.8
click at [185, 198] on td "[URL][DOMAIN_NAME]" at bounding box center [289, 182] width 289 height 31
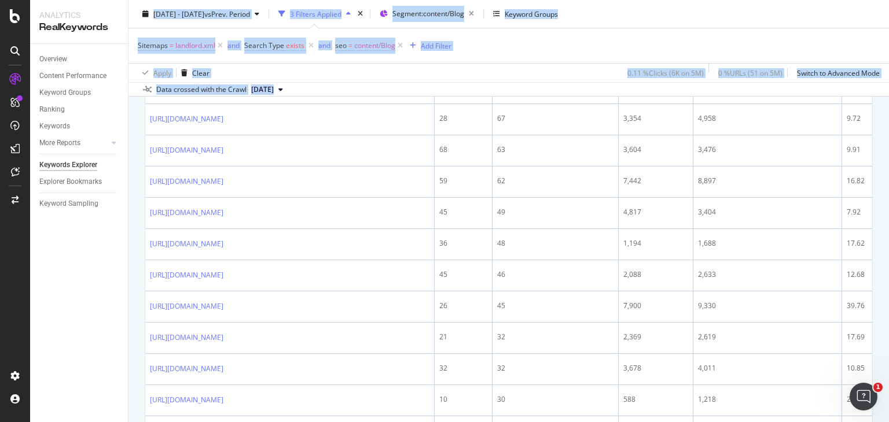
drag, startPoint x: 134, startPoint y: 211, endPoint x: 120, endPoint y: 214, distance: 14.1
click at [120, 214] on div "Analytics RealKeywords Overview Content Performance Keyword Groups Ranking Keyw…" at bounding box center [459, 211] width 859 height 422
click at [120, 214] on div "Overview Content Performance Keyword Groups Ranking Keywords More Reports Count…" at bounding box center [79, 233] width 98 height 378
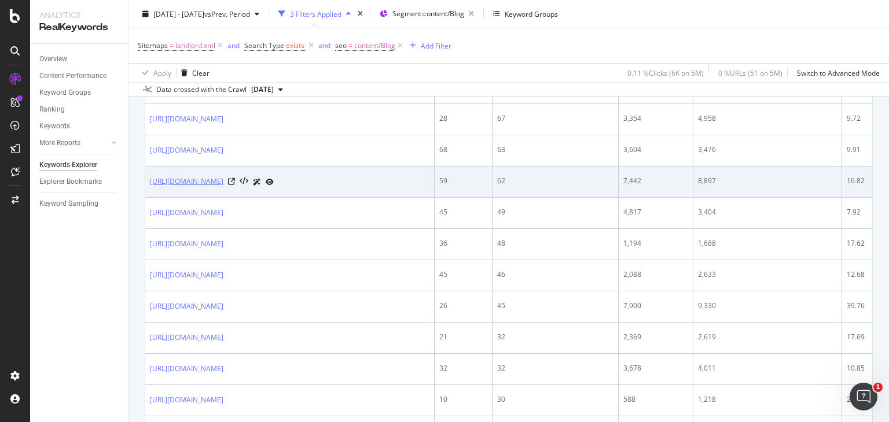
drag, startPoint x: 150, startPoint y: 202, endPoint x: 203, endPoint y: 225, distance: 56.8
click at [203, 198] on td "[URL][DOMAIN_NAME]" at bounding box center [289, 182] width 289 height 31
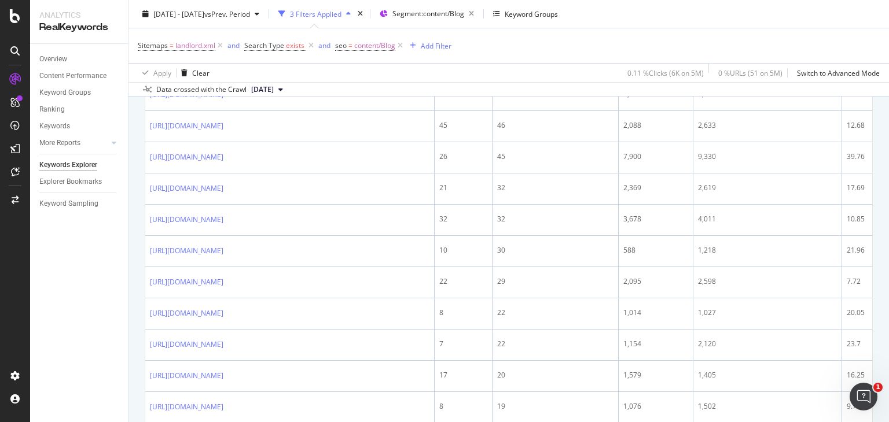
scroll to position [1105, 0]
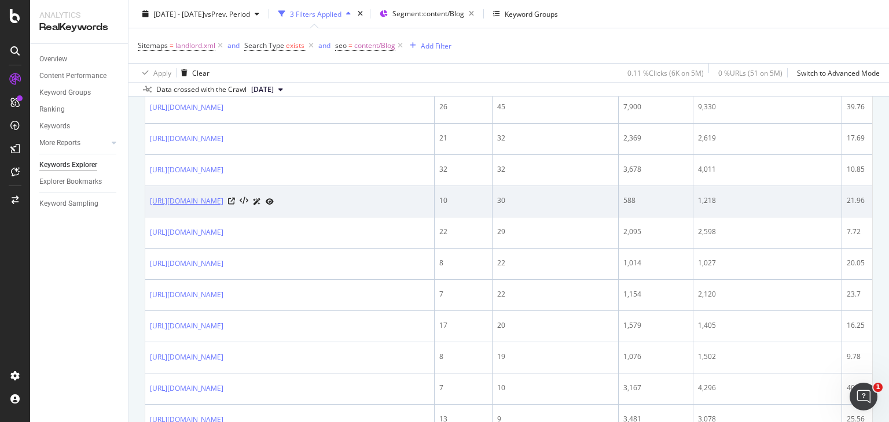
drag, startPoint x: 149, startPoint y: 234, endPoint x: 230, endPoint y: 254, distance: 84.1
click at [230, 218] on td "[URL][DOMAIN_NAME]" at bounding box center [289, 201] width 289 height 31
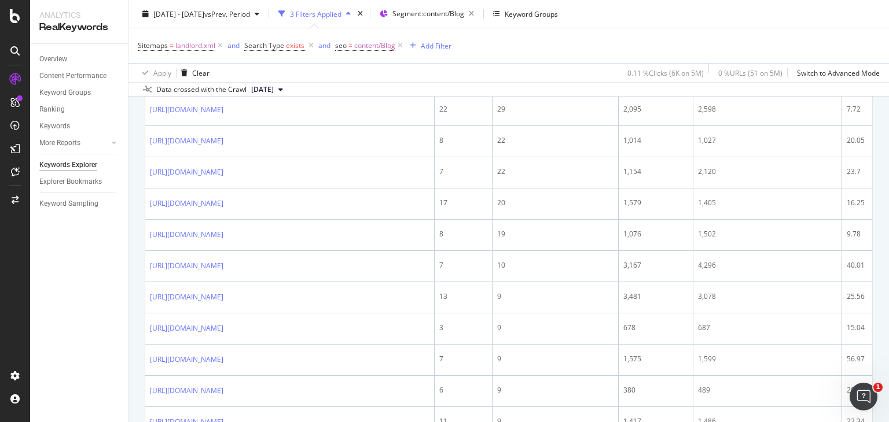
scroll to position [1228, 0]
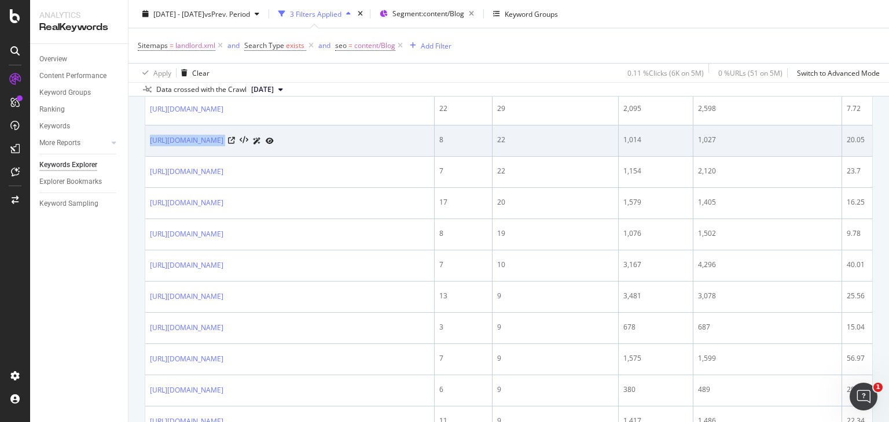
drag, startPoint x: 146, startPoint y: 181, endPoint x: 321, endPoint y: 188, distance: 174.9
click at [321, 157] on td "[URL][DOMAIN_NAME]" at bounding box center [289, 141] width 289 height 31
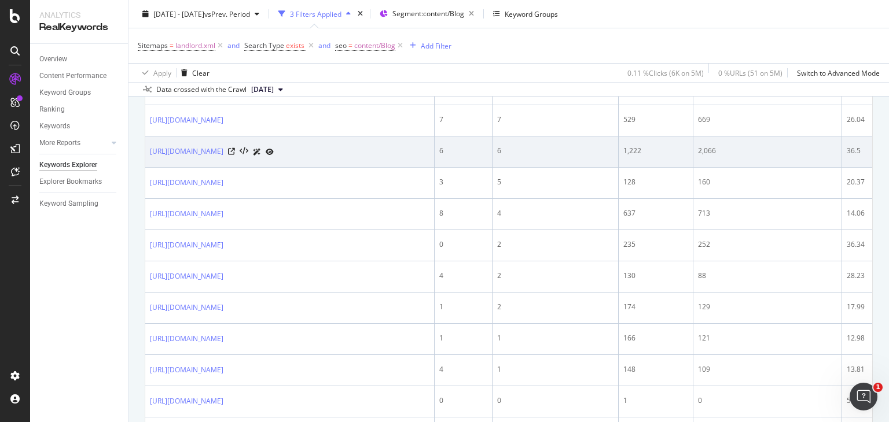
scroll to position [1600, 0]
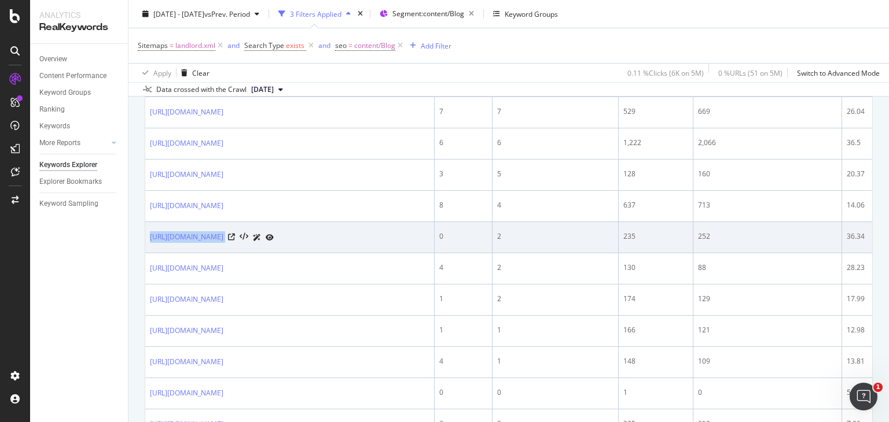
drag, startPoint x: 145, startPoint y: 290, endPoint x: 349, endPoint y: 296, distance: 204.3
click at [349, 253] on td "[URL][DOMAIN_NAME]" at bounding box center [289, 237] width 289 height 31
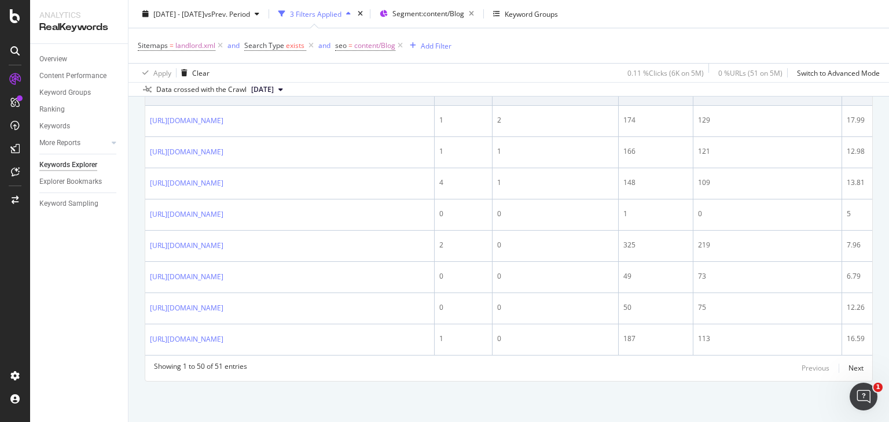
scroll to position [1809, 0]
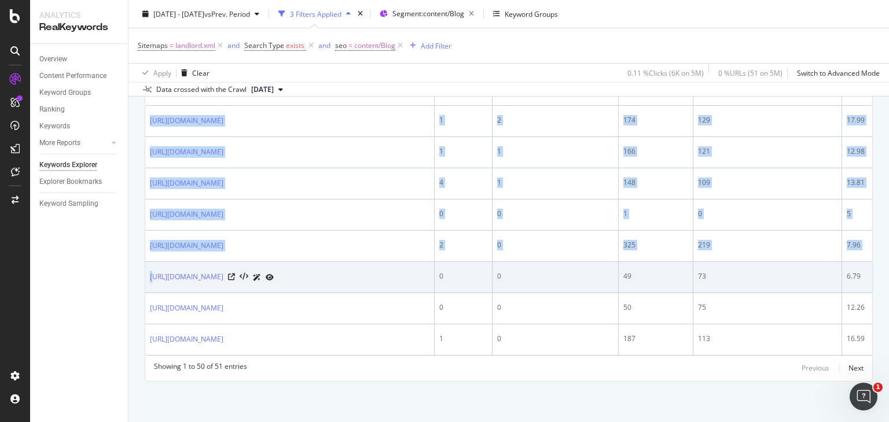
drag, startPoint x: 144, startPoint y: 308, endPoint x: 148, endPoint y: 315, distance: 8.0
click at [148, 293] on td "[URL][DOMAIN_NAME]" at bounding box center [289, 277] width 289 height 31
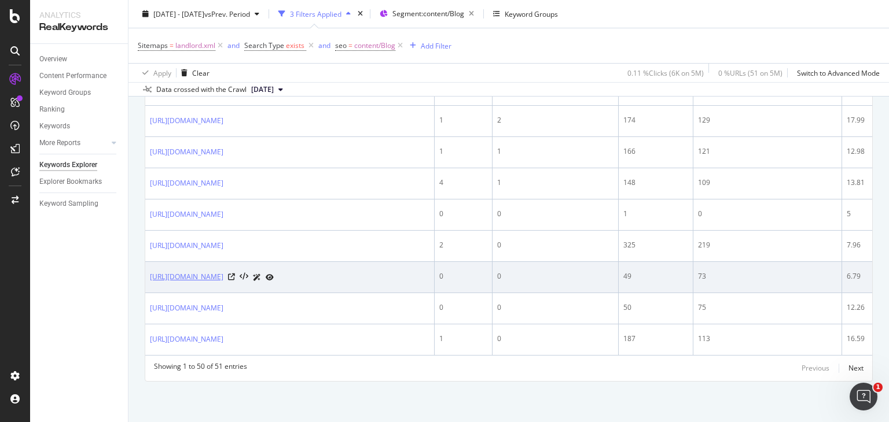
drag, startPoint x: 149, startPoint y: 316, endPoint x: 173, endPoint y: 326, distance: 26.4
click at [173, 293] on td "[URL][DOMAIN_NAME]" at bounding box center [289, 277] width 289 height 31
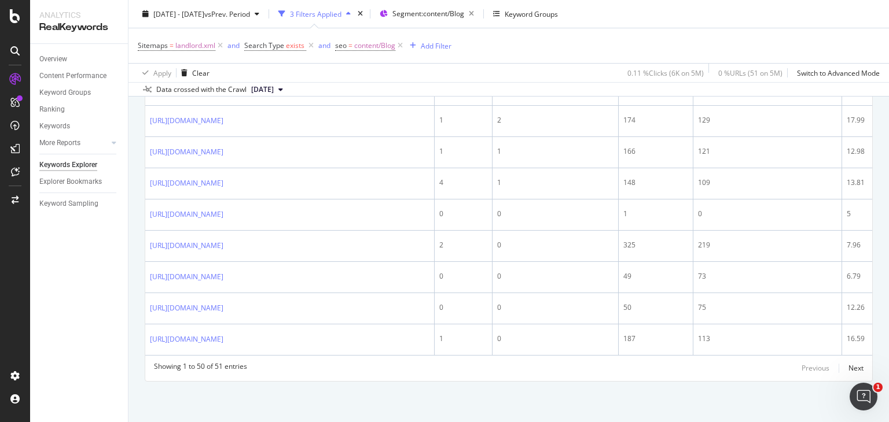
click at [119, 274] on div "Overview Content Performance Keyword Groups Ranking Keywords More Reports Count…" at bounding box center [79, 233] width 98 height 378
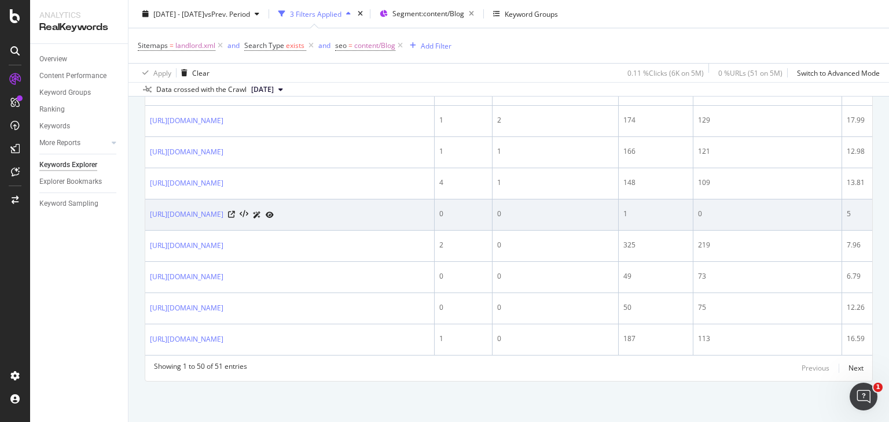
scroll to position [1868, 0]
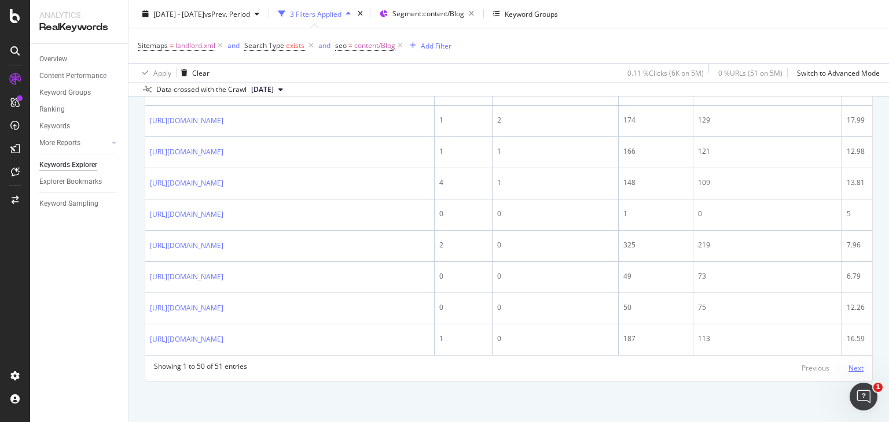
click at [848, 370] on div "Next" at bounding box center [855, 368] width 15 height 10
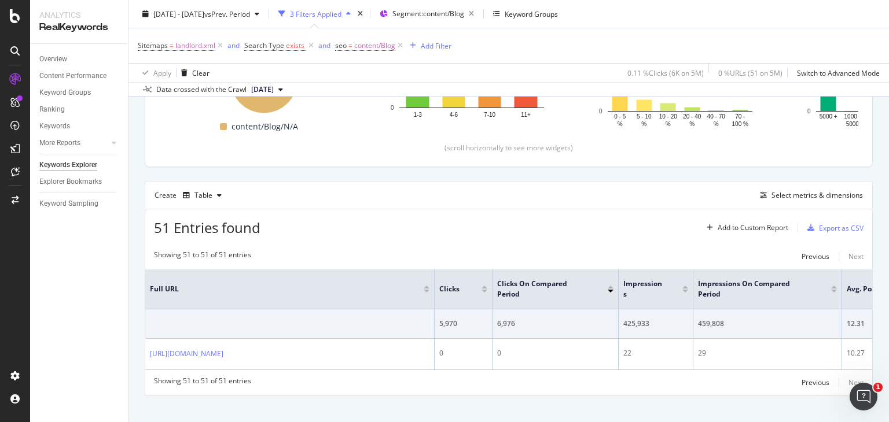
scroll to position [255, 0]
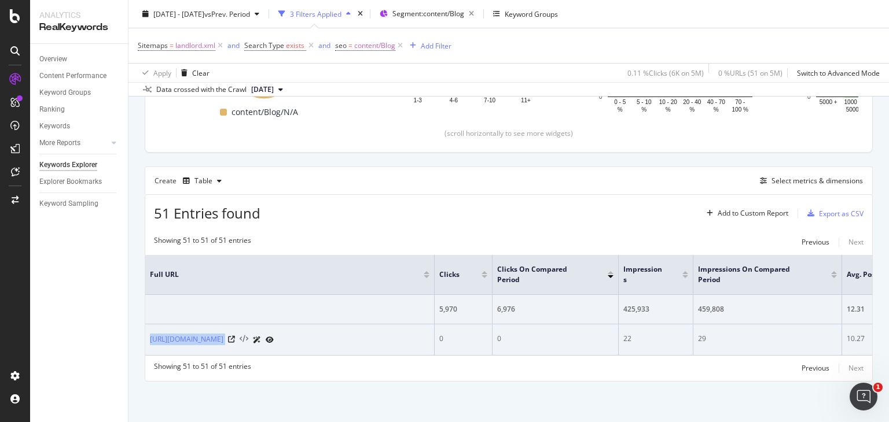
drag, startPoint x: 149, startPoint y: 325, endPoint x: 337, endPoint y: 330, distance: 188.7
click at [337, 330] on td "[URL][DOMAIN_NAME]" at bounding box center [289, 340] width 289 height 31
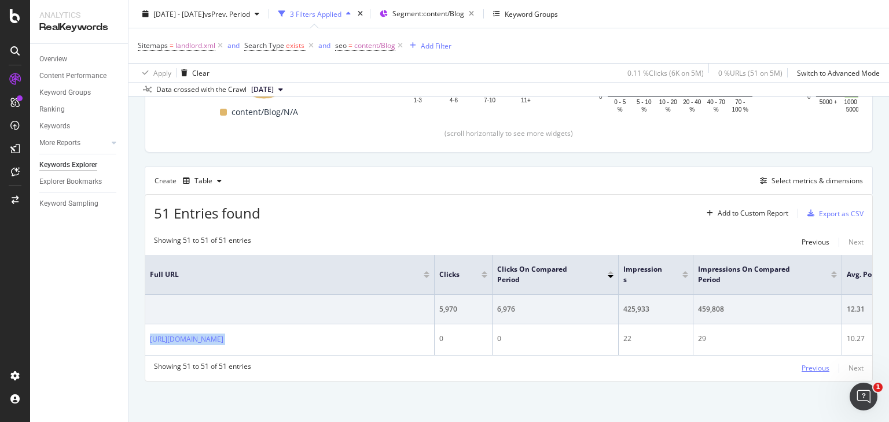
click at [803, 366] on div "Previous" at bounding box center [815, 368] width 28 height 10
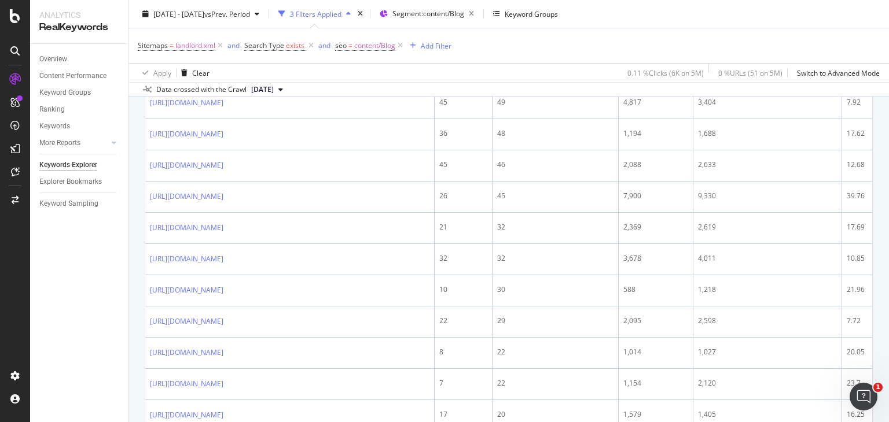
scroll to position [1018, 0]
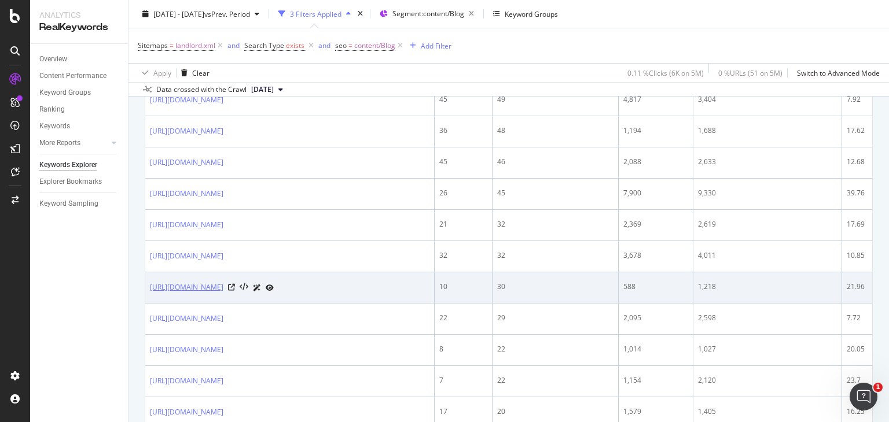
drag, startPoint x: 150, startPoint y: 318, endPoint x: 219, endPoint y: 337, distance: 71.5
click at [219, 304] on td "[URL][DOMAIN_NAME]" at bounding box center [289, 288] width 289 height 31
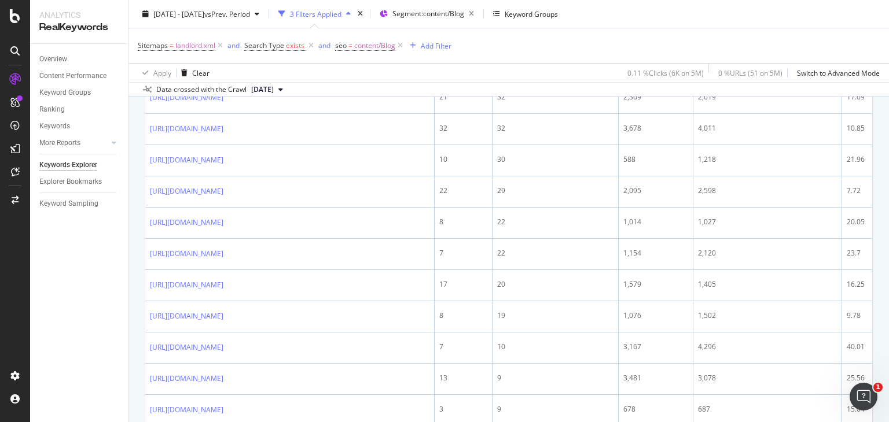
scroll to position [1153, 0]
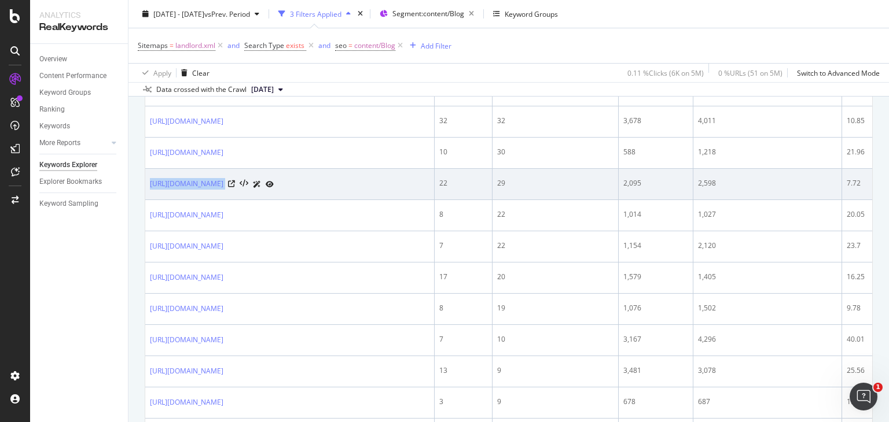
drag, startPoint x: 147, startPoint y: 229, endPoint x: 351, endPoint y: 230, distance: 204.3
click at [351, 200] on td "[URL][DOMAIN_NAME]" at bounding box center [289, 184] width 289 height 31
